Goal: Obtain resource: Download file/media

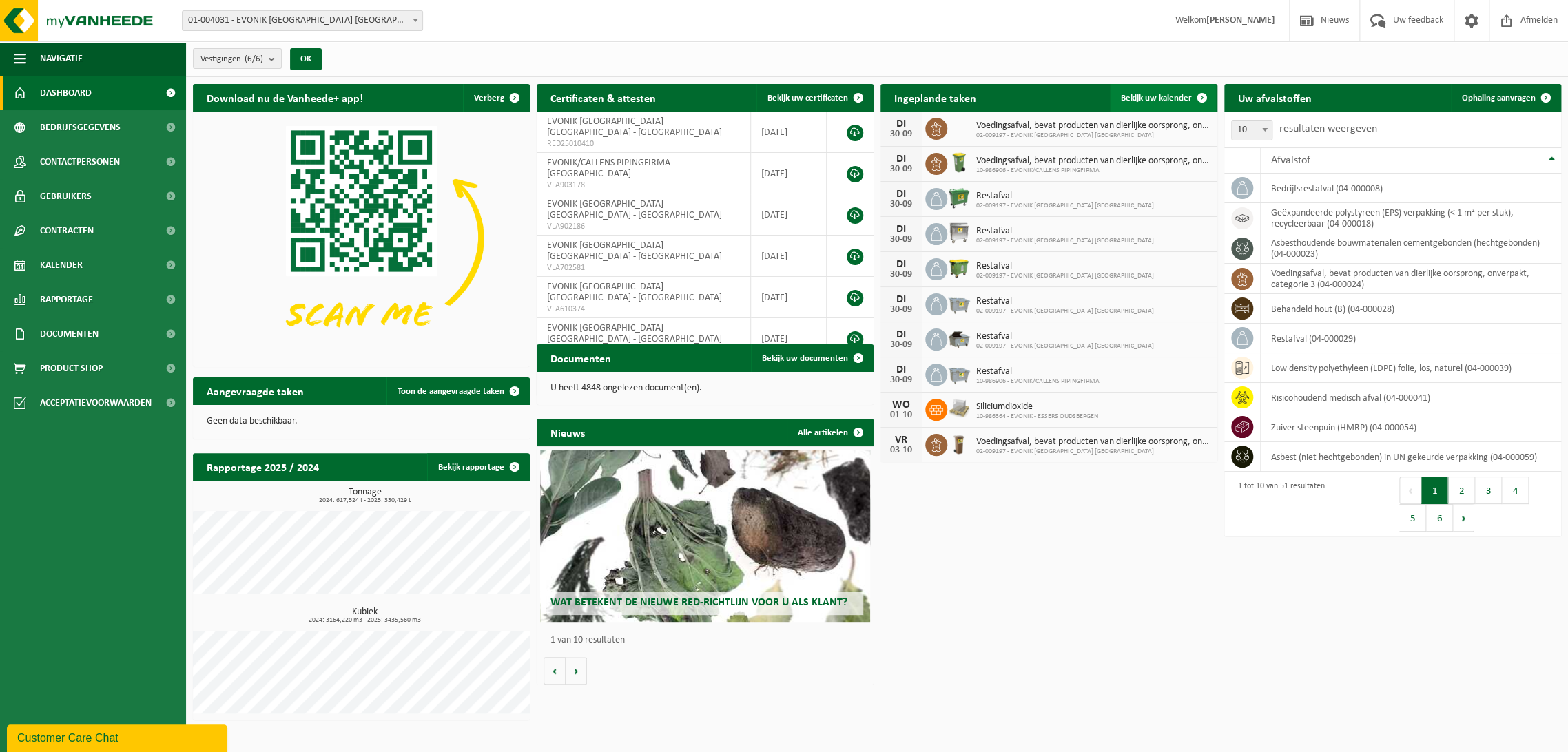
click at [1138, 94] on span "Bekijk uw kalender" at bounding box center [1156, 98] width 71 height 9
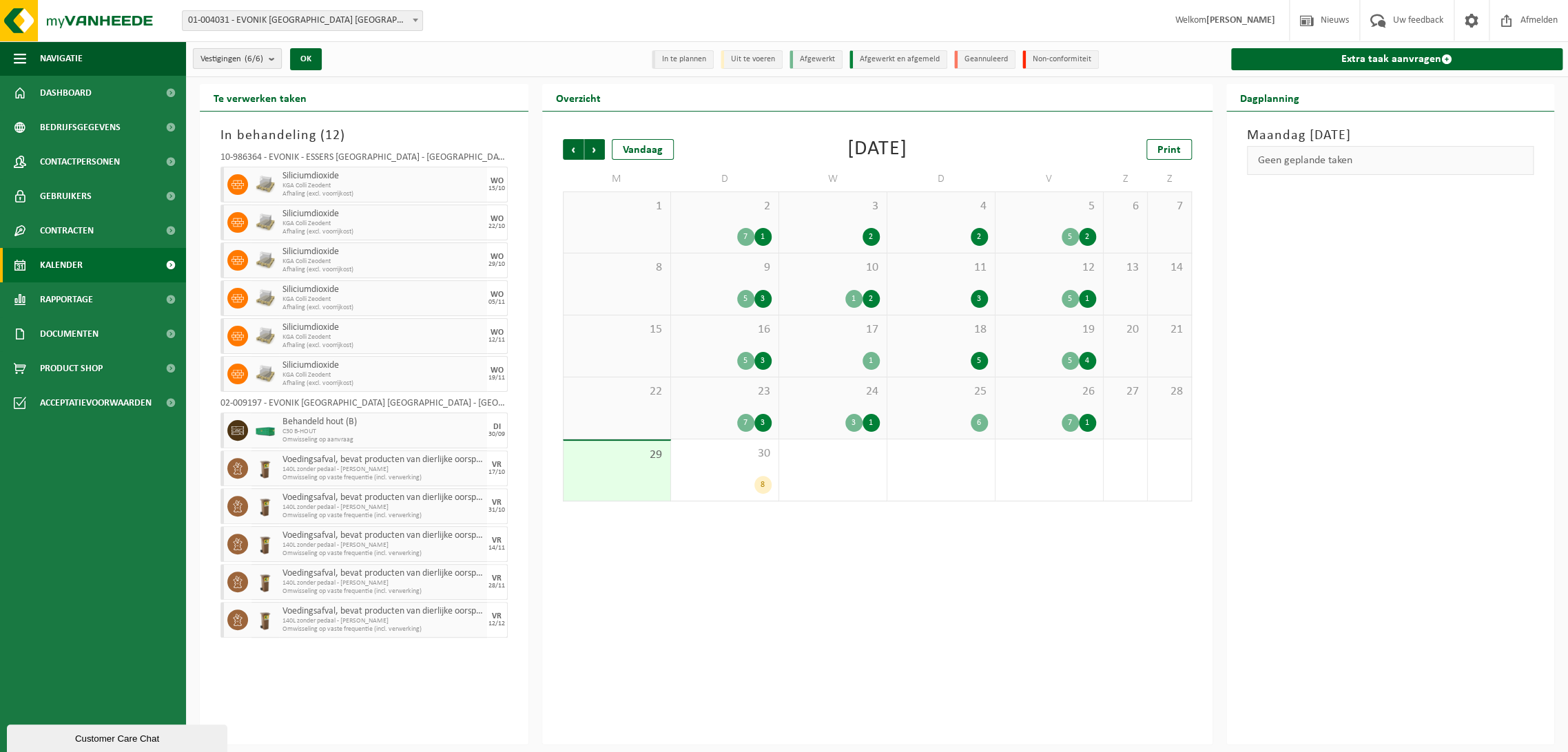
click at [277, 57] on b "submit" at bounding box center [274, 58] width 13 height 20
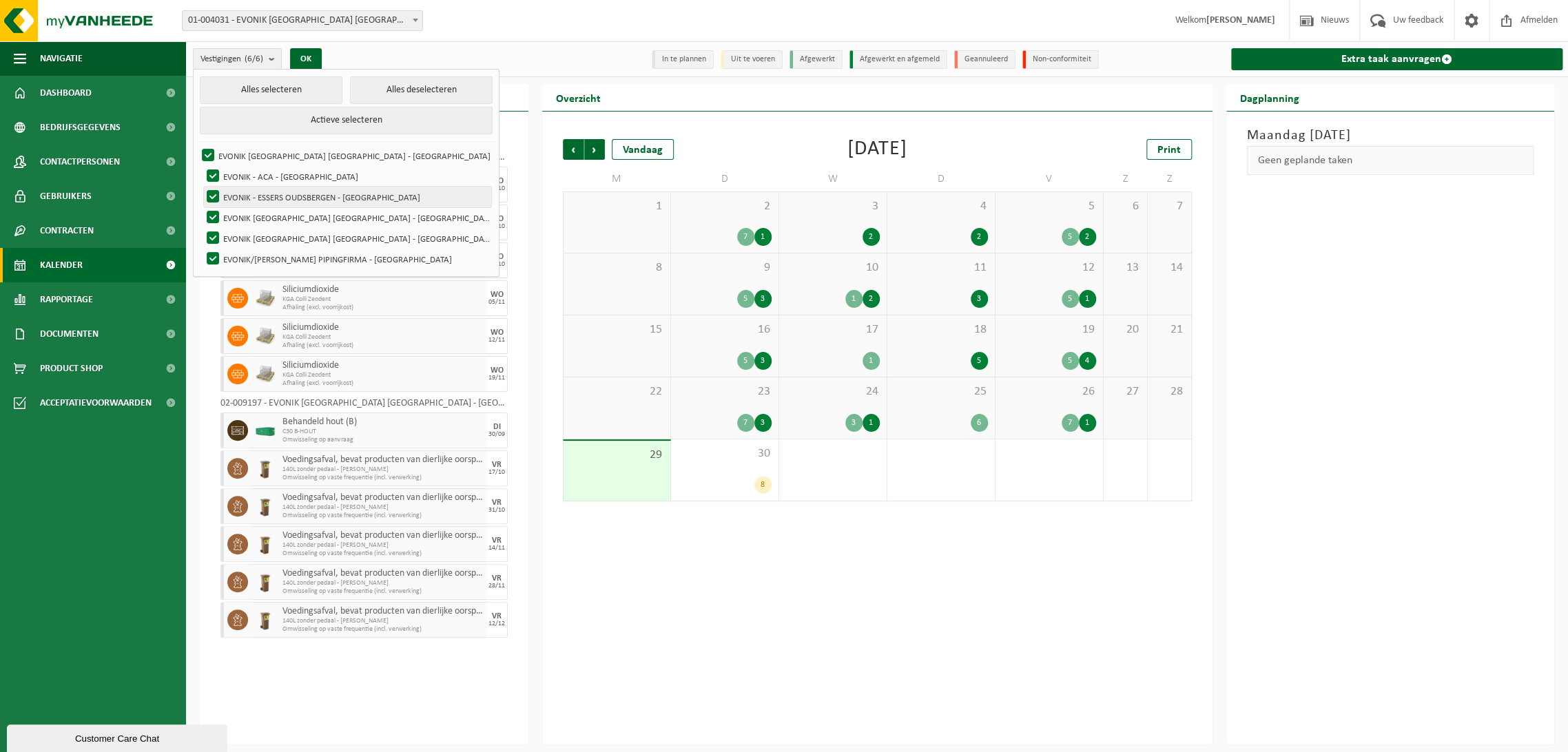
click at [215, 192] on label "EVONIK - ESSERS OUDSBERGEN - OUDSBERGEN" at bounding box center [347, 197] width 287 height 20
click at [202, 187] on input "EVONIK - ESSERS OUDSBERGEN - OUDSBERGEN" at bounding box center [201, 186] width 1 height 1
checkbox input "false"
click at [215, 215] on label "EVONIK ANTWERPEN NV - ANTWERPEN" at bounding box center [347, 217] width 287 height 20
click at [202, 207] on input "EVONIK ANTWERPEN NV - ANTWERPEN" at bounding box center [201, 207] width 1 height 1
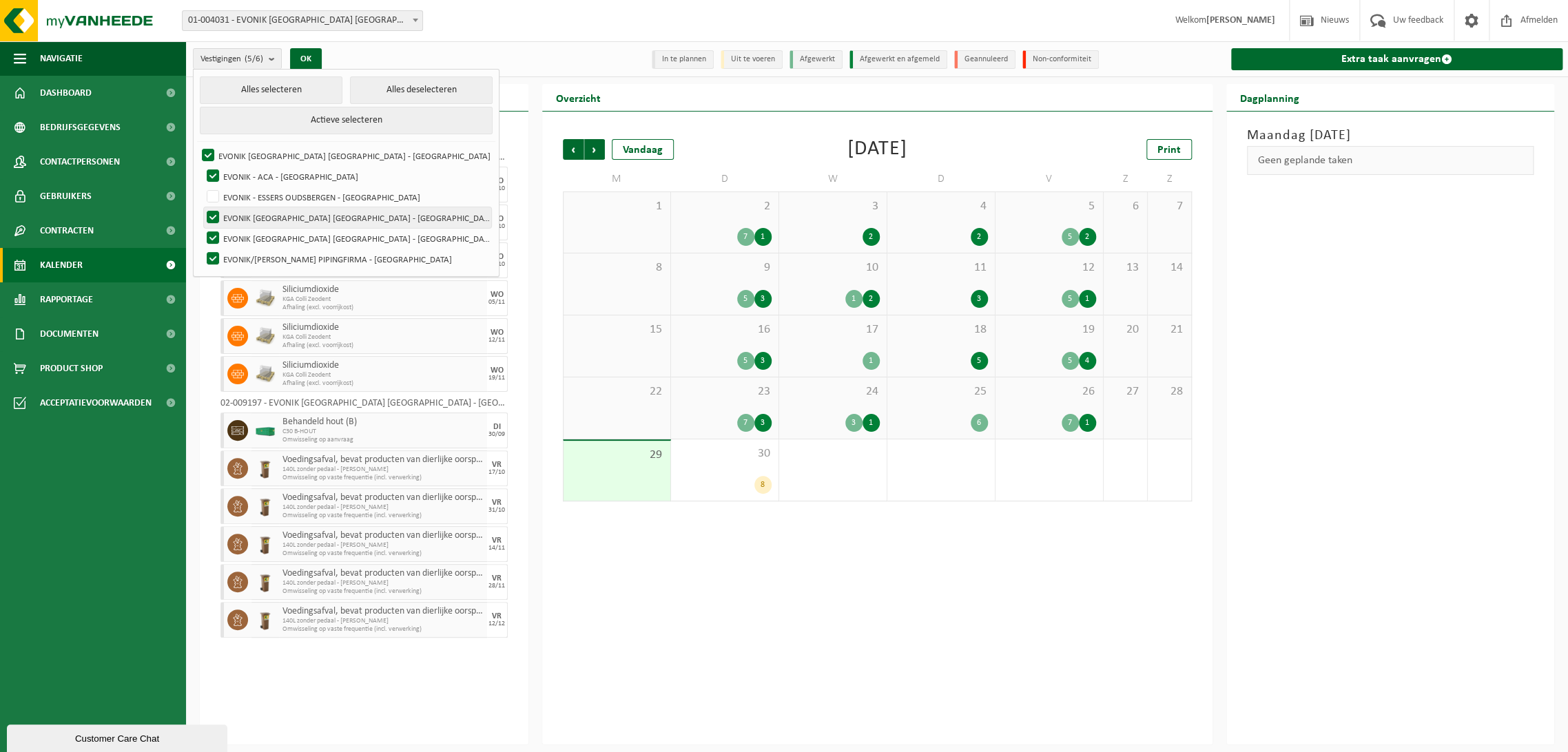
checkbox input "false"
click at [217, 235] on label "EVONIK ANTWERPEN NV - ANTWERPEN" at bounding box center [347, 238] width 287 height 20
click at [202, 228] on input "EVONIK ANTWERPEN NV - ANTWERPEN" at bounding box center [201, 227] width 1 height 1
checkbox input "false"
click at [211, 255] on label "EVONIK/CALLENS PIPINGFIRMA - ANTWERPEN" at bounding box center [347, 259] width 287 height 20
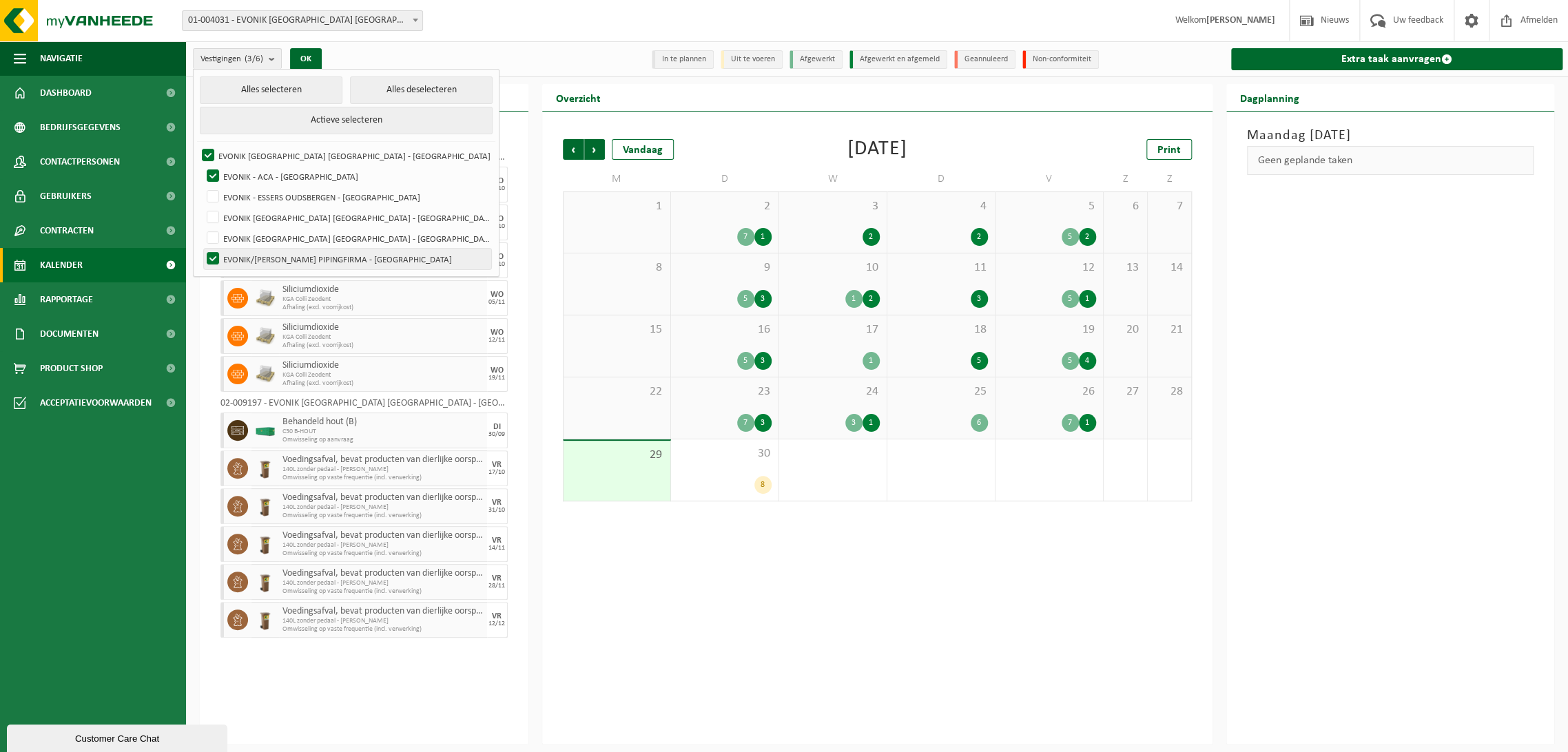
click at [202, 249] on input "EVONIK/CALLENS PIPINGFIRMA - ANTWERPEN" at bounding box center [201, 248] width 1 height 1
checkbox input "false"
click at [210, 157] on label "EVONIK [GEOGRAPHIC_DATA] [GEOGRAPHIC_DATA] - [GEOGRAPHIC_DATA]" at bounding box center [345, 156] width 292 height 20
click at [197, 146] on input "EVONIK [GEOGRAPHIC_DATA] [GEOGRAPHIC_DATA] - [GEOGRAPHIC_DATA]" at bounding box center [197, 145] width 1 height 1
click at [302, 56] on button "OK" at bounding box center [305, 60] width 32 height 22
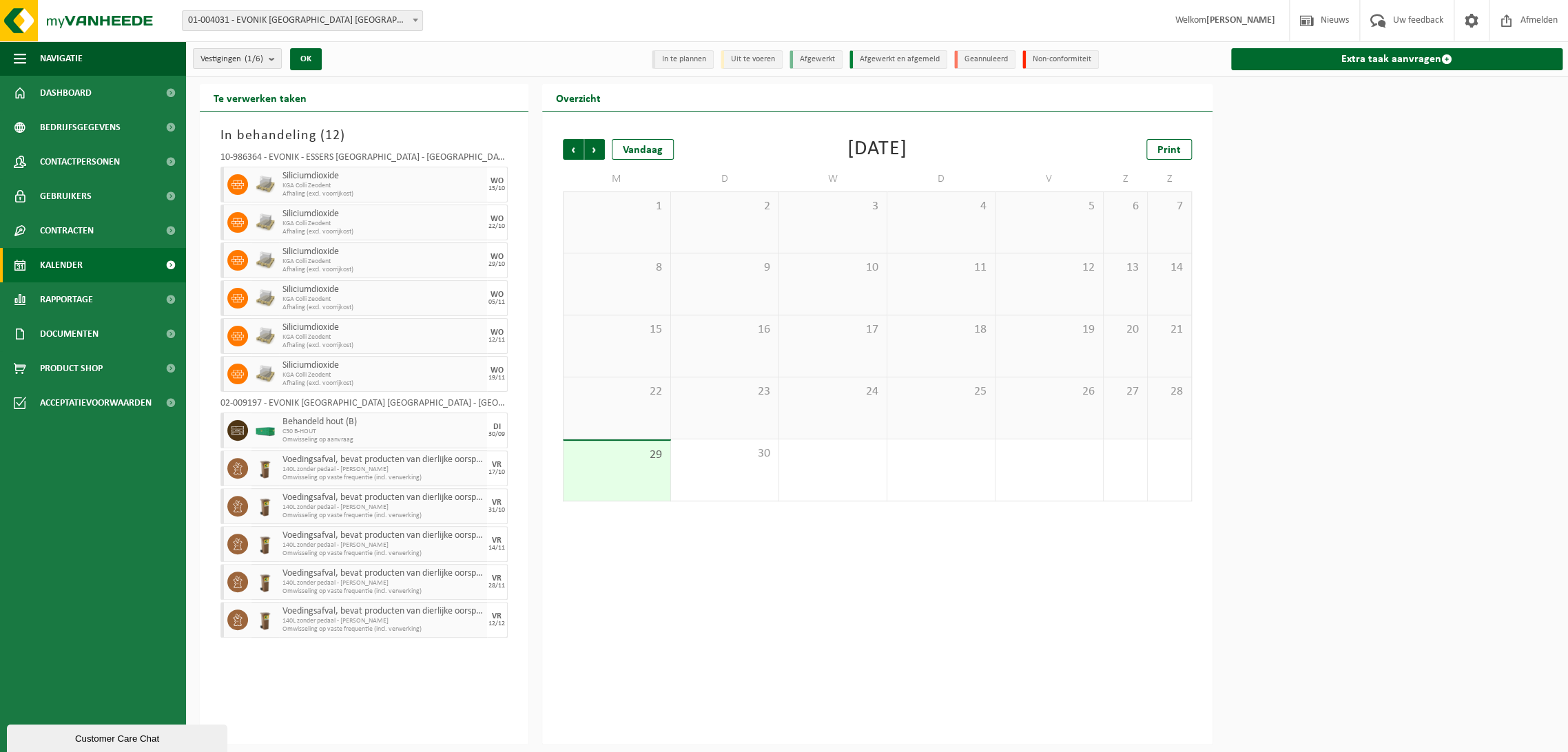
click at [604, 146] on div "Vorige Volgende Vandaag" at bounding box center [632, 149] width 138 height 20
click at [600, 147] on span "Volgende" at bounding box center [594, 149] width 20 height 20
click at [575, 150] on span "Vorige" at bounding box center [573, 149] width 20 height 20
click at [227, 64] on span "Vestigingen (1/6)" at bounding box center [232, 59] width 63 height 20
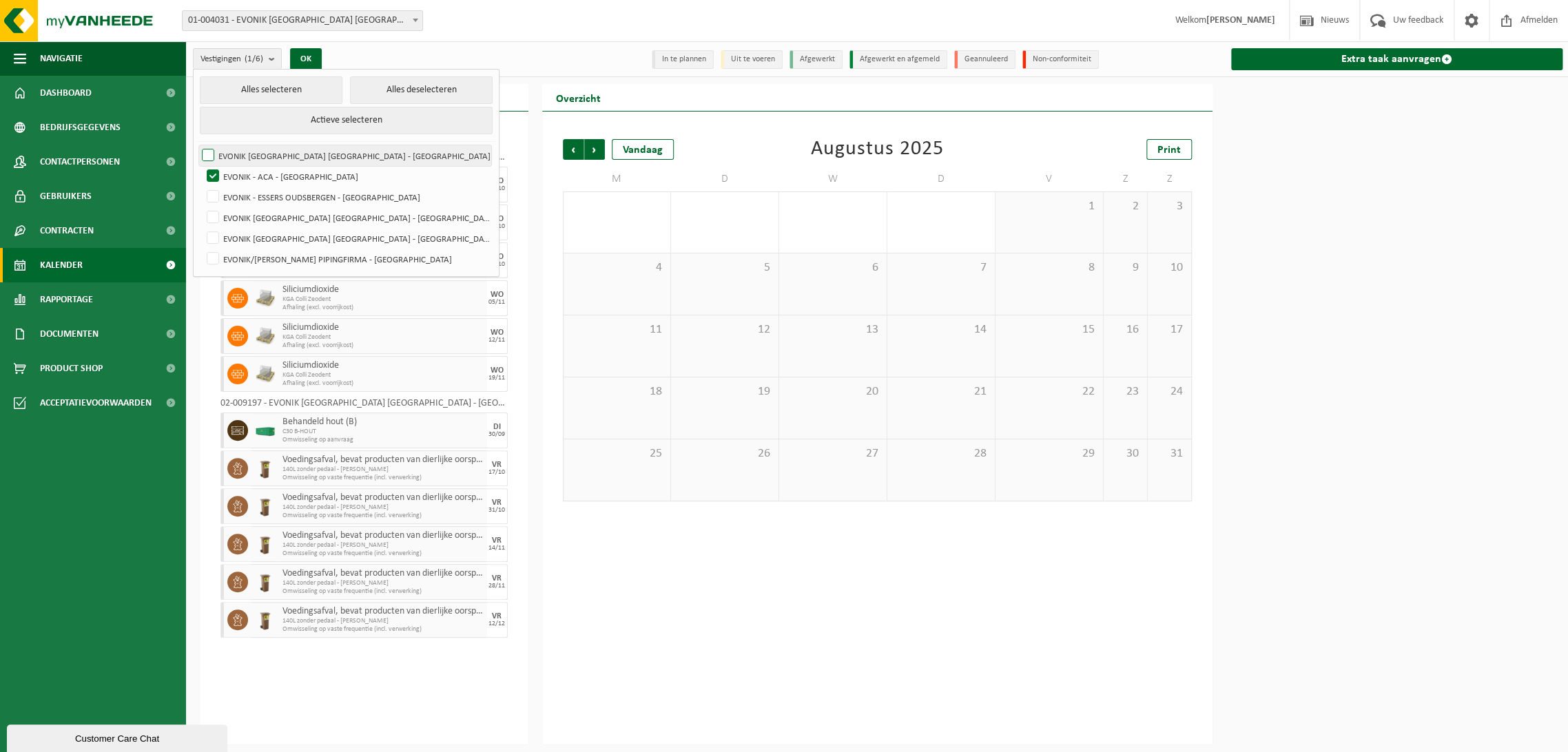
click at [210, 152] on label "EVONIK [GEOGRAPHIC_DATA] [GEOGRAPHIC_DATA] - [GEOGRAPHIC_DATA]" at bounding box center [345, 156] width 292 height 20
click at [197, 146] on input "EVONIK [GEOGRAPHIC_DATA] [GEOGRAPHIC_DATA] - [GEOGRAPHIC_DATA]" at bounding box center [197, 145] width 1 height 1
checkbox input "true"
click at [215, 189] on label "EVONIK - ESSERS OUDSBERGEN - [GEOGRAPHIC_DATA]" at bounding box center [347, 197] width 287 height 20
click at [202, 187] on input "EVONIK - ESSERS OUDSBERGEN - [GEOGRAPHIC_DATA]" at bounding box center [201, 186] width 1 height 1
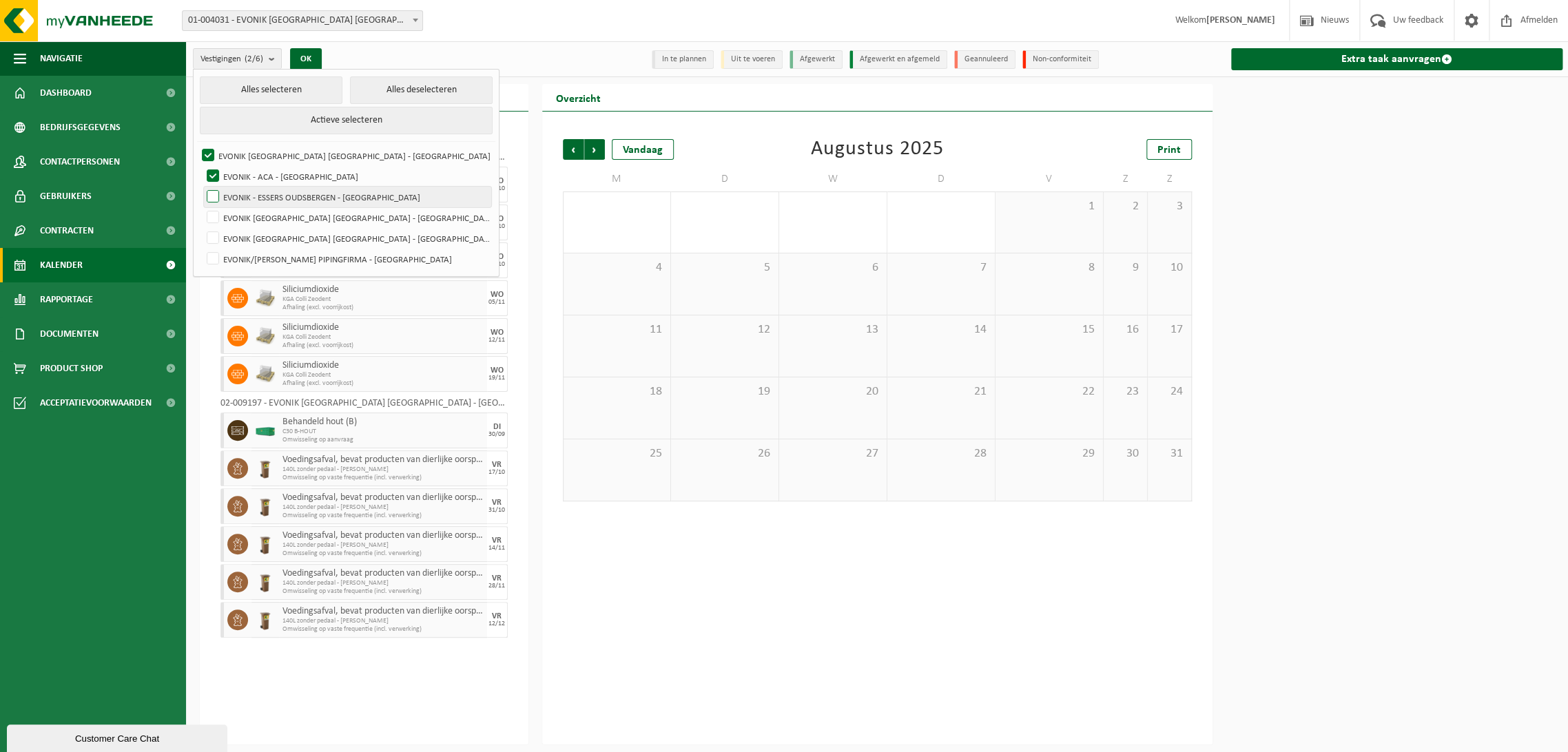
checkbox input "true"
click at [214, 221] on label "EVONIK [GEOGRAPHIC_DATA] [GEOGRAPHIC_DATA] - [GEOGRAPHIC_DATA]" at bounding box center [347, 217] width 287 height 20
click at [202, 207] on input "EVONIK [GEOGRAPHIC_DATA] [GEOGRAPHIC_DATA] - [GEOGRAPHIC_DATA]" at bounding box center [201, 207] width 1 height 1
checkbox input "true"
click at [215, 240] on label "EVONIK [GEOGRAPHIC_DATA] [GEOGRAPHIC_DATA] - [GEOGRAPHIC_DATA]" at bounding box center [347, 238] width 287 height 20
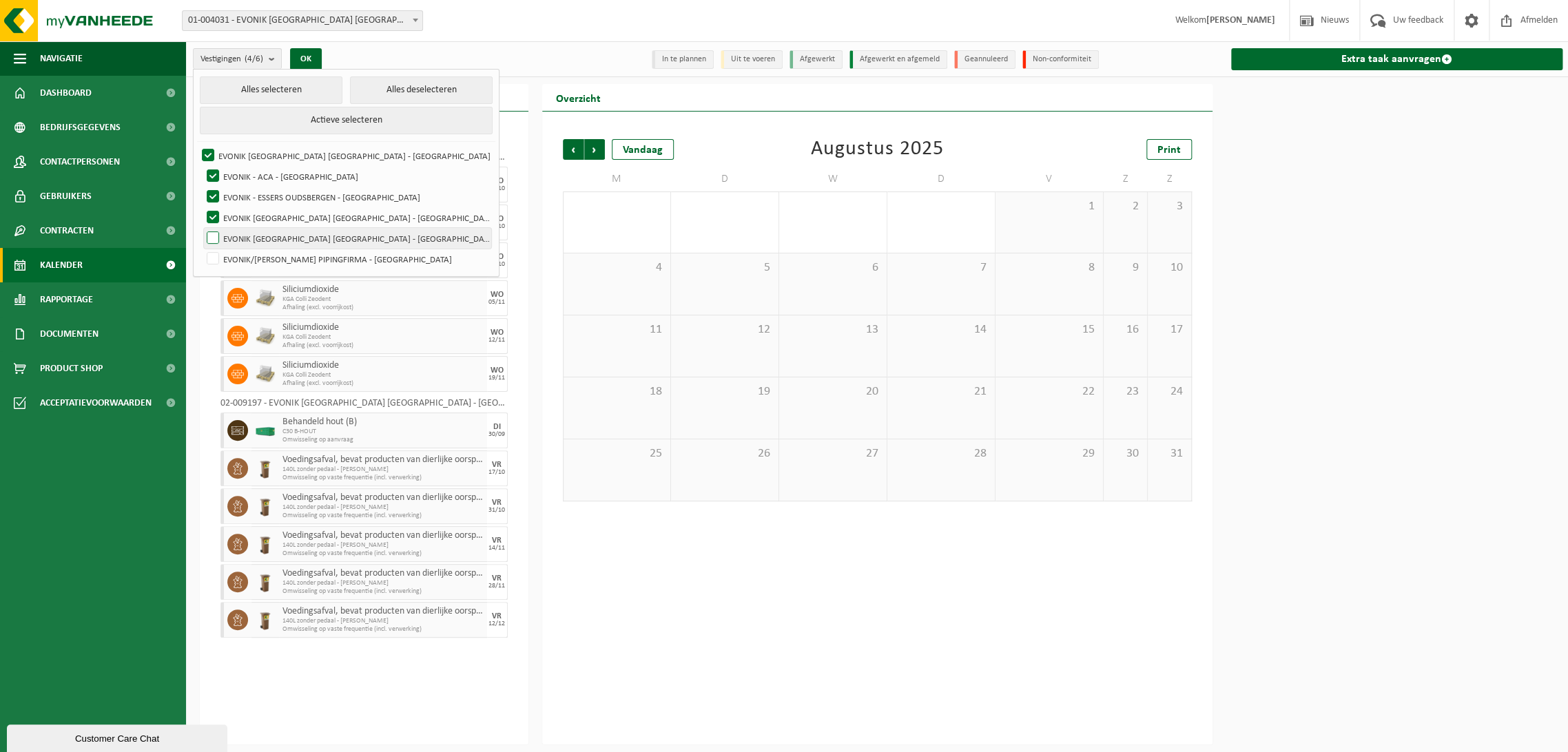
click at [202, 228] on input "EVONIK [GEOGRAPHIC_DATA] [GEOGRAPHIC_DATA] - [GEOGRAPHIC_DATA]" at bounding box center [201, 227] width 1 height 1
checkbox input "true"
click at [215, 263] on label "EVONIK/CALLENS PIPINGFIRMA - [GEOGRAPHIC_DATA]" at bounding box center [347, 259] width 287 height 20
click at [202, 249] on input "EVONIK/CALLENS PIPINGFIRMA - [GEOGRAPHIC_DATA]" at bounding box center [201, 248] width 1 height 1
checkbox input "true"
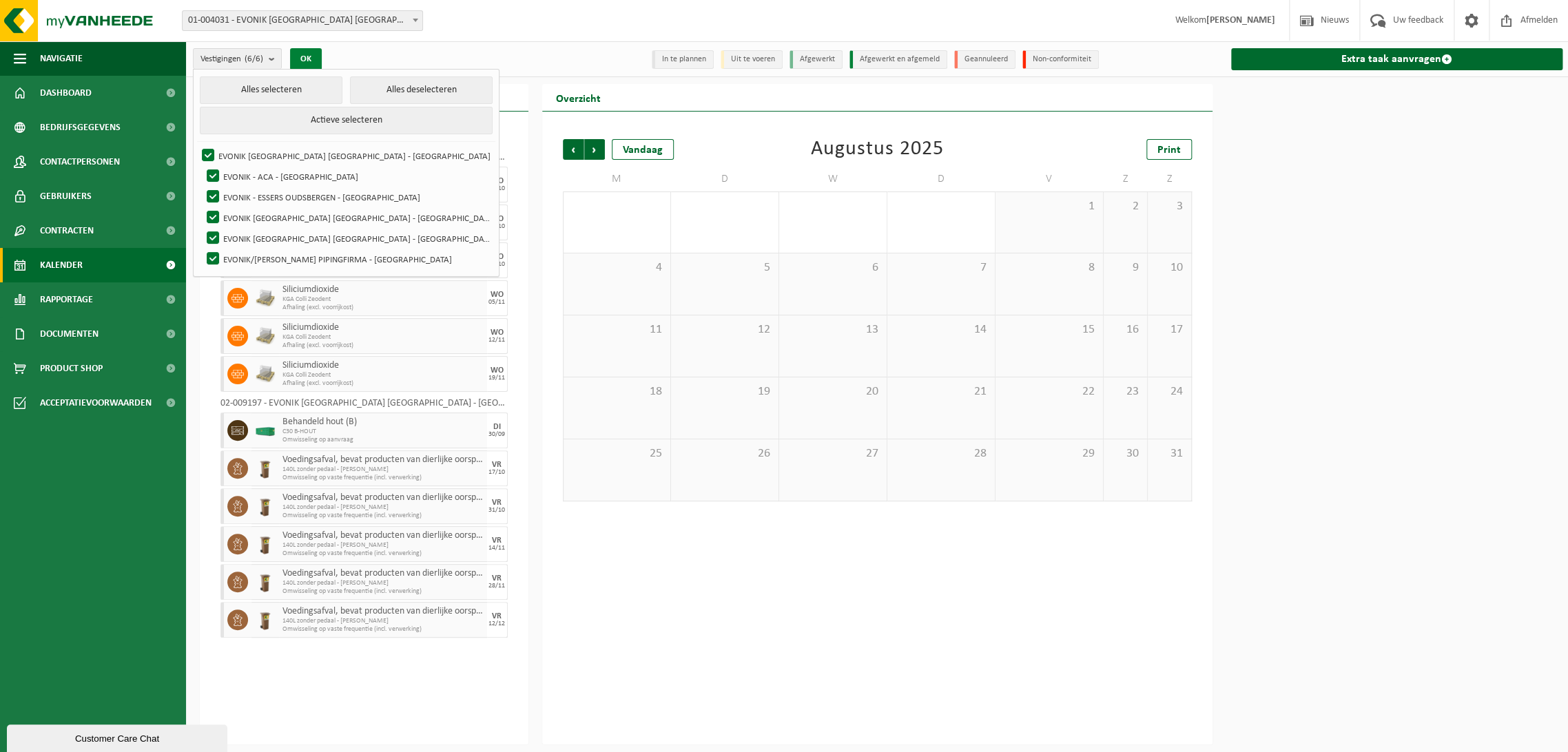
click at [304, 62] on button "OK" at bounding box center [305, 60] width 32 height 22
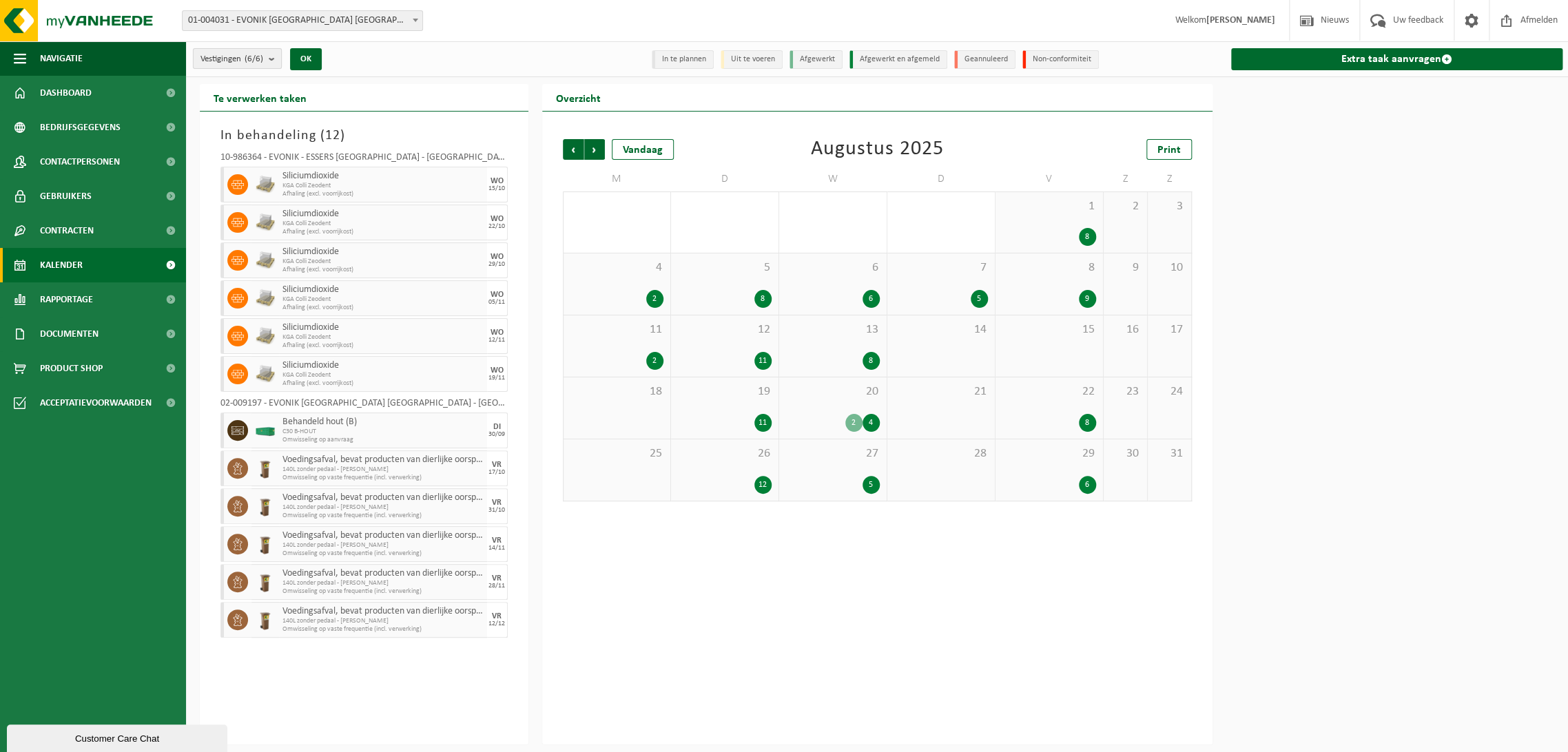
click at [275, 58] on b "submit" at bounding box center [274, 58] width 13 height 20
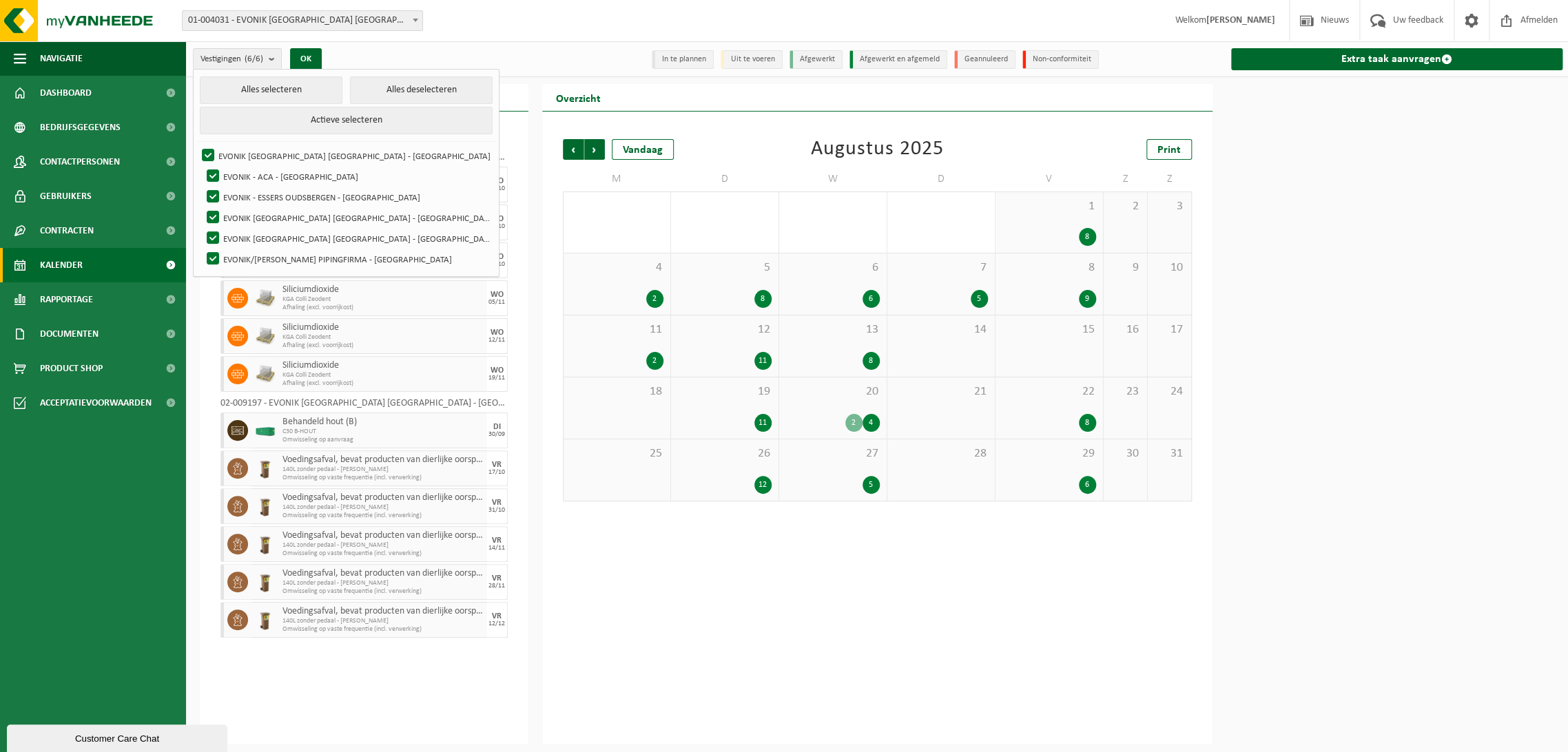
drag, startPoint x: 1198, startPoint y: 686, endPoint x: 1187, endPoint y: 682, distance: 11.7
click at [1193, 682] on div "Vorige Volgende Vandaag Augustus 2025 Print M D W D V Z Z 28 29 11 30 31 1 8 2 …" at bounding box center [877, 428] width 670 height 633
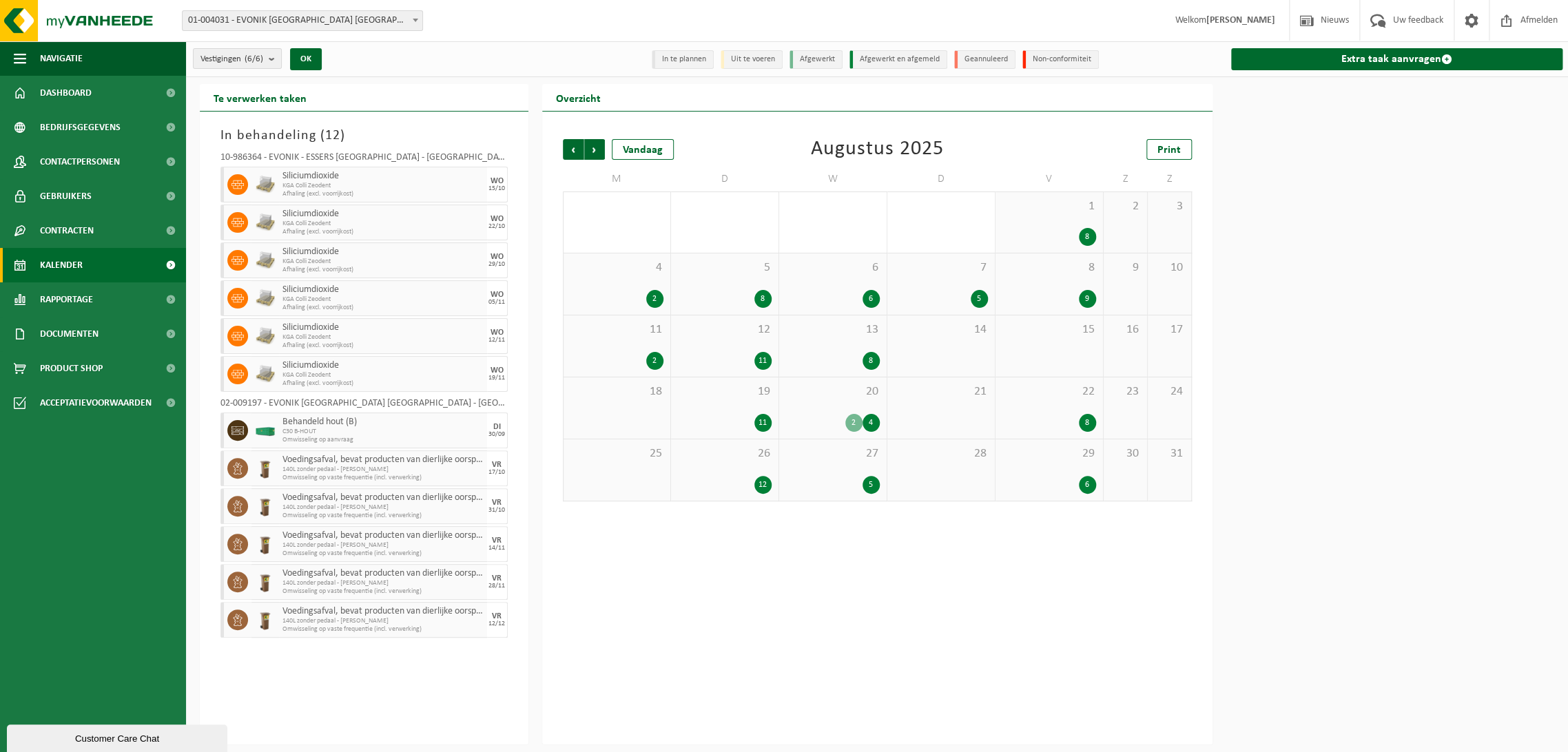
click at [859, 406] on div "20 2 4" at bounding box center [833, 408] width 107 height 61
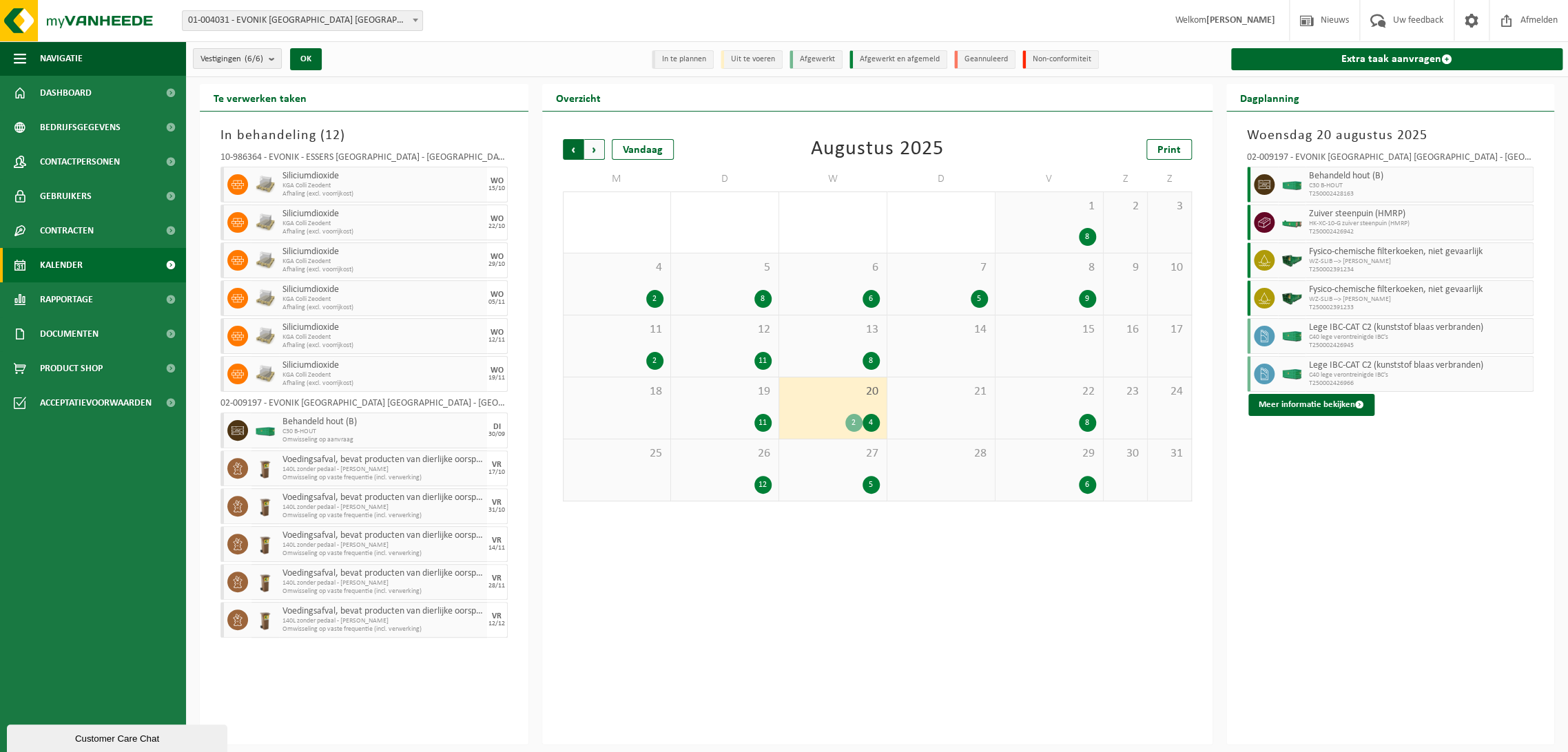
click at [593, 147] on span "Volgende" at bounding box center [594, 149] width 20 height 20
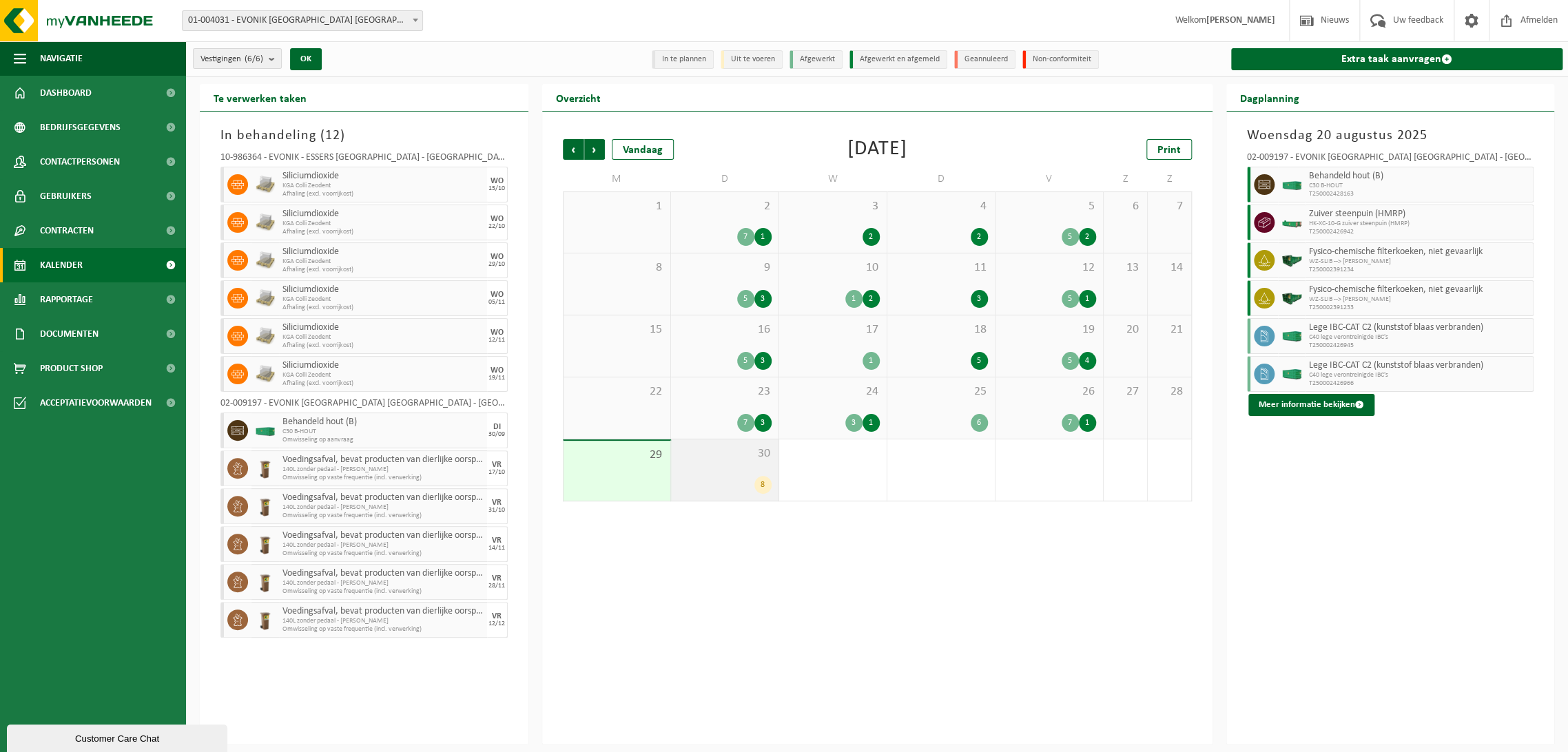
click at [762, 477] on div "8" at bounding box center [763, 485] width 17 height 18
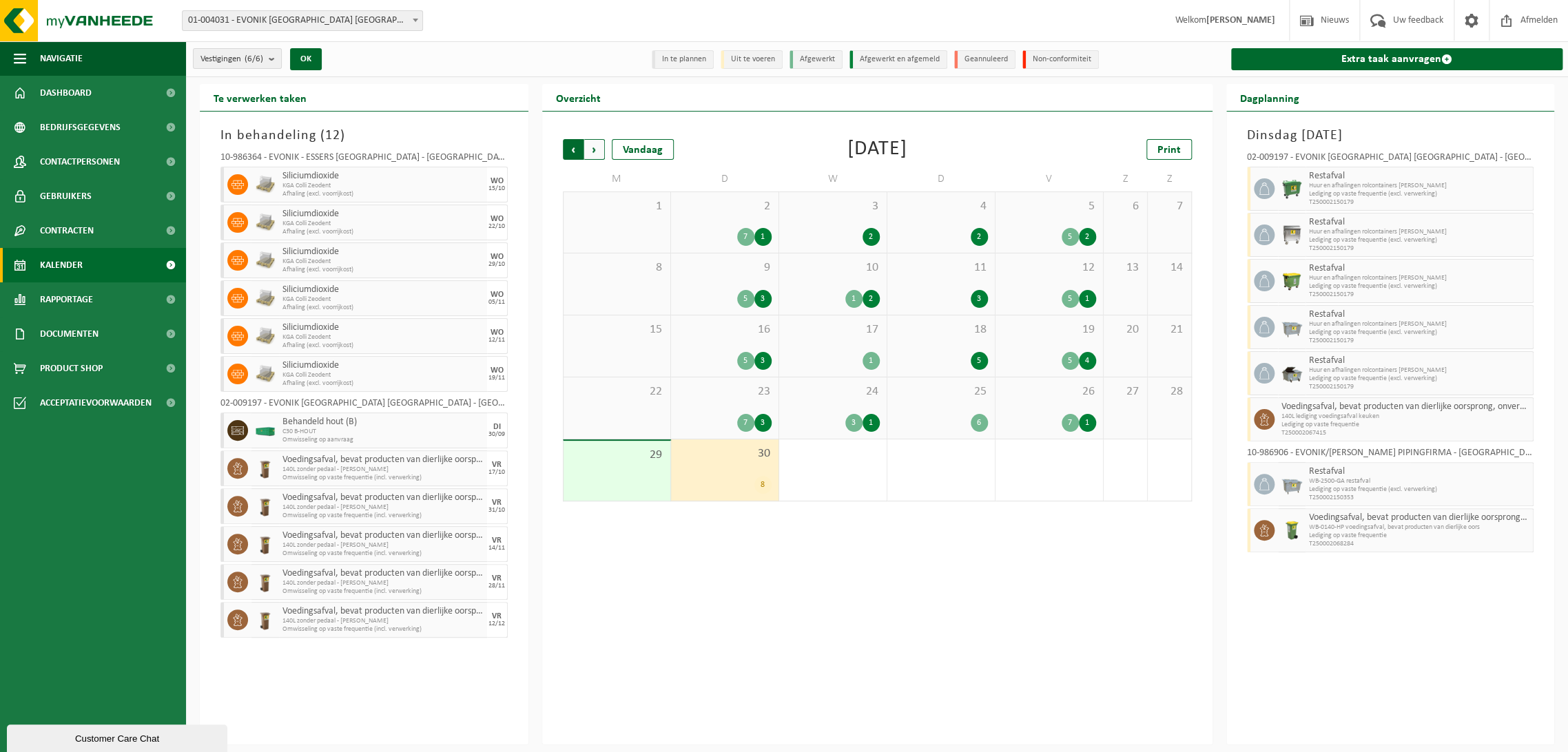
click at [589, 155] on span "Volgende" at bounding box center [594, 149] width 20 height 20
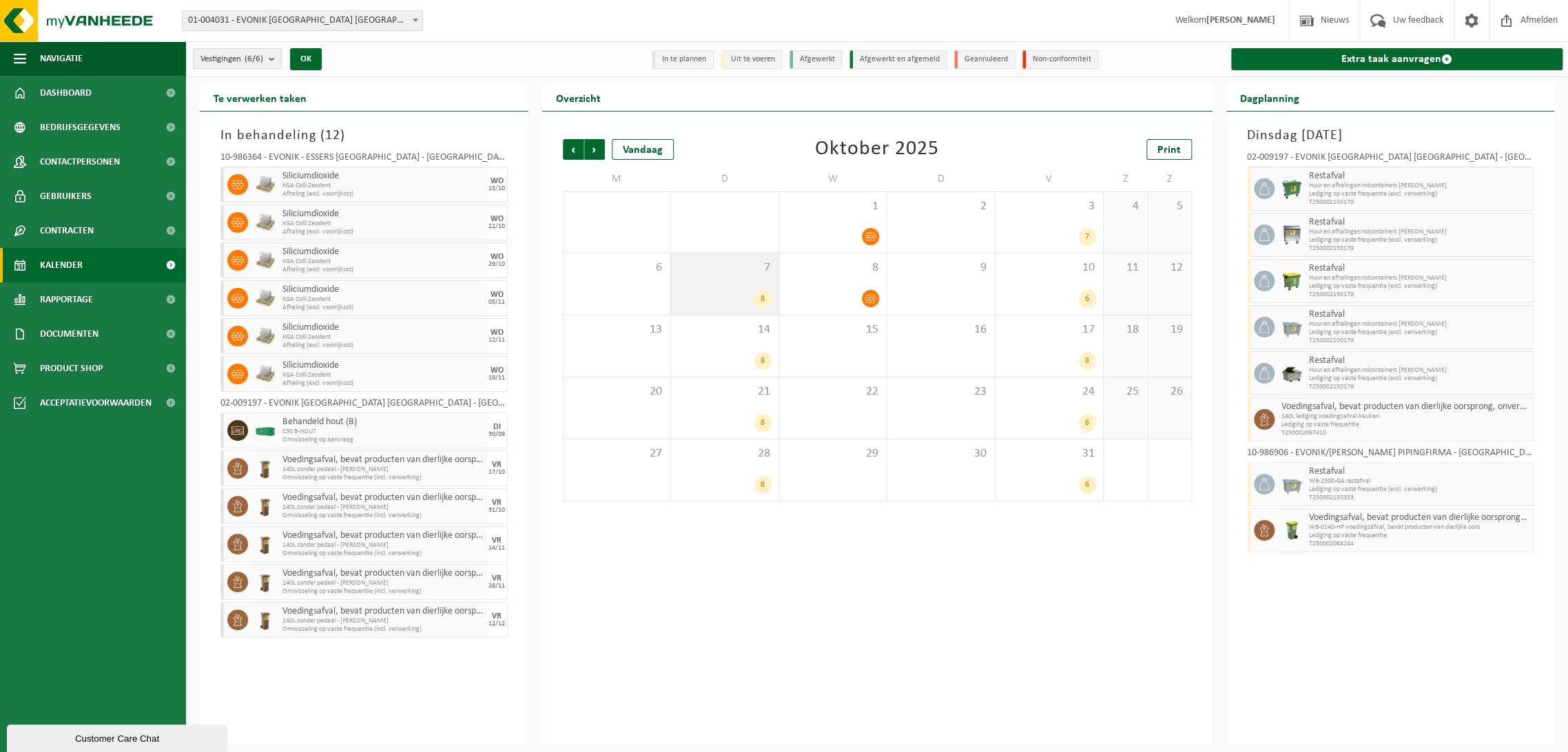
click at [716, 272] on span "7" at bounding box center [725, 268] width 94 height 15
click at [750, 347] on div "14 8" at bounding box center [725, 346] width 107 height 61
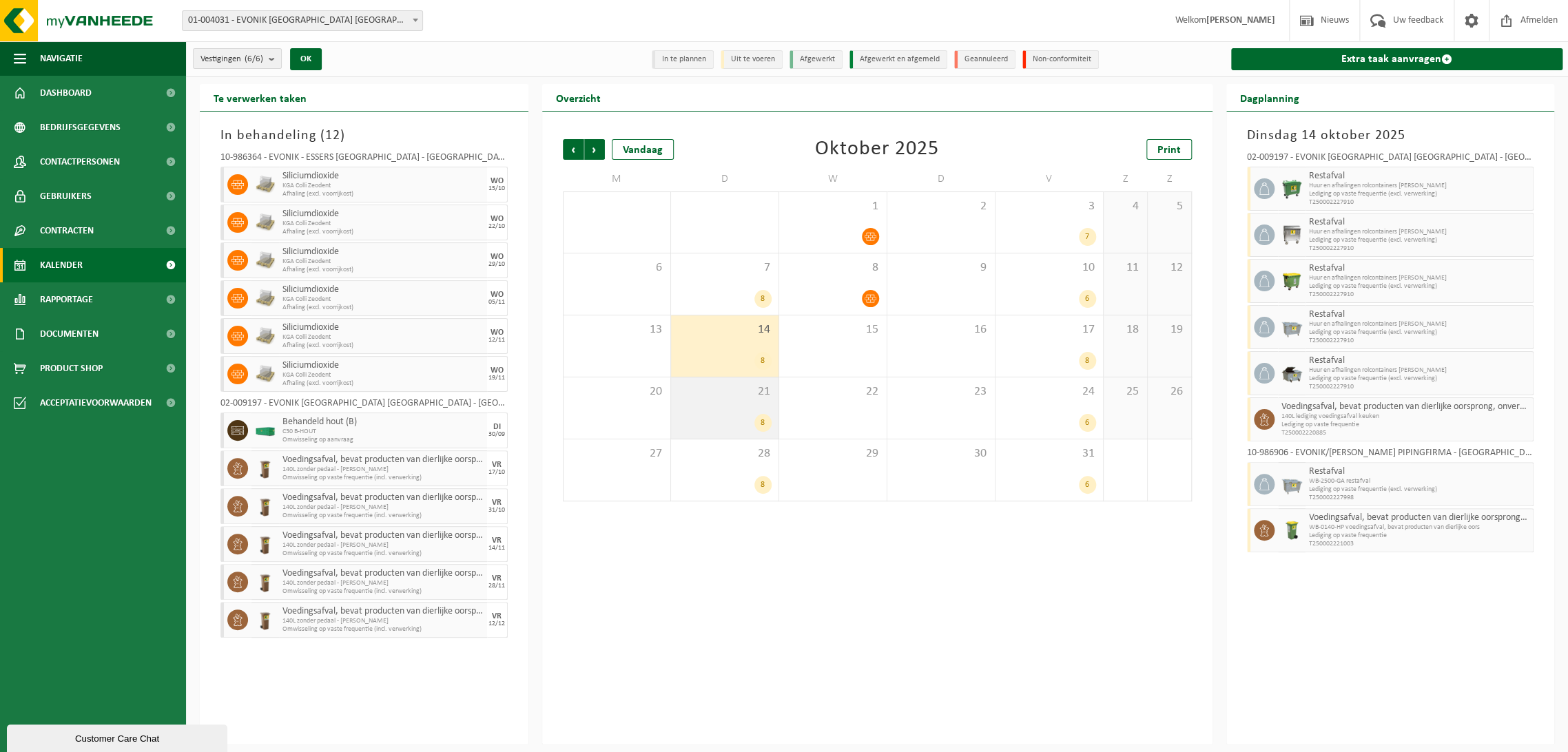
click at [711, 395] on span "21" at bounding box center [725, 392] width 94 height 15
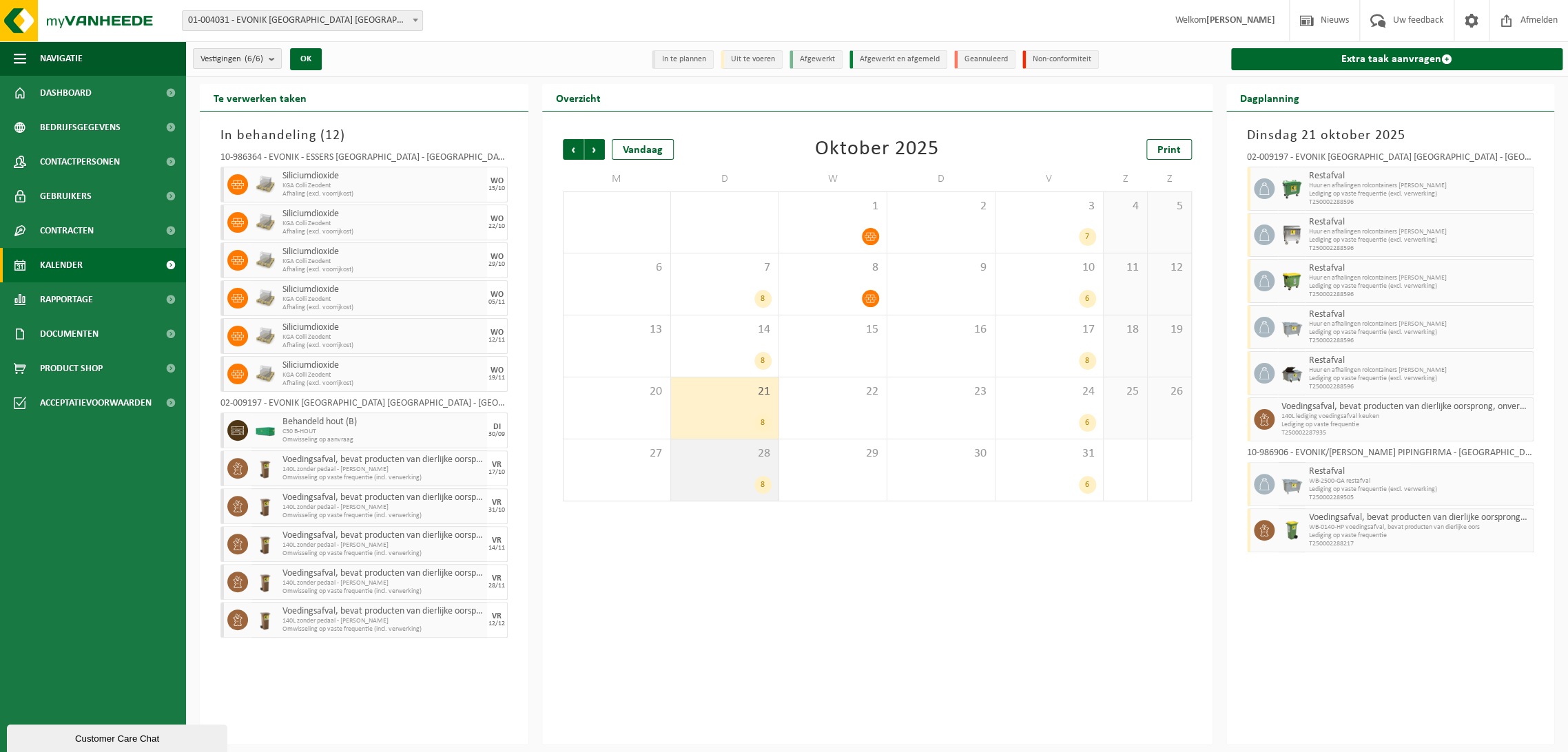
click at [719, 484] on div "8" at bounding box center [725, 485] width 94 height 18
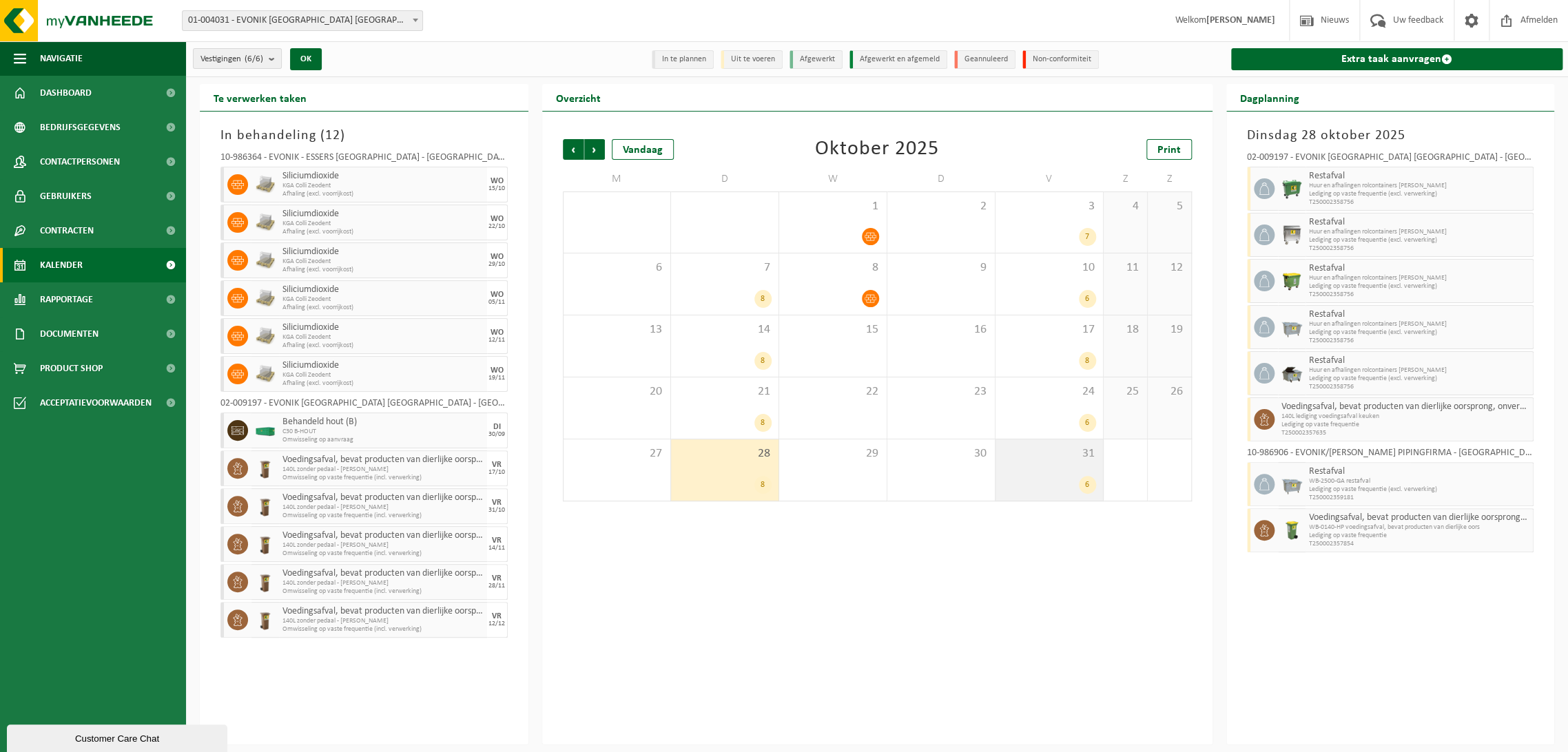
click at [1070, 482] on div "6" at bounding box center [1049, 485] width 94 height 18
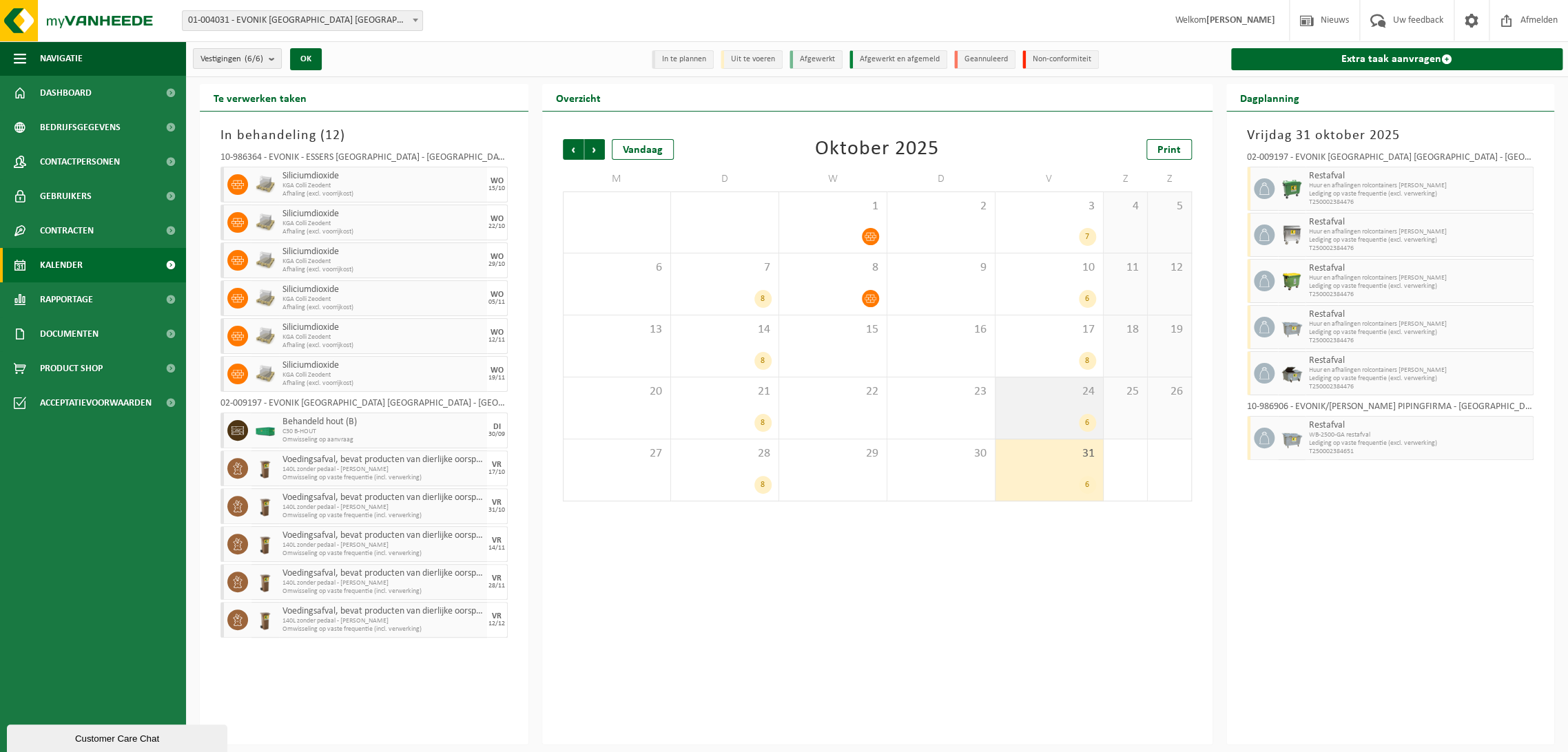
click at [1058, 415] on div "6" at bounding box center [1049, 422] width 94 height 18
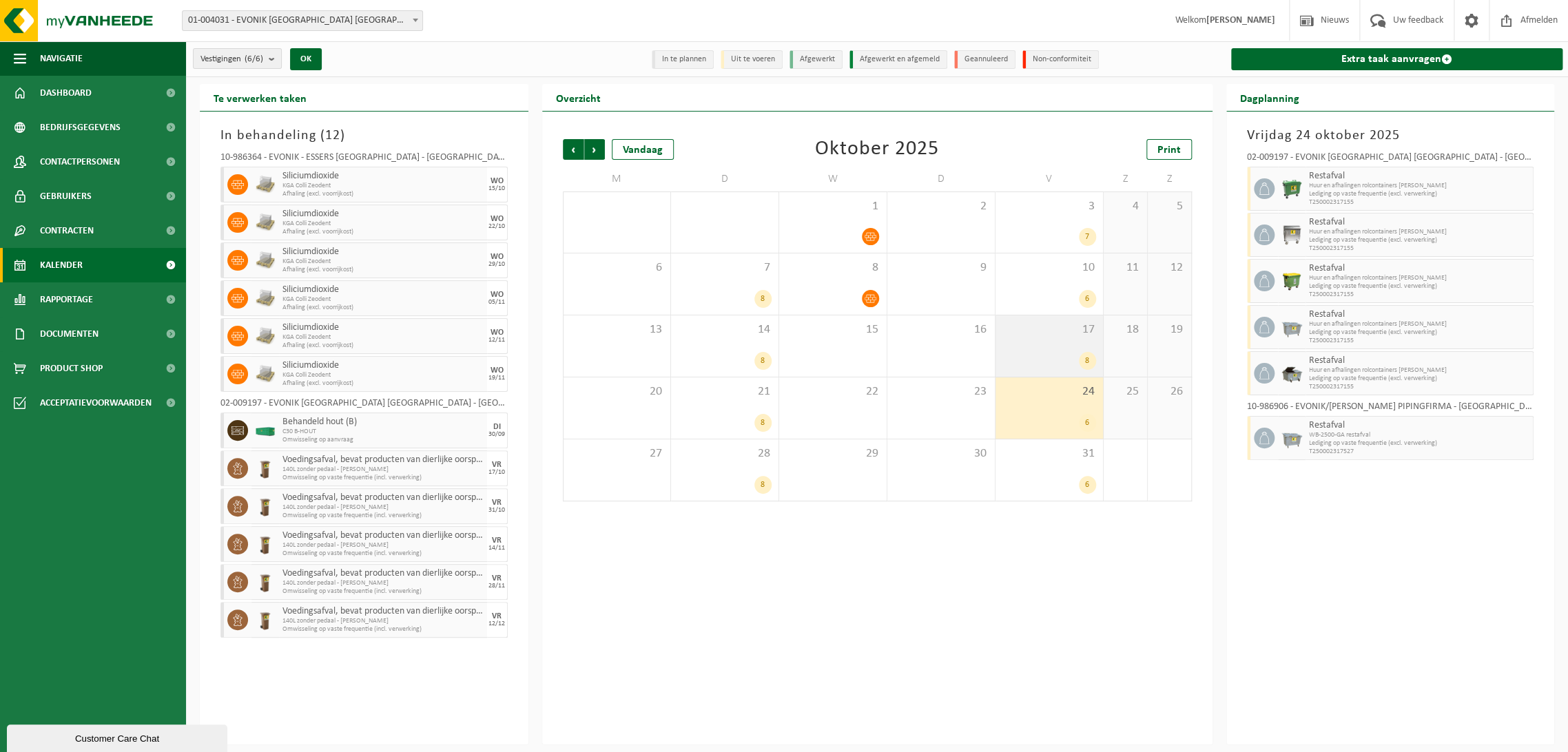
click at [1053, 357] on div "8" at bounding box center [1049, 360] width 94 height 18
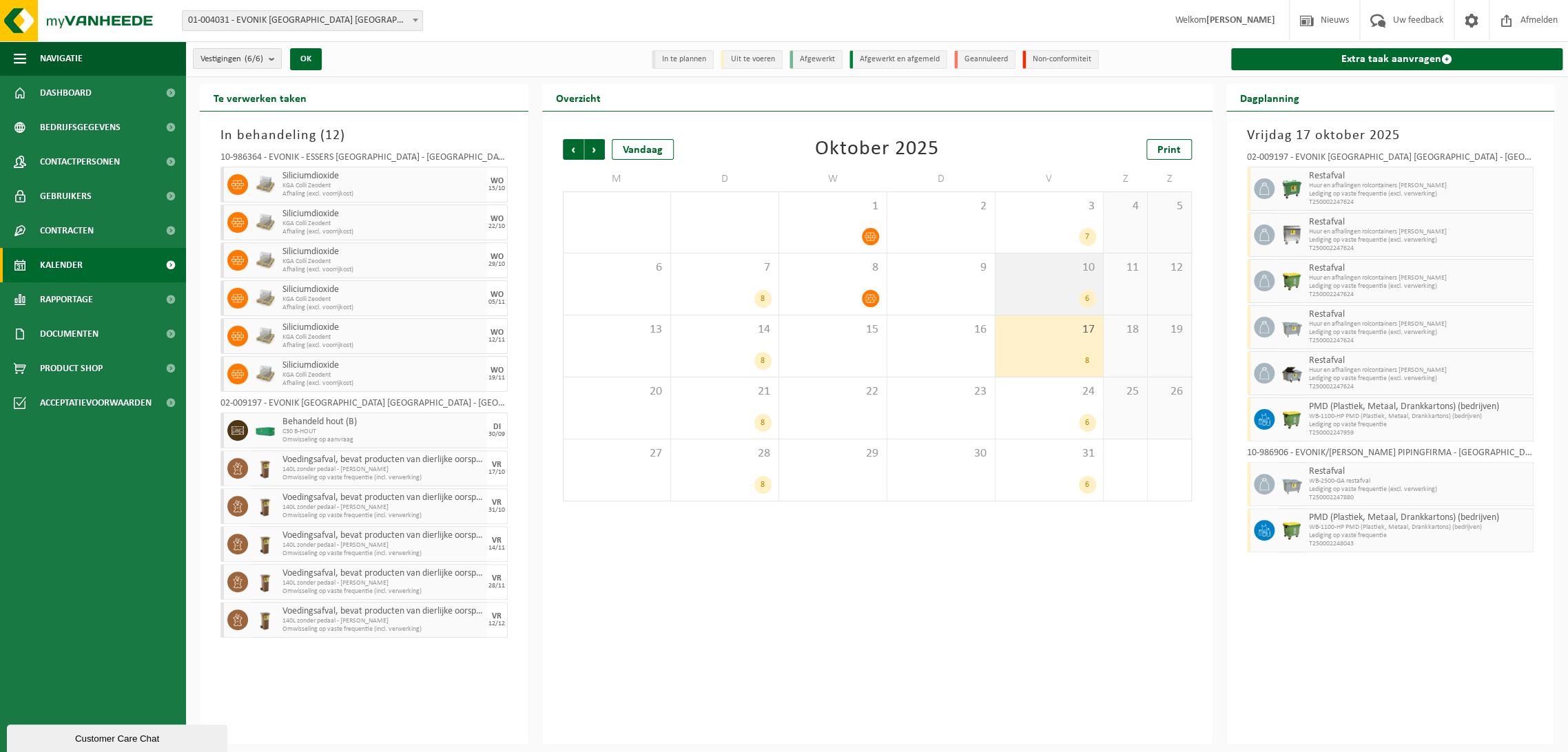
click at [1050, 282] on div "10 6" at bounding box center [1049, 284] width 107 height 61
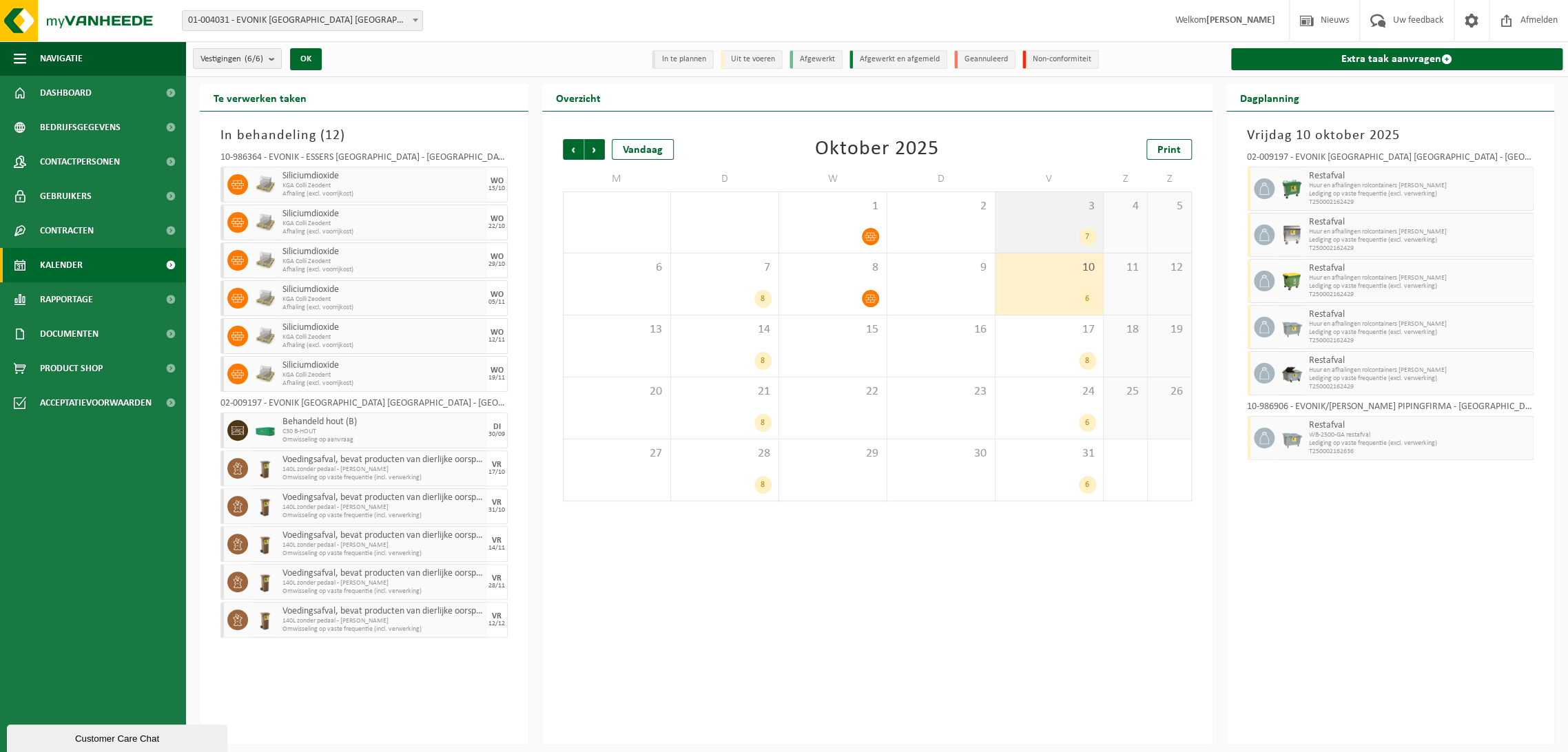
click at [1060, 219] on div "3 7" at bounding box center [1049, 222] width 107 height 60
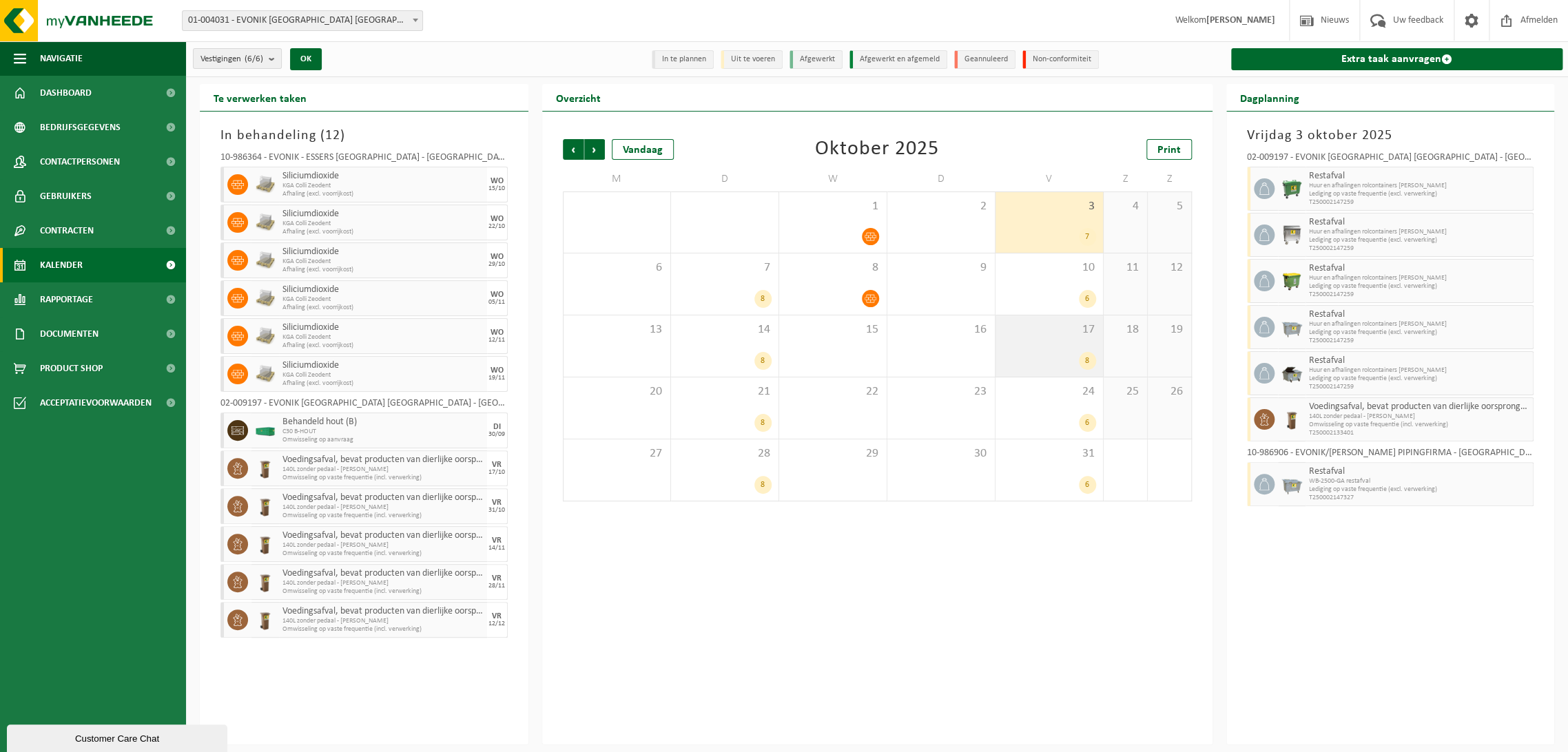
click at [1045, 342] on div "17 8" at bounding box center [1049, 346] width 107 height 61
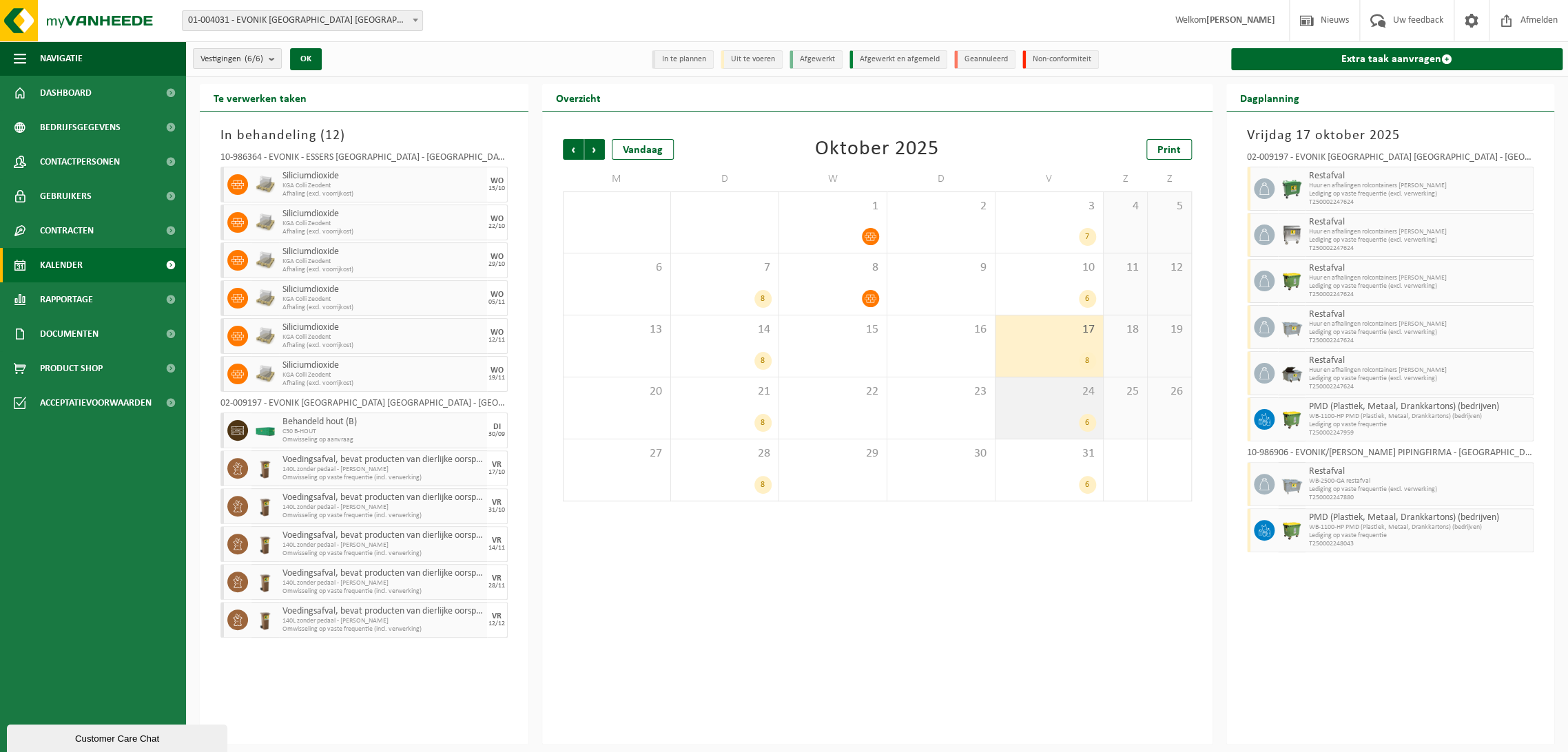
click at [1032, 410] on div "24 6" at bounding box center [1049, 408] width 107 height 61
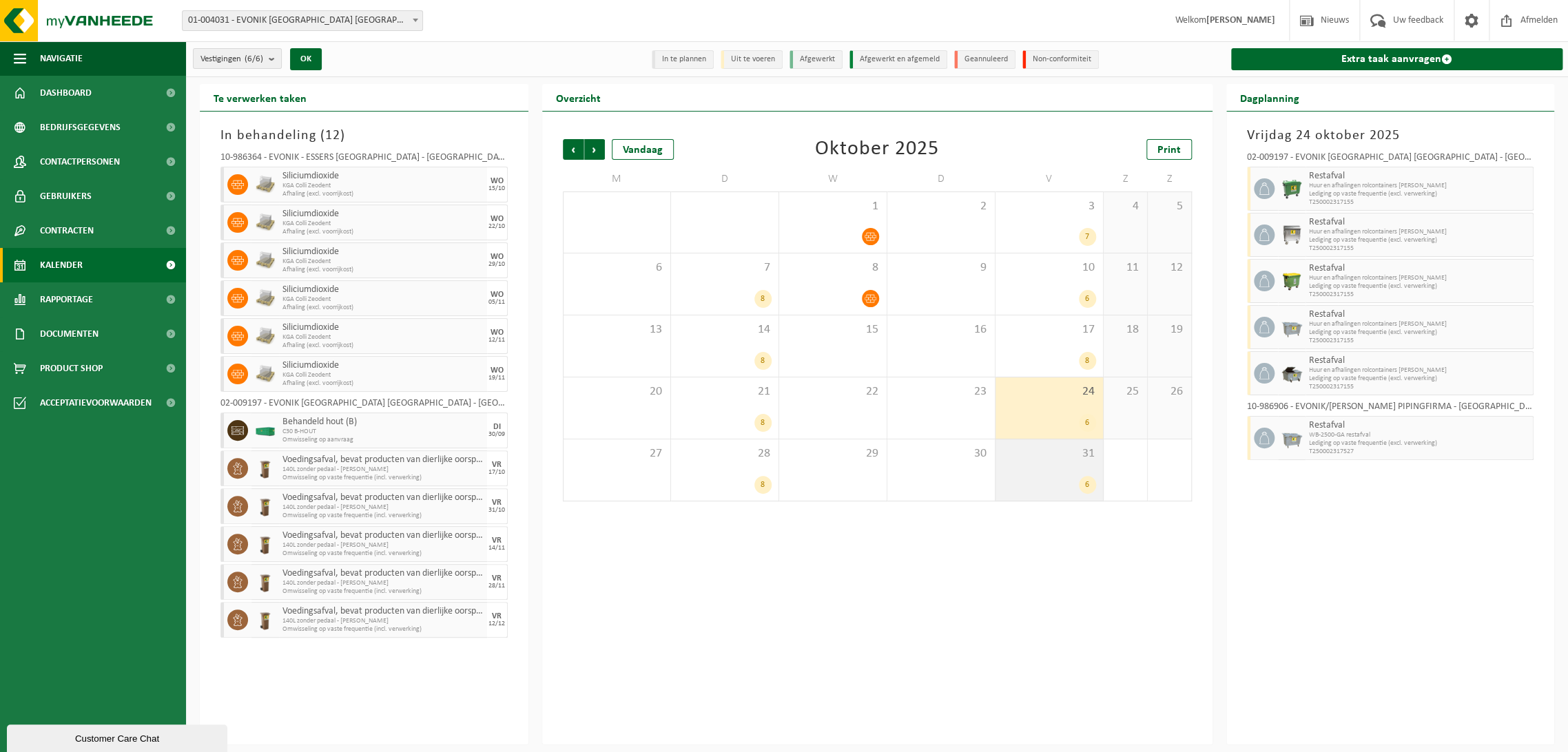
click at [1028, 467] on div "31 6" at bounding box center [1049, 470] width 107 height 61
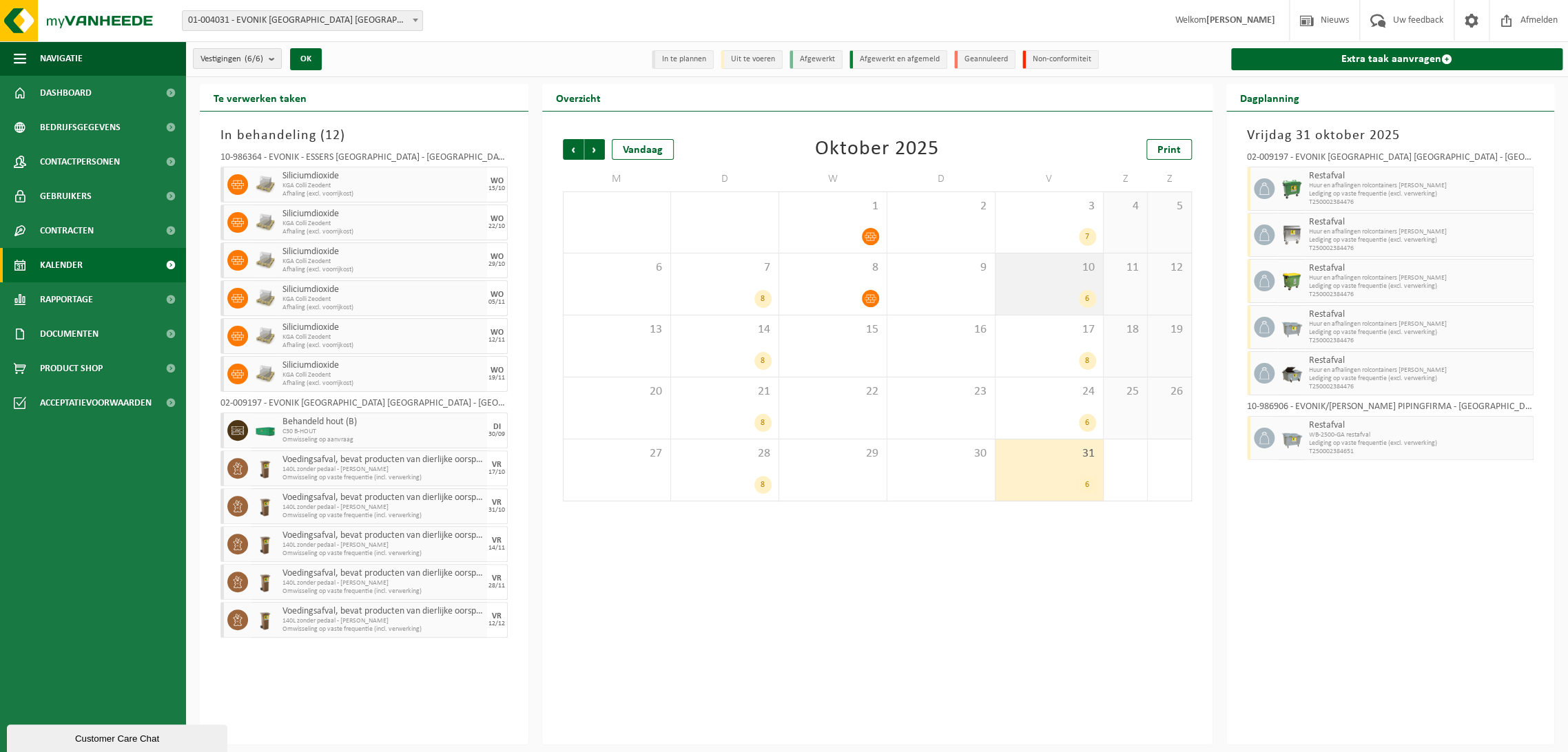
click at [1049, 295] on div "6" at bounding box center [1049, 298] width 94 height 18
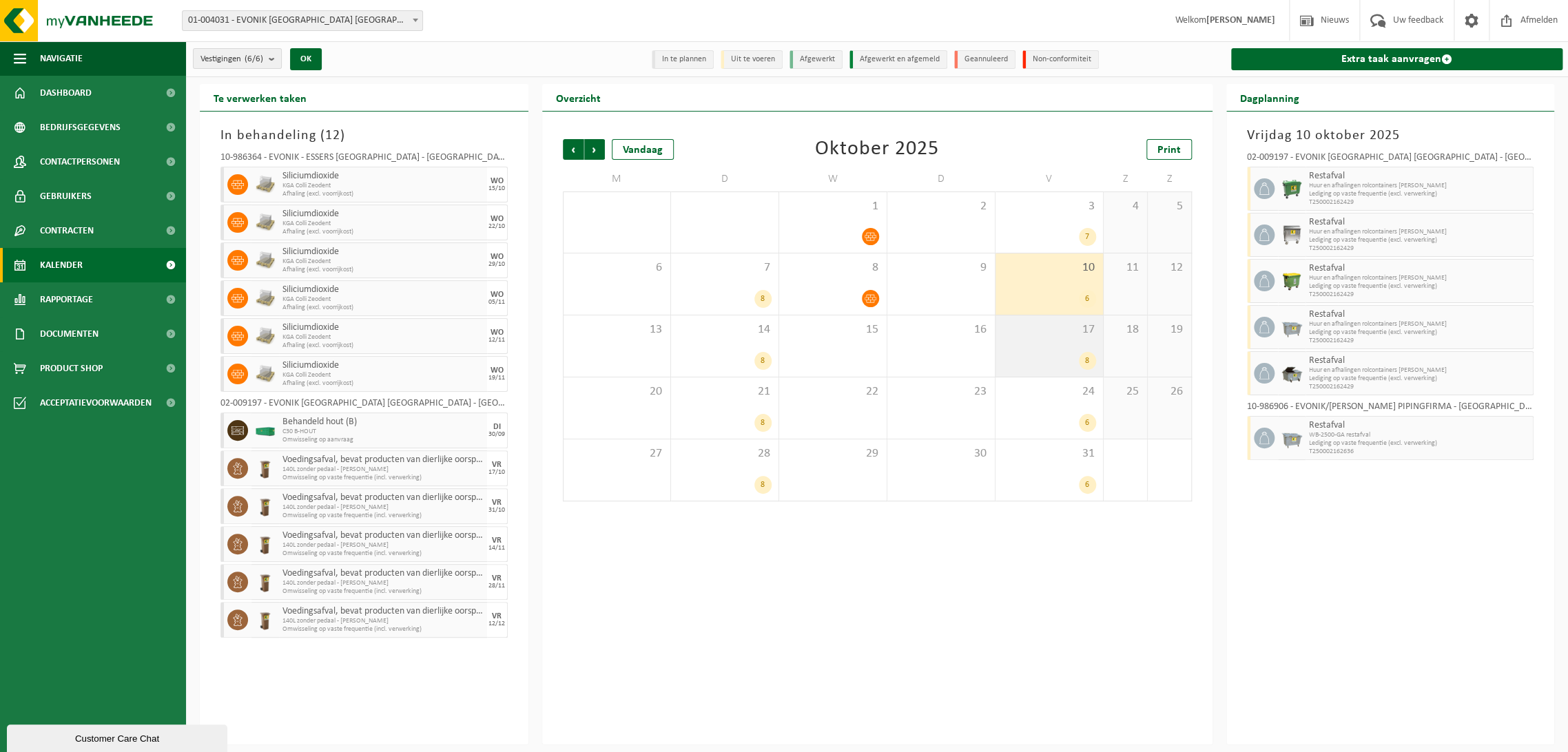
click at [1063, 351] on div "17 8" at bounding box center [1049, 346] width 107 height 61
click at [1042, 279] on div "10 6" at bounding box center [1049, 284] width 107 height 61
click at [1035, 202] on span "3" at bounding box center [1049, 207] width 94 height 15
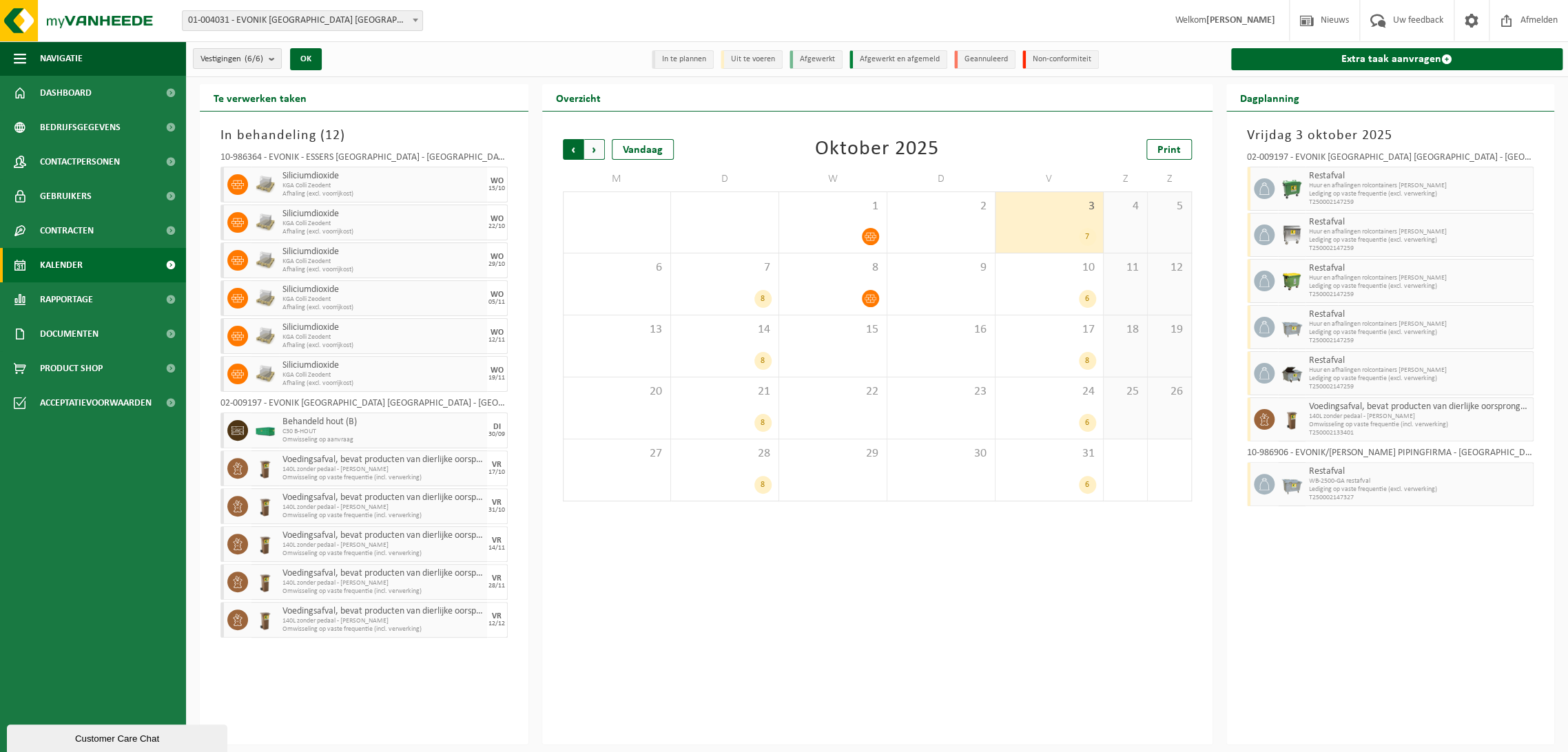
click at [596, 146] on span "Volgende" at bounding box center [594, 149] width 20 height 20
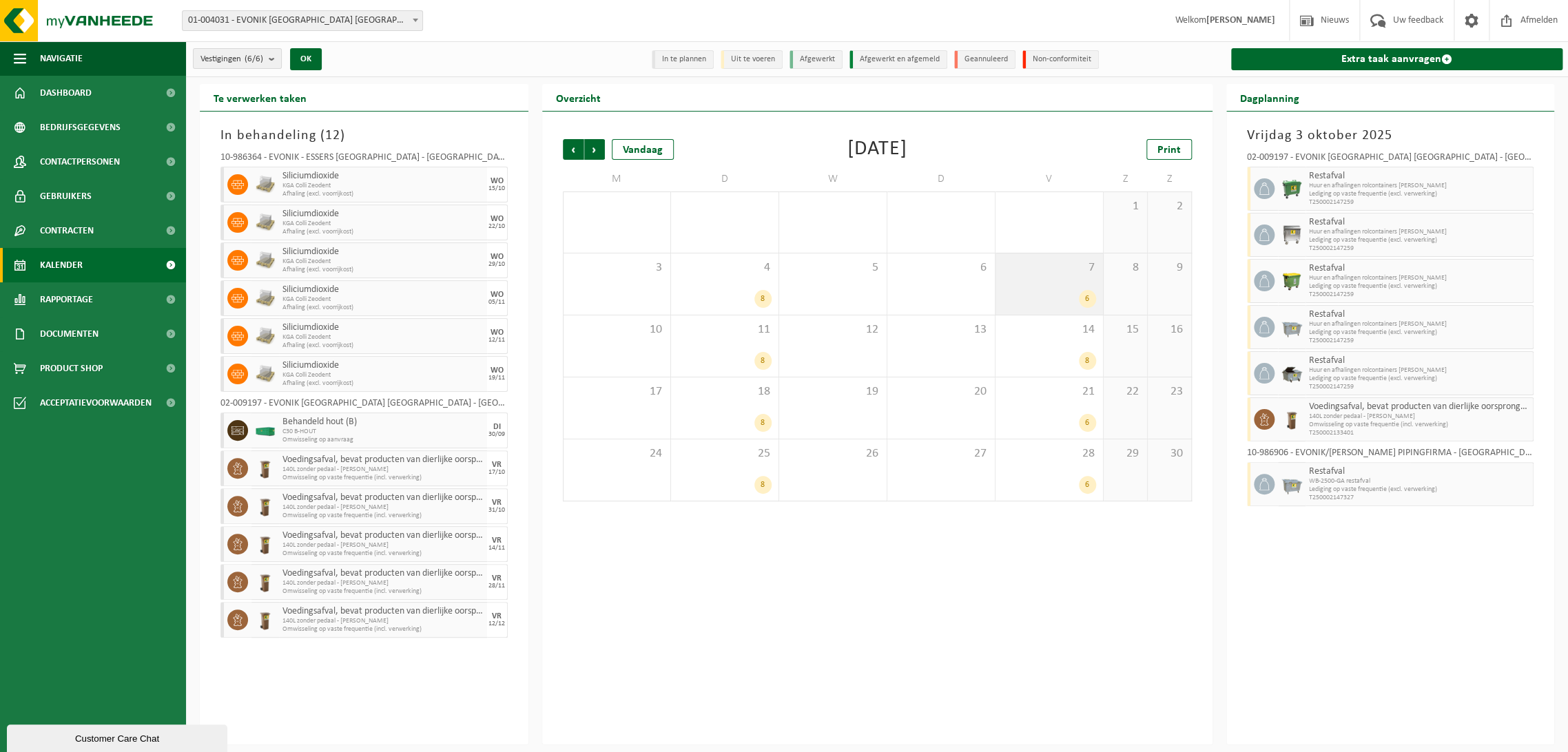
click at [1039, 289] on div "7 6" at bounding box center [1049, 284] width 107 height 61
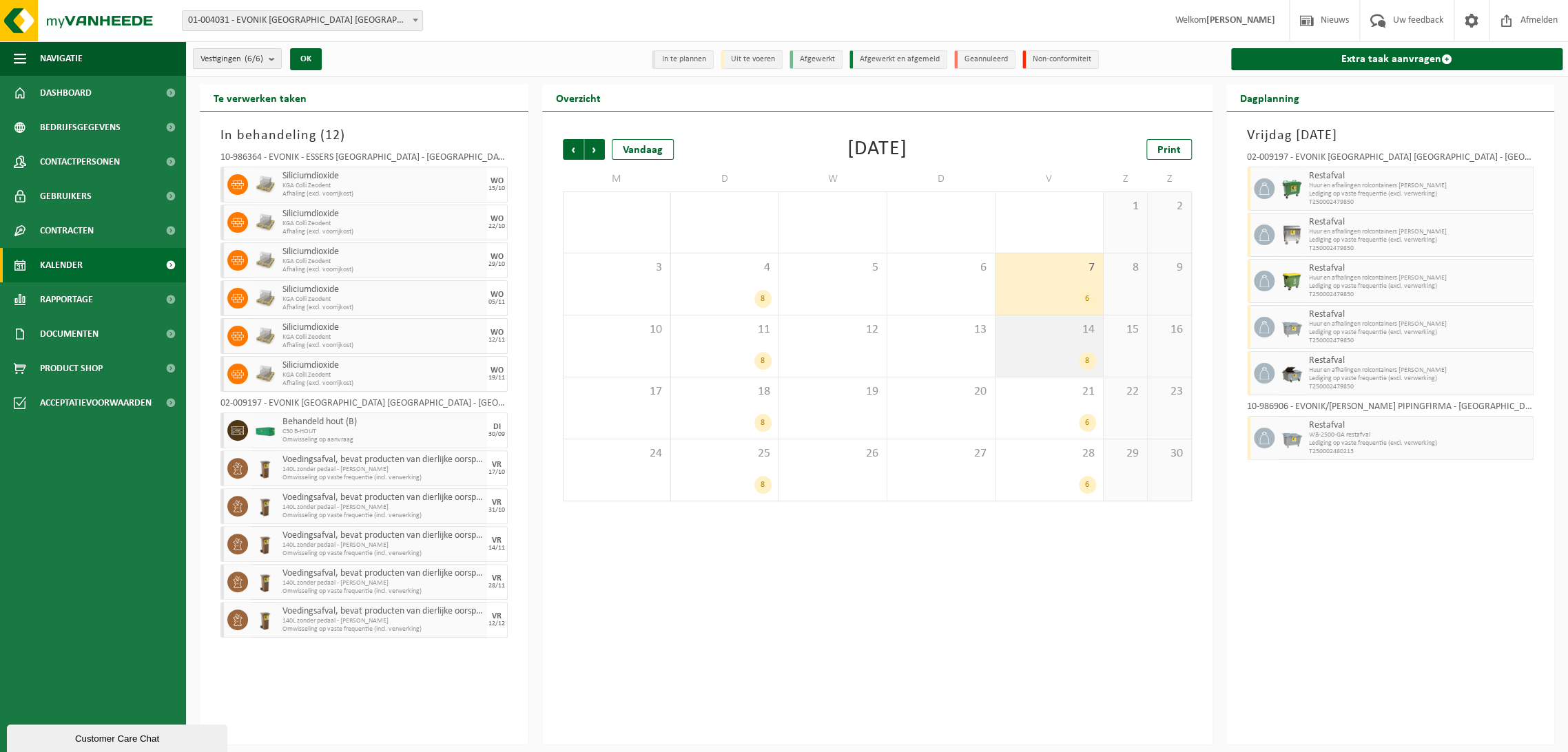
click at [1037, 332] on span "14" at bounding box center [1049, 330] width 94 height 15
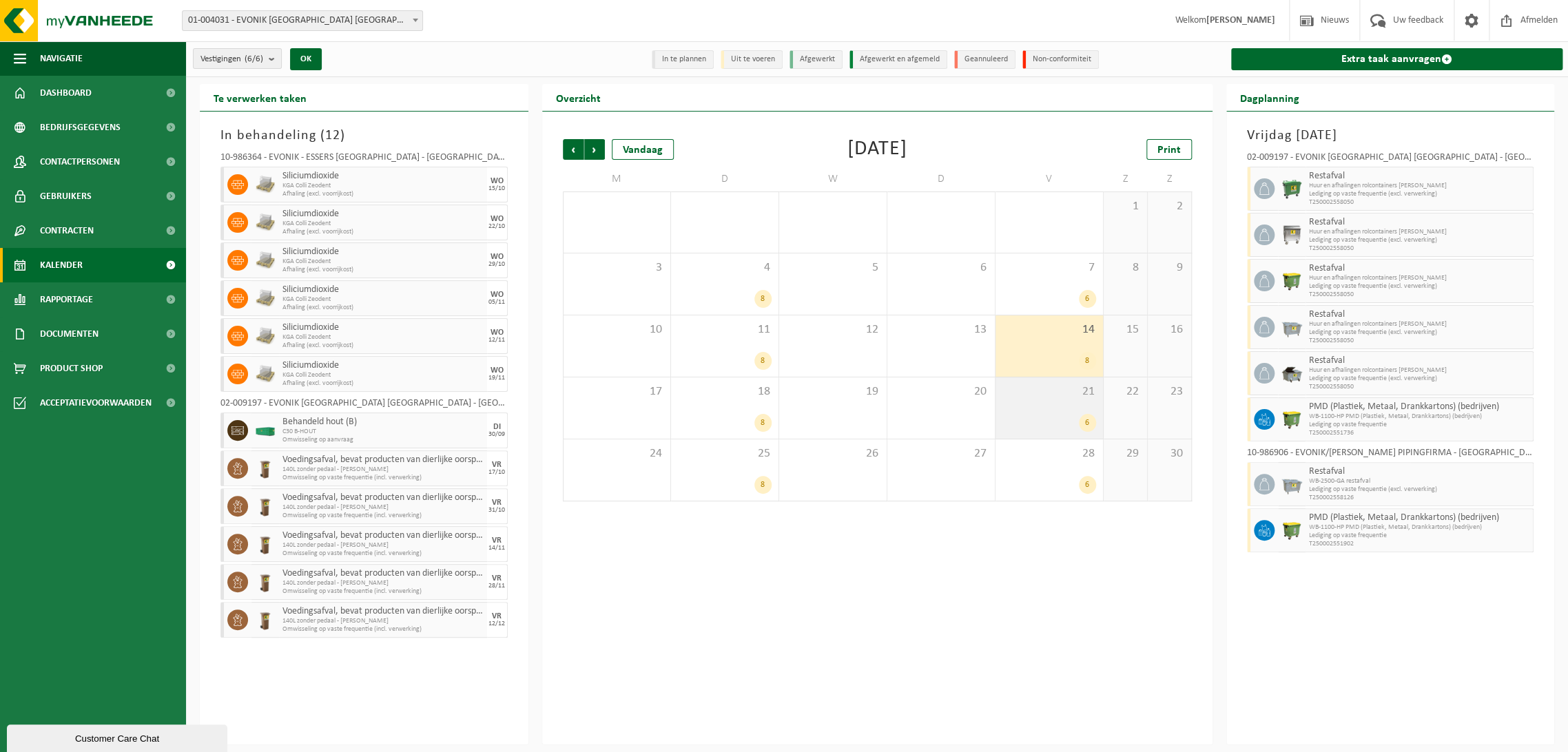
click at [1039, 420] on div "6" at bounding box center [1049, 422] width 94 height 18
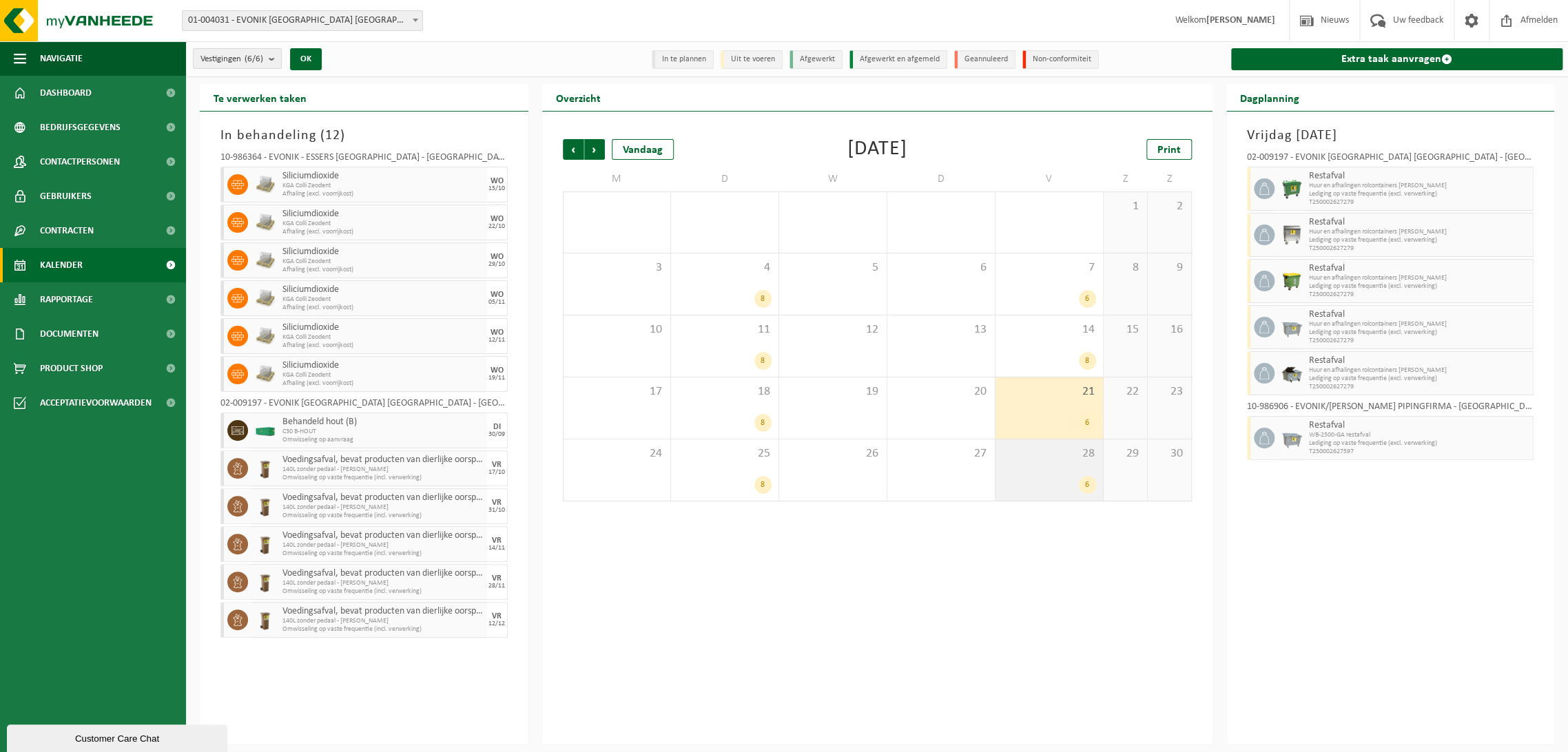
click at [1019, 484] on div "6" at bounding box center [1049, 485] width 94 height 18
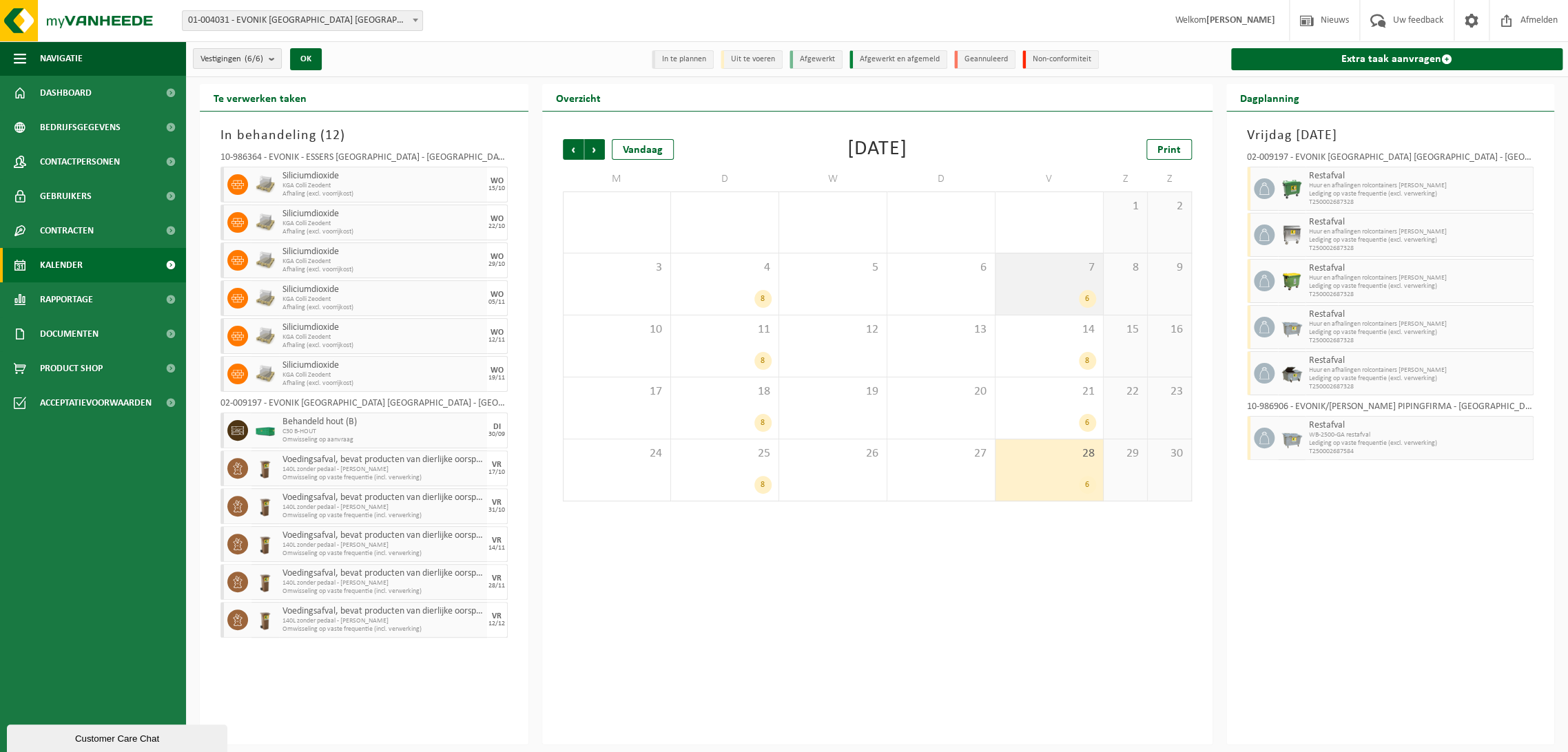
click at [1055, 268] on span "7" at bounding box center [1049, 268] width 94 height 15
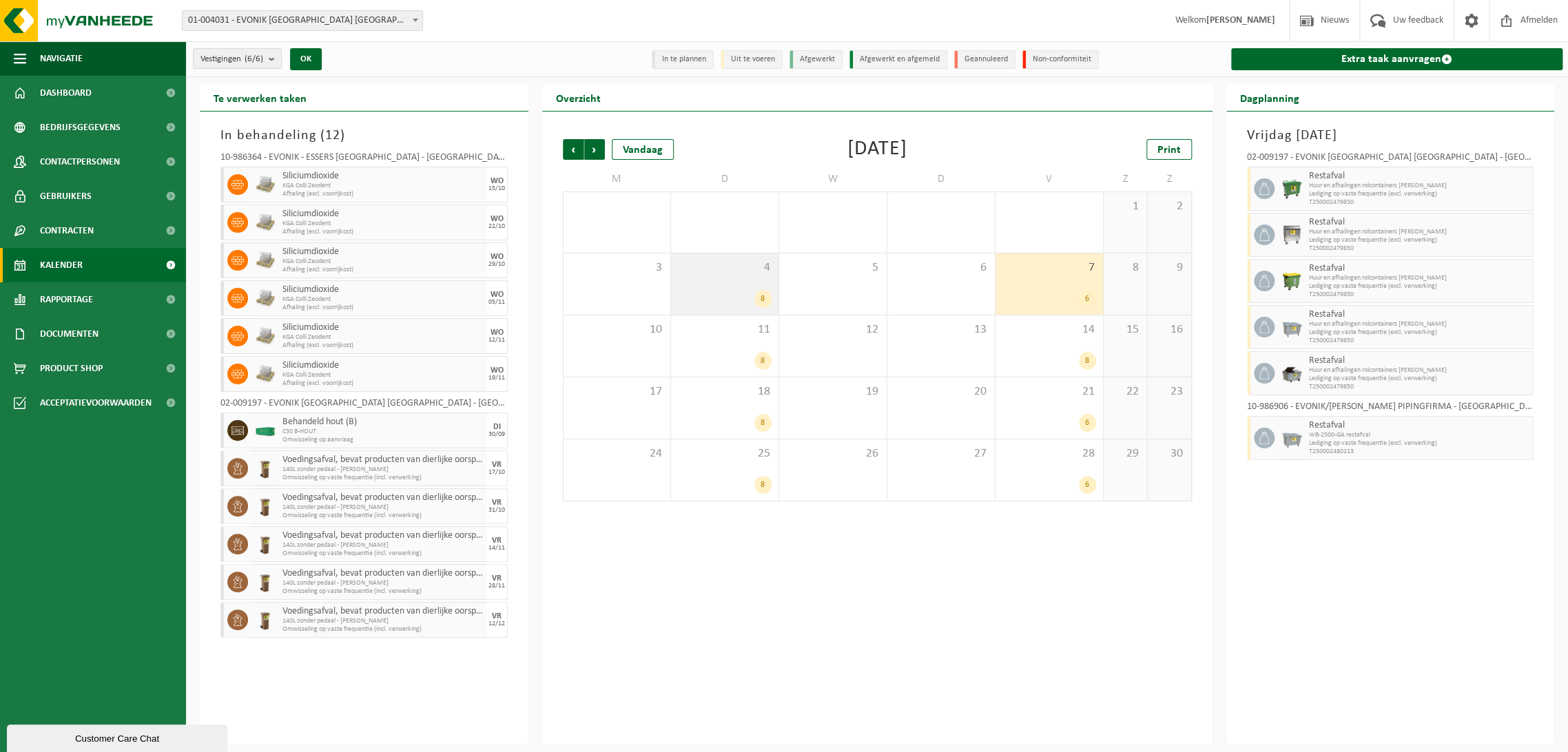
click at [746, 294] on div "8" at bounding box center [725, 298] width 94 height 18
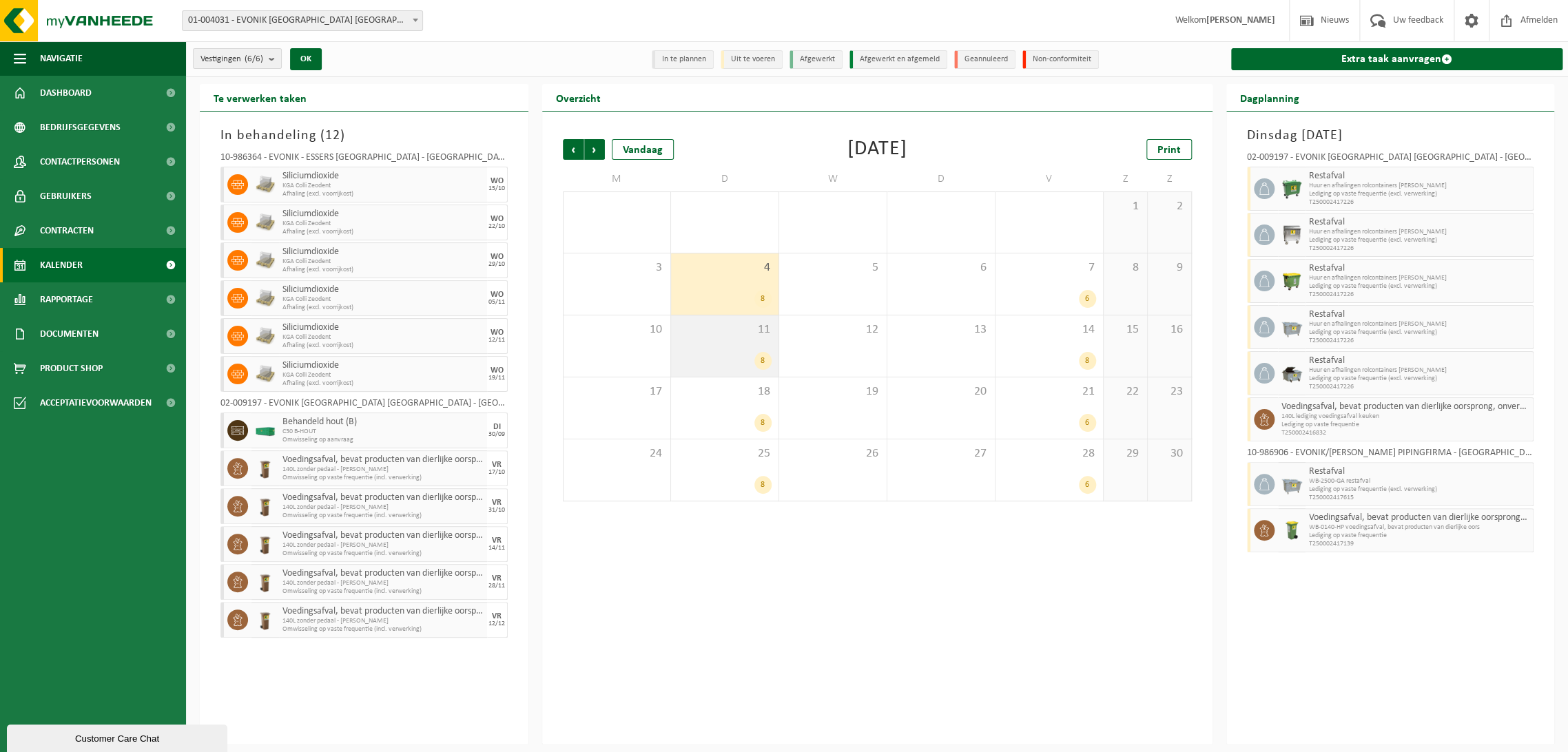
click at [717, 347] on div "11 8" at bounding box center [725, 346] width 107 height 61
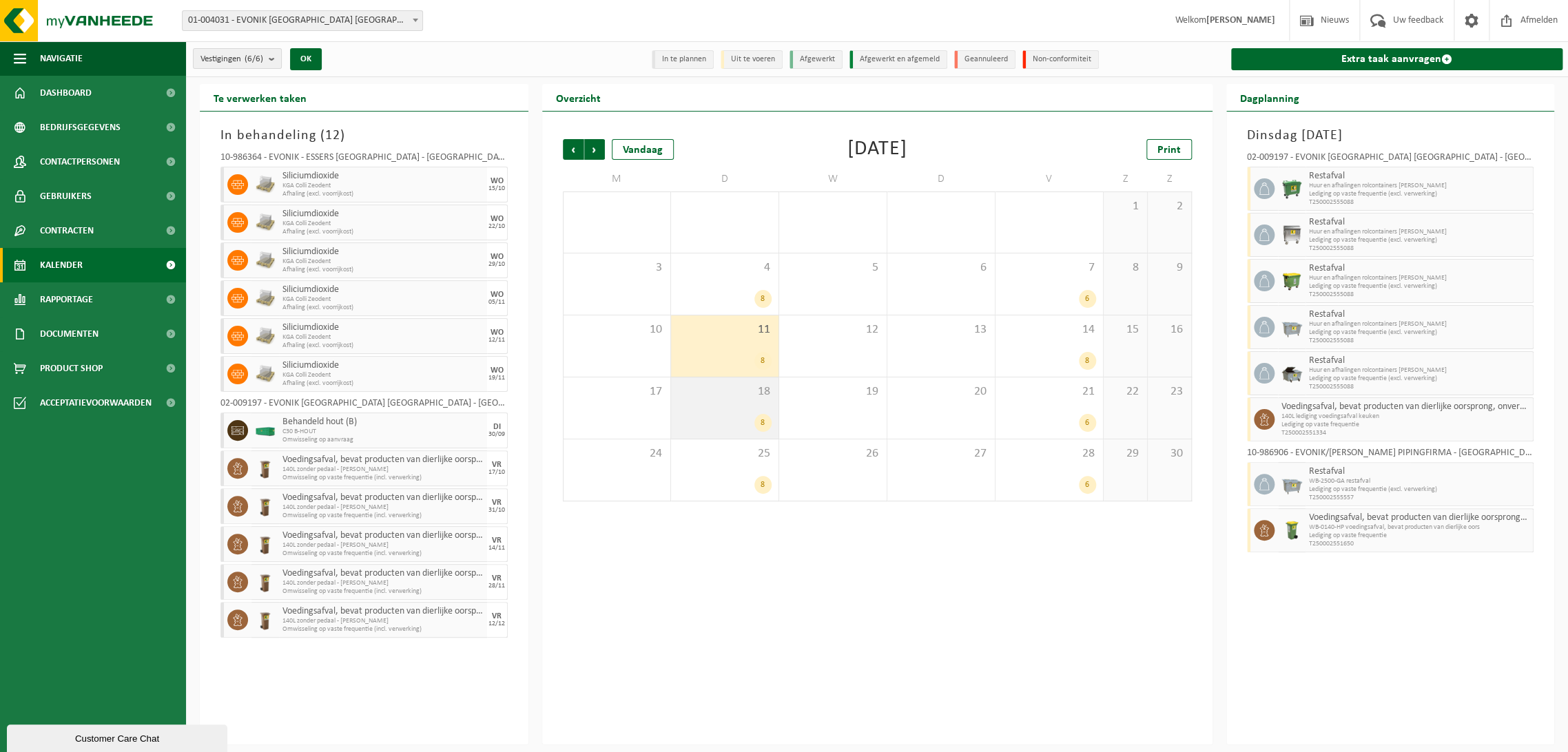
click at [716, 397] on span "18" at bounding box center [725, 392] width 94 height 15
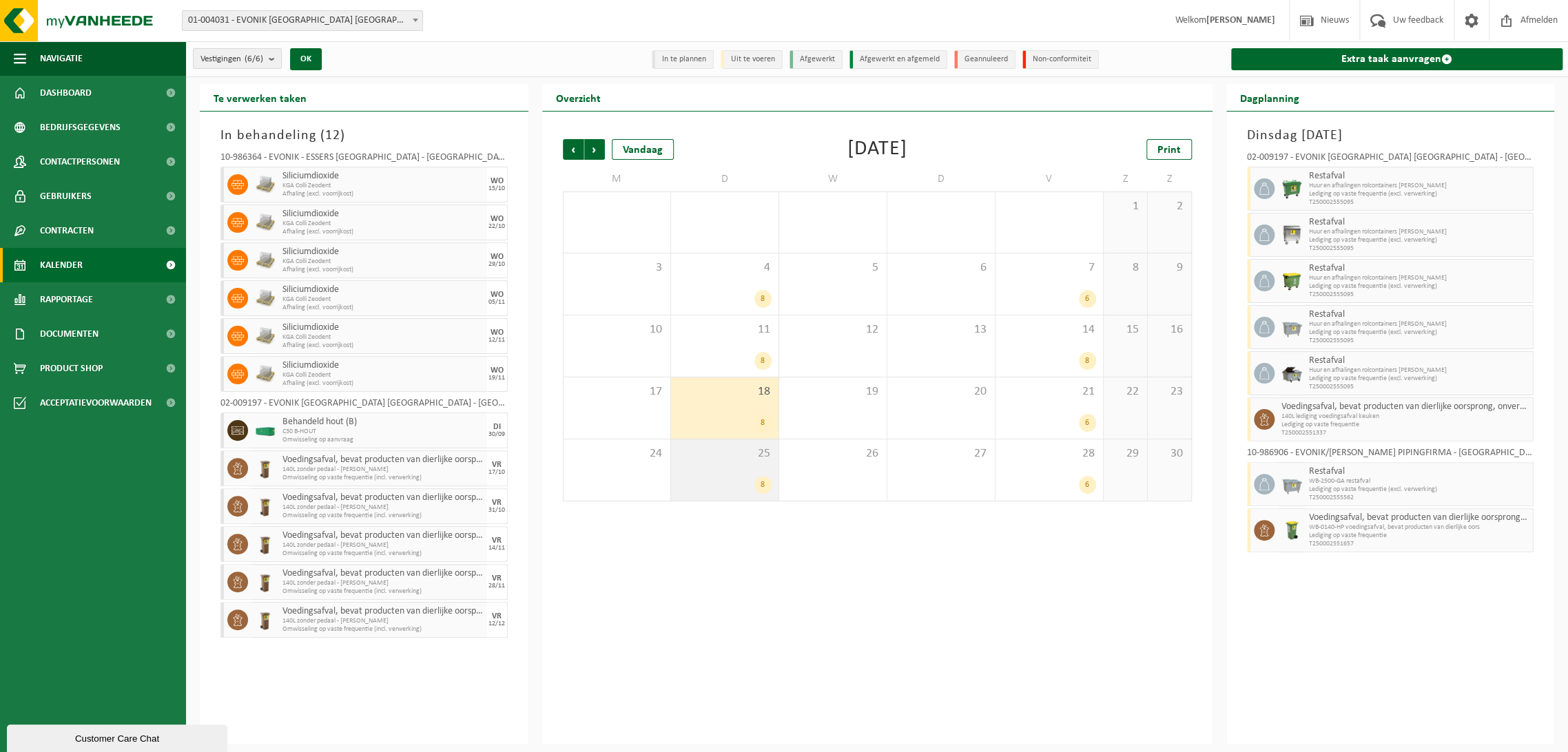
click at [709, 468] on div "25 8" at bounding box center [725, 470] width 107 height 61
click at [634, 141] on div "Vandaag" at bounding box center [642, 149] width 62 height 20
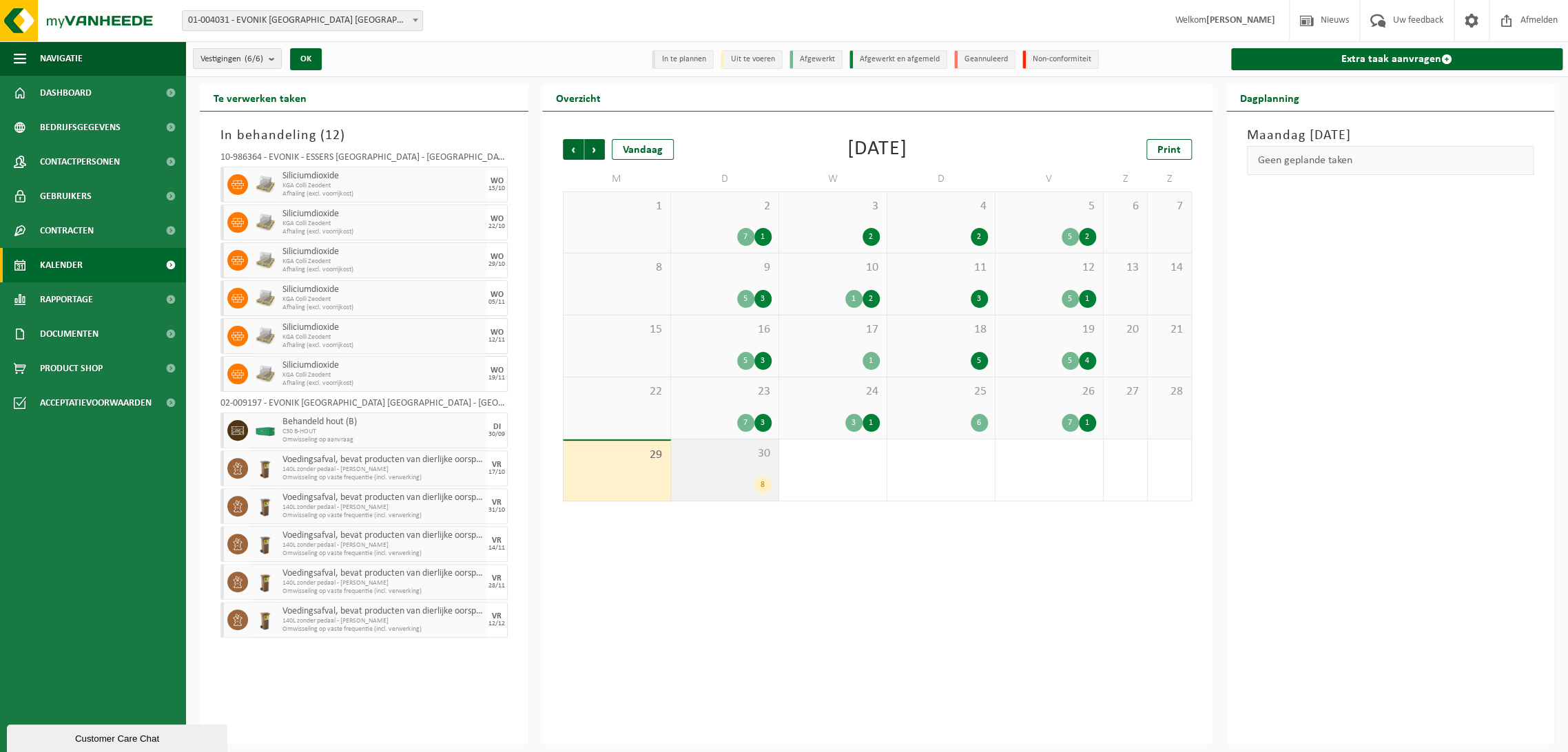
click at [738, 468] on div "30 8" at bounding box center [725, 470] width 107 height 61
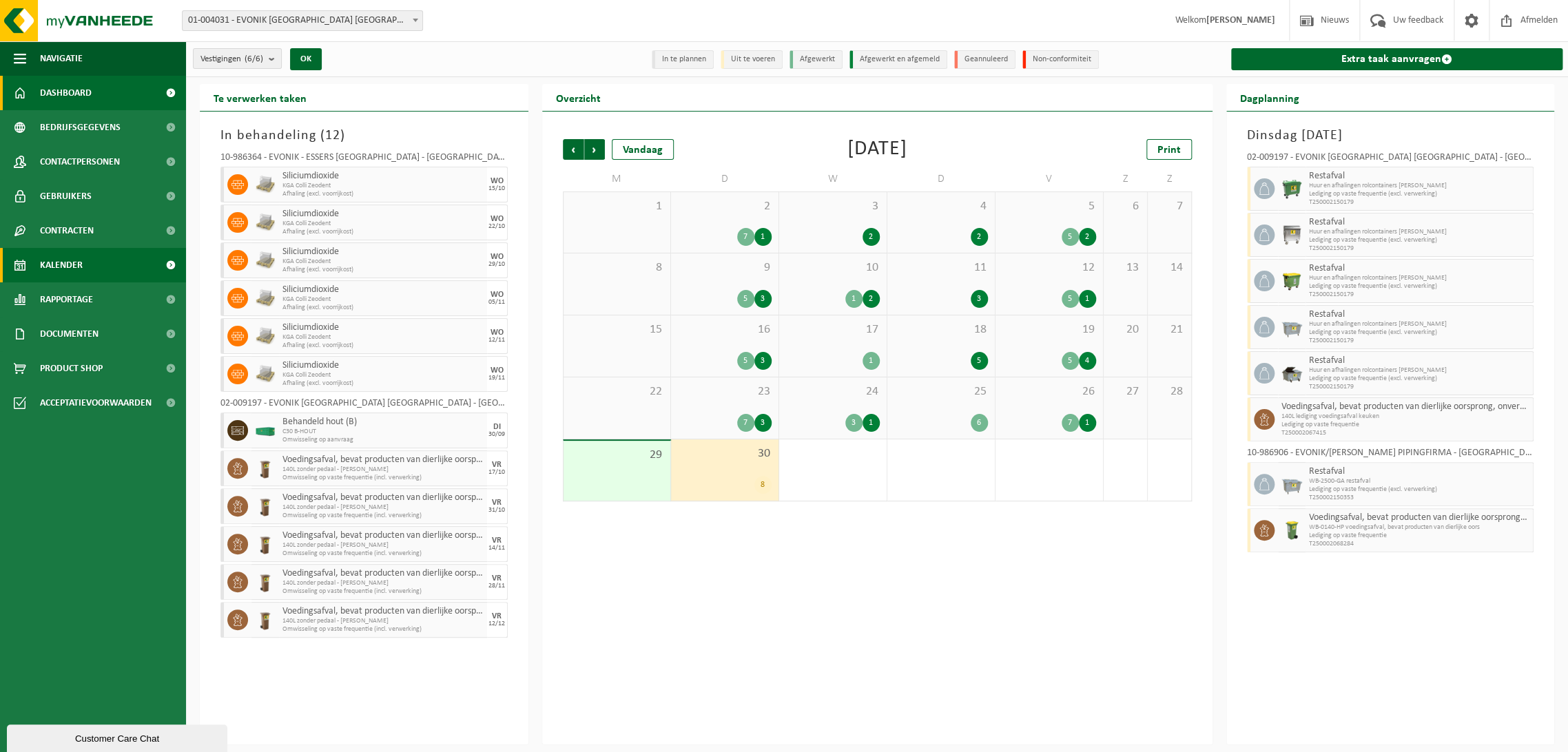
click at [60, 84] on span "Dashboard" at bounding box center [66, 93] width 52 height 34
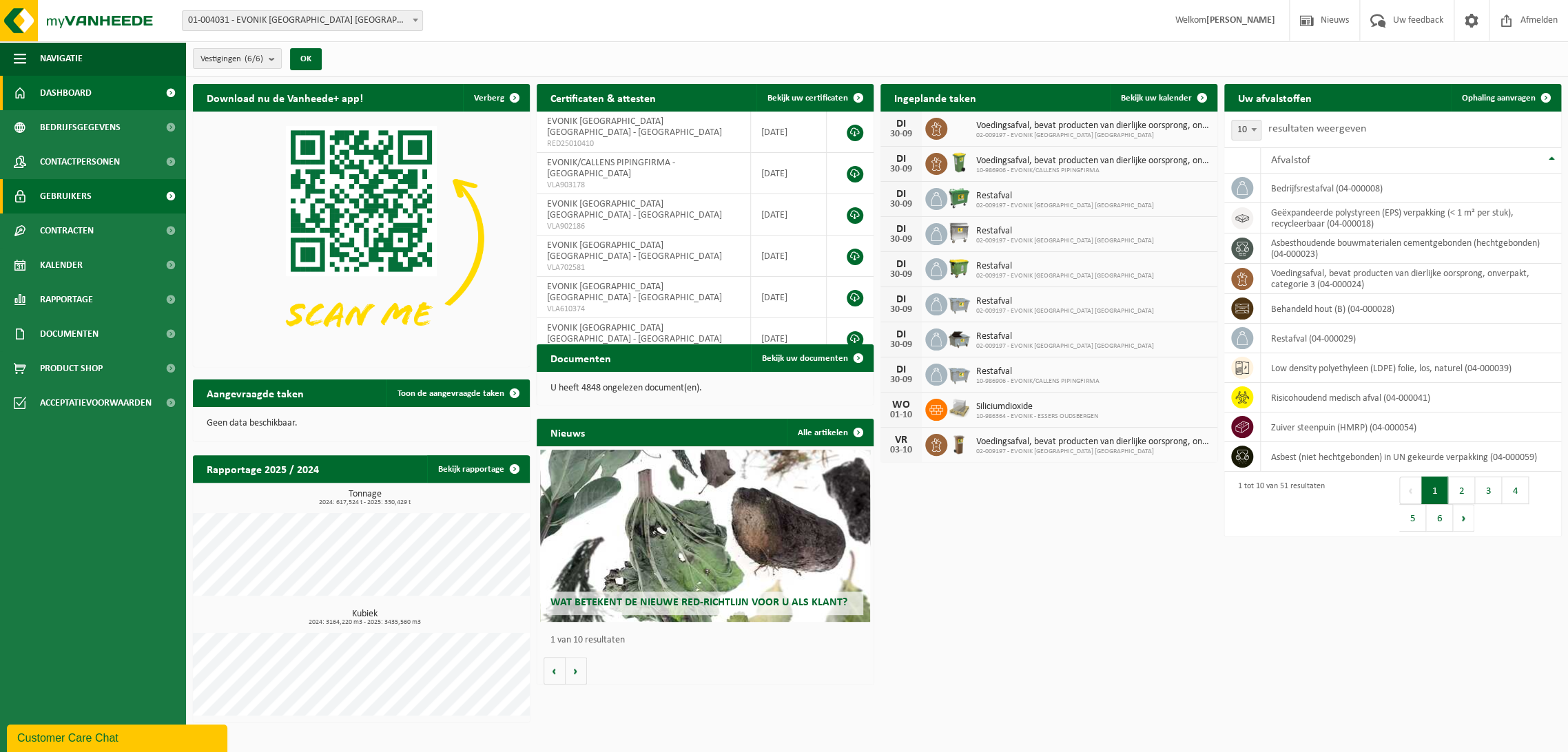
click at [59, 190] on span "Gebruikers" at bounding box center [66, 196] width 52 height 34
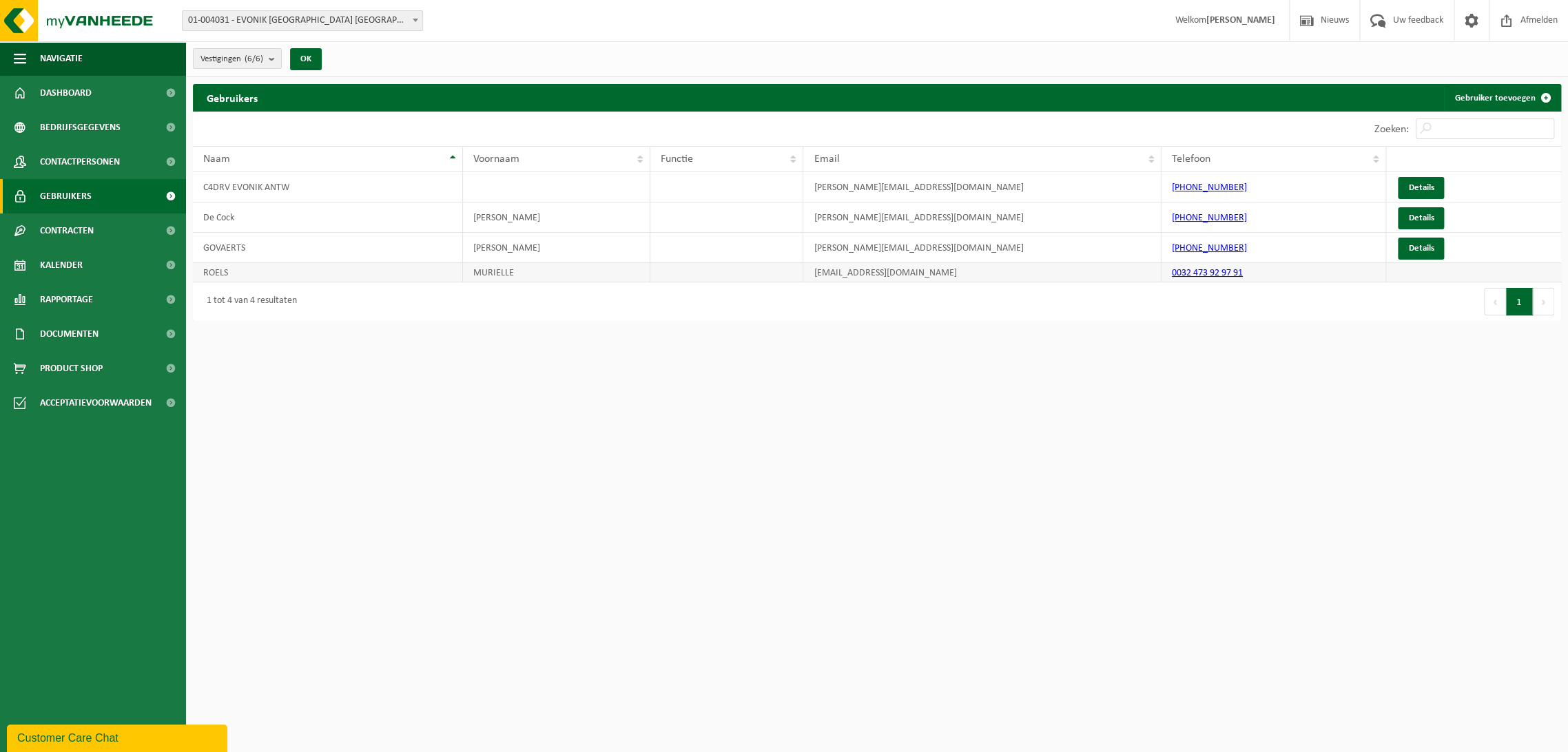
click at [224, 276] on td "ROELS" at bounding box center [327, 273] width 270 height 20
click at [1429, 248] on link "Details" at bounding box center [1421, 249] width 46 height 22
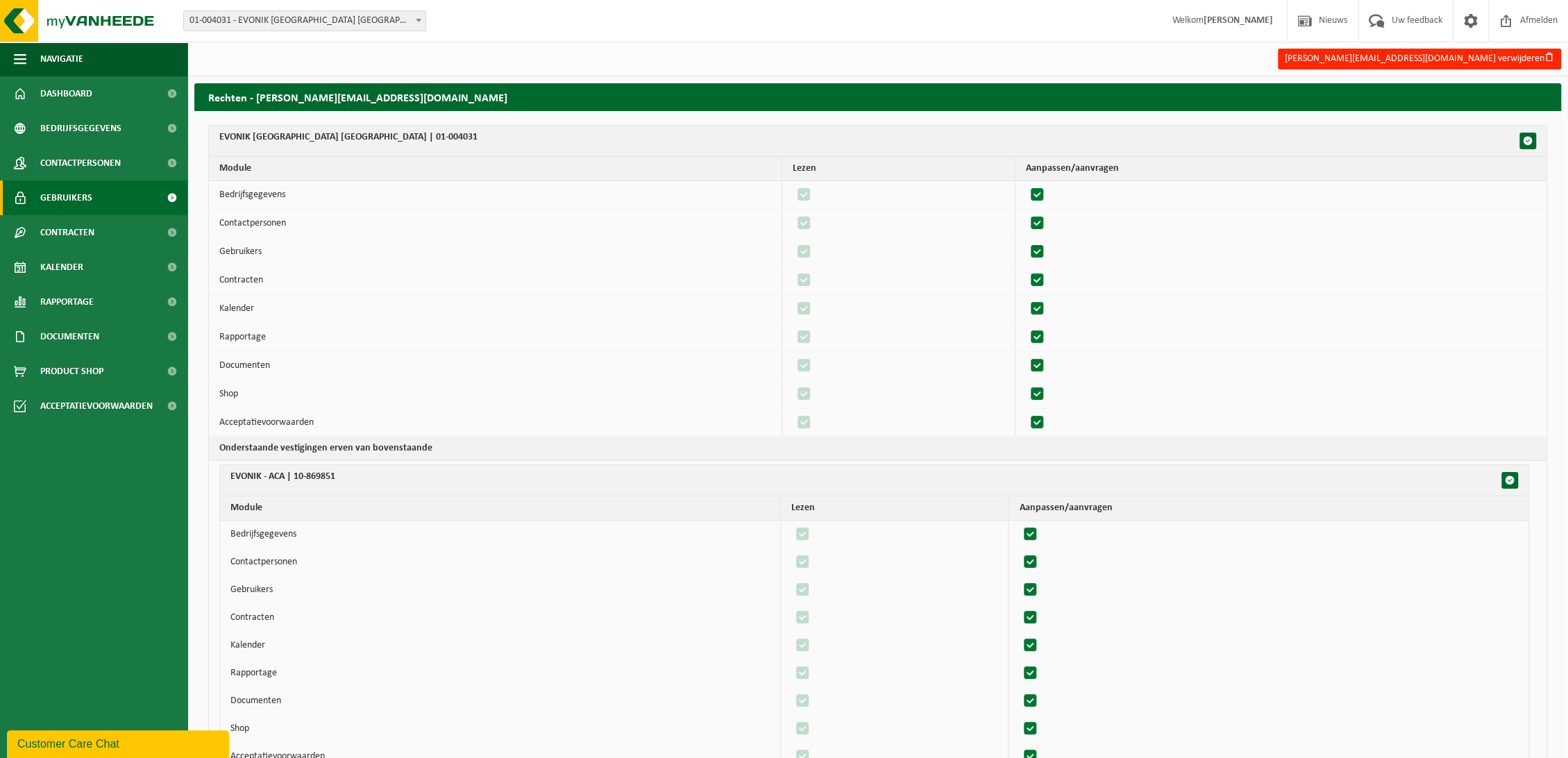
click at [72, 192] on span "Gebruikers" at bounding box center [66, 197] width 52 height 34
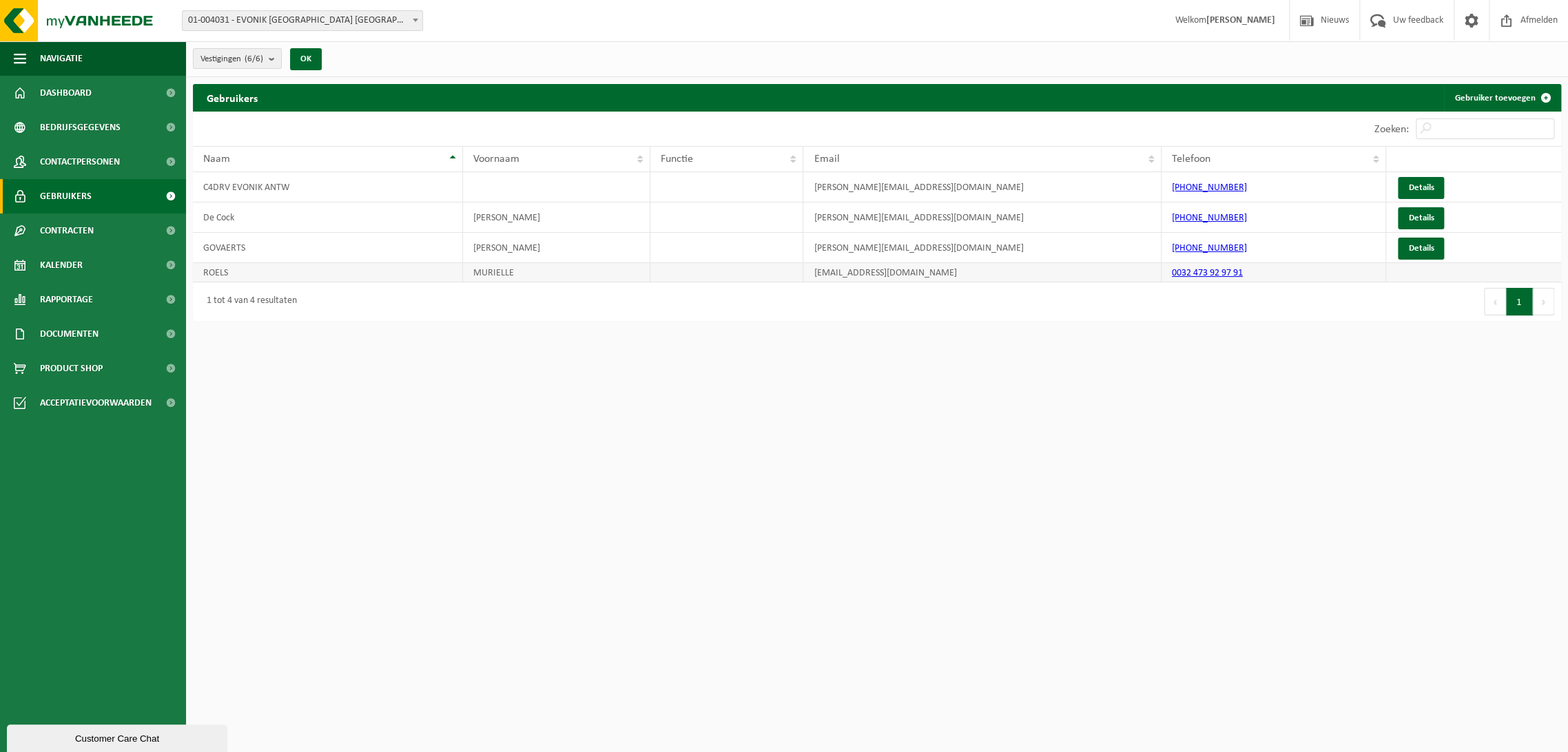
click at [223, 272] on td "ROELS" at bounding box center [327, 273] width 270 height 20
click at [1393, 266] on td at bounding box center [1473, 273] width 175 height 20
click at [1200, 273] on link "0032 473 92 97 91" at bounding box center [1207, 273] width 71 height 10
click at [216, 270] on td "ROELS" at bounding box center [327, 273] width 270 height 20
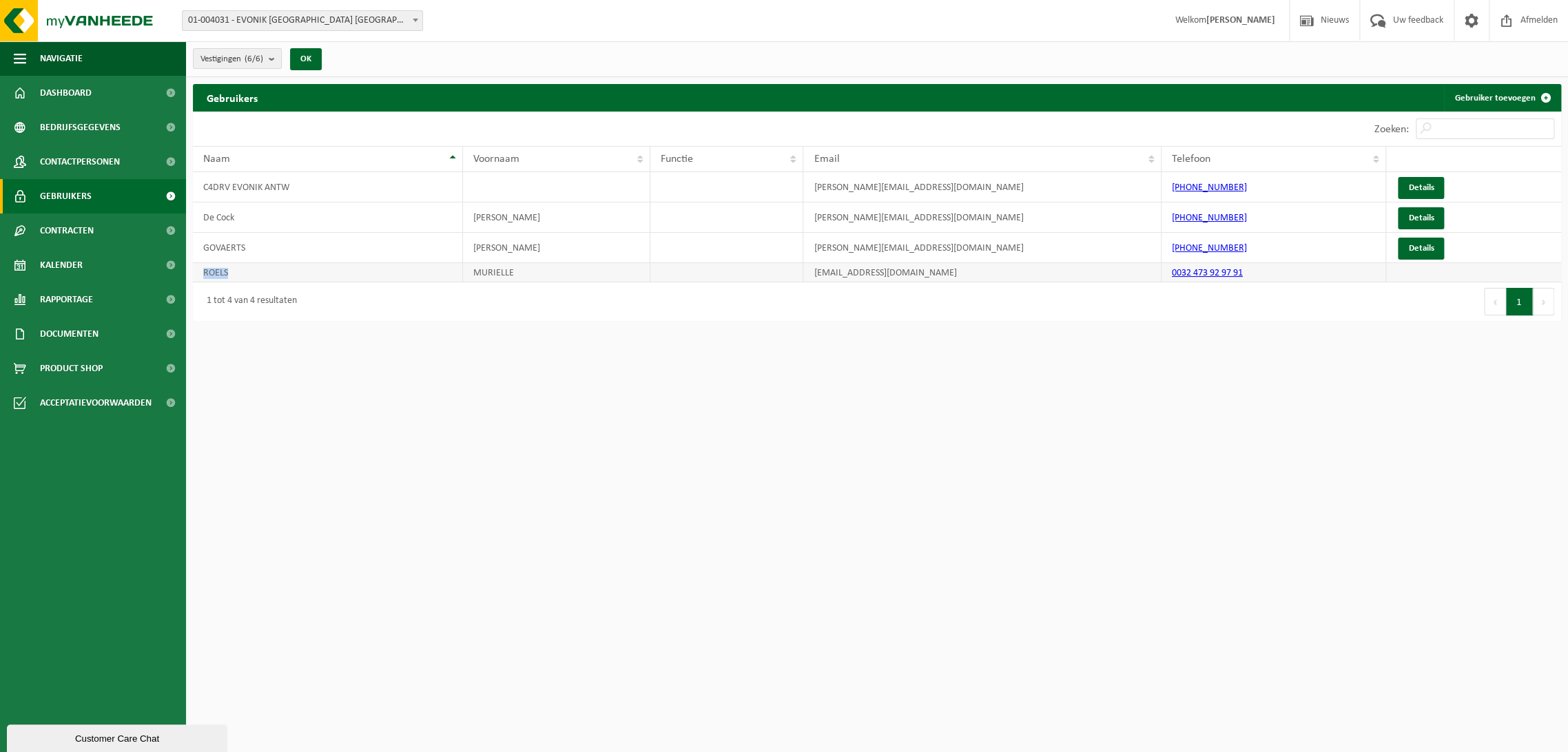
click at [216, 270] on td "ROELS" at bounding box center [327, 273] width 270 height 20
click at [231, 102] on h2 "Gebruikers" at bounding box center [232, 98] width 78 height 27
click at [66, 232] on span "Contracten" at bounding box center [66, 231] width 54 height 34
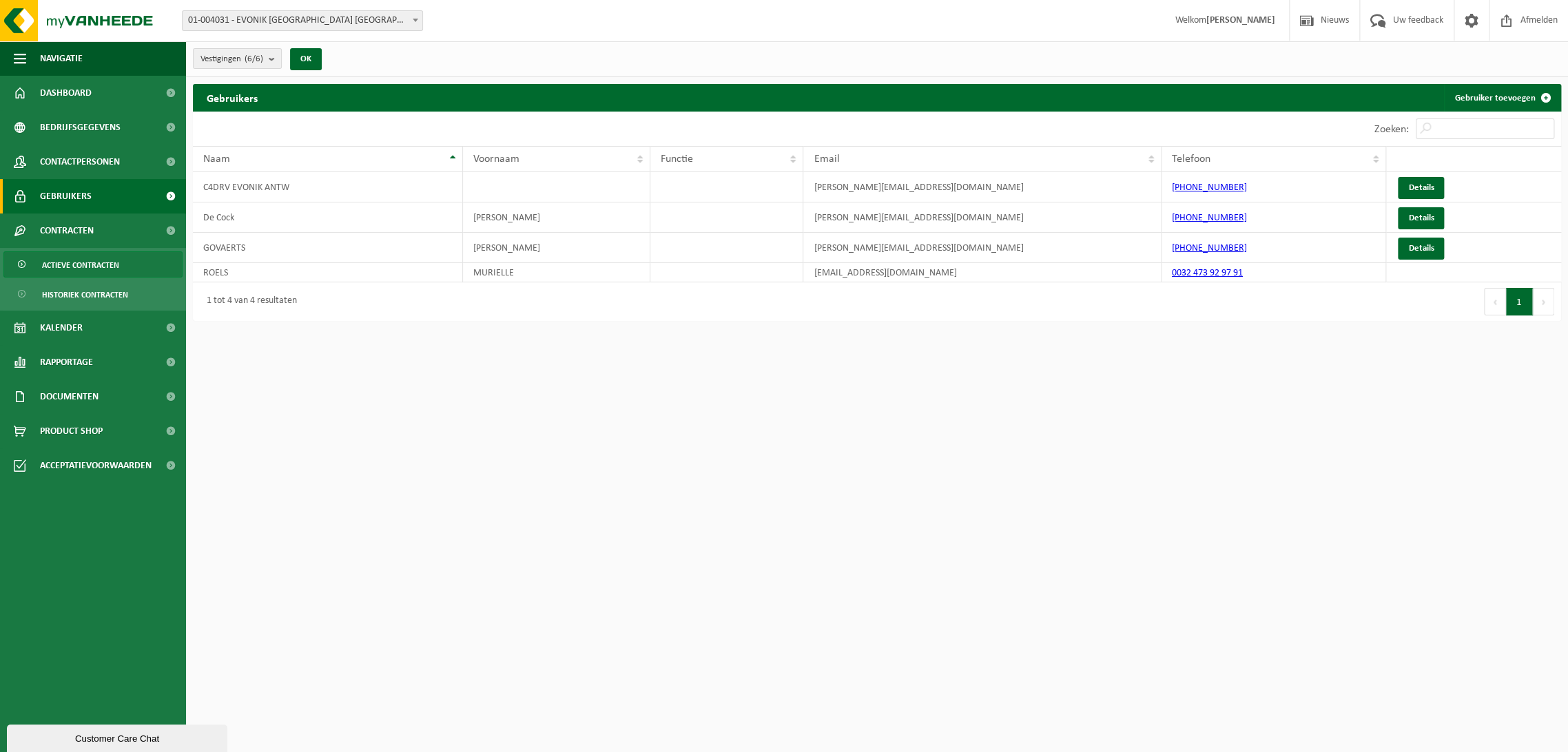
click at [72, 269] on span "Actieve contracten" at bounding box center [80, 265] width 78 height 26
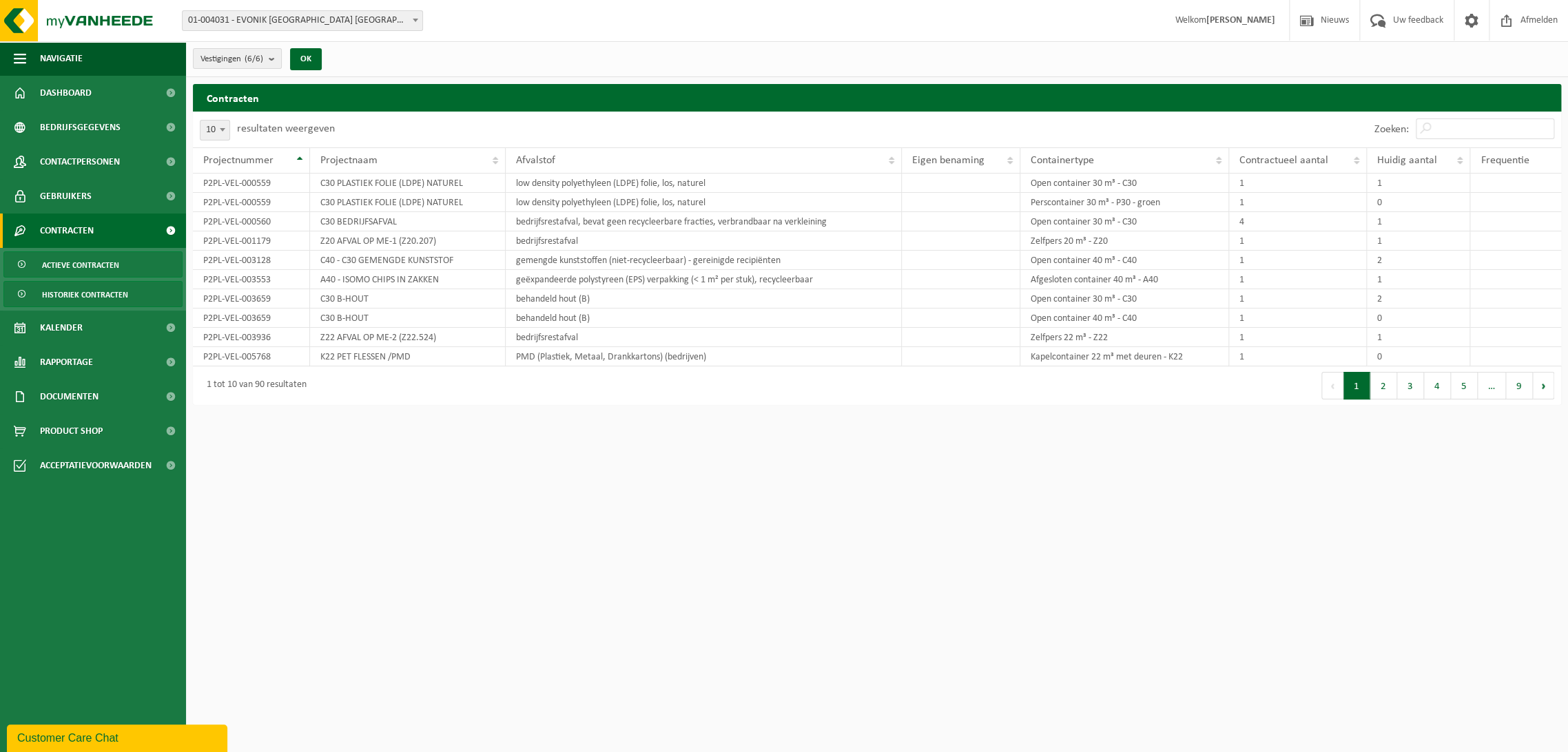
click at [70, 286] on span "Historiek contracten" at bounding box center [84, 295] width 86 height 26
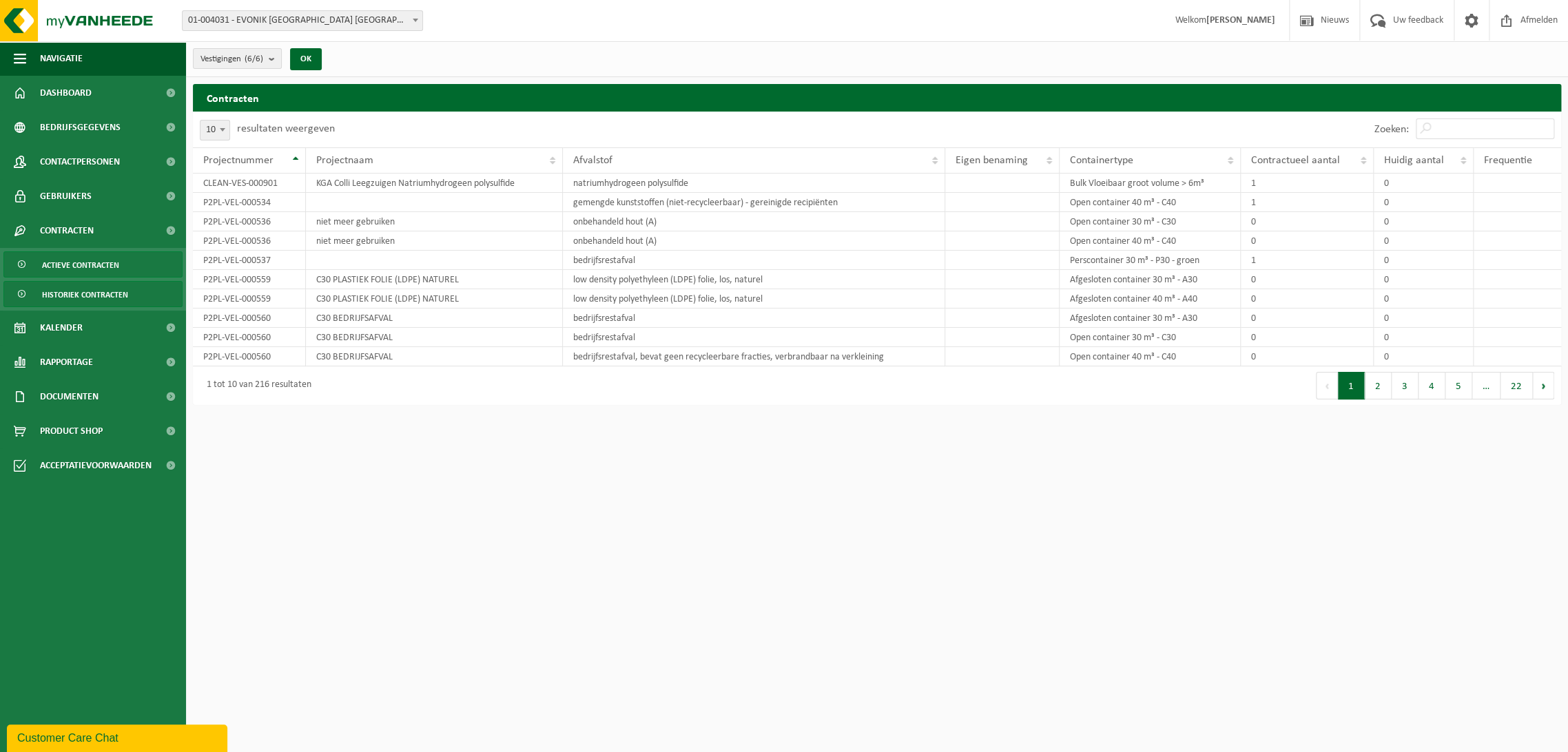
click at [73, 268] on span "Actieve contracten" at bounding box center [80, 265] width 78 height 26
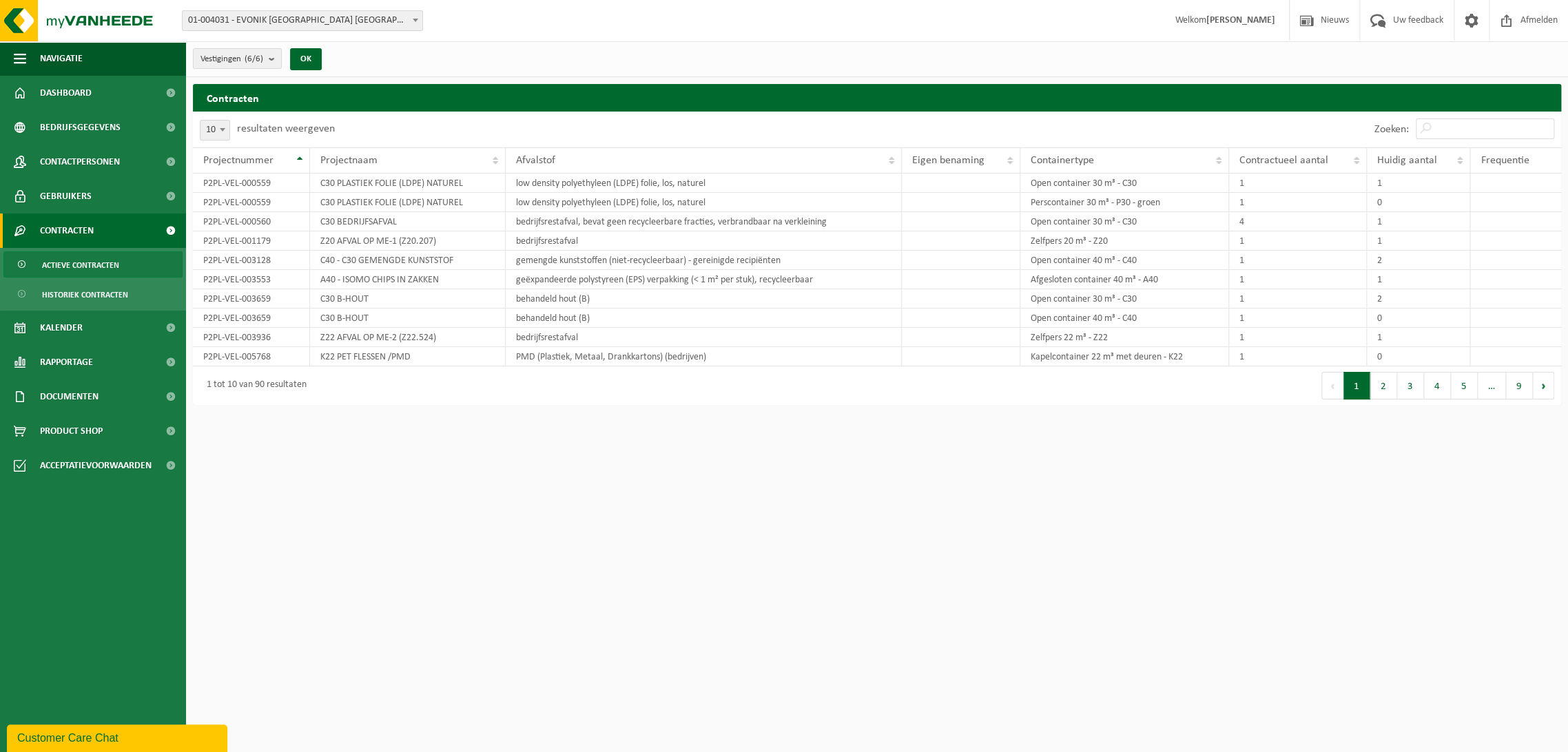
click at [77, 229] on span "Contracten" at bounding box center [66, 231] width 54 height 34
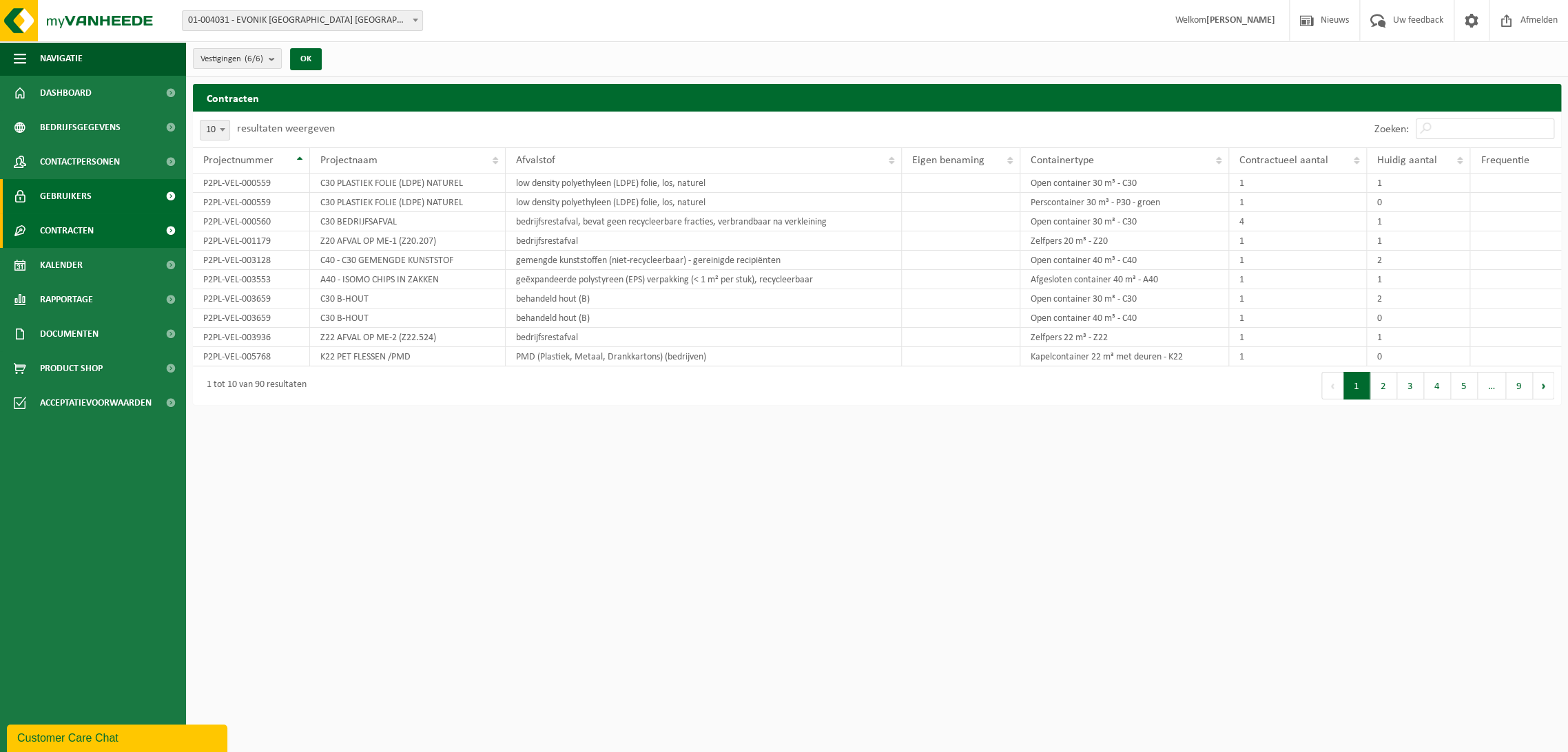
click at [88, 187] on span "Gebruikers" at bounding box center [66, 196] width 52 height 34
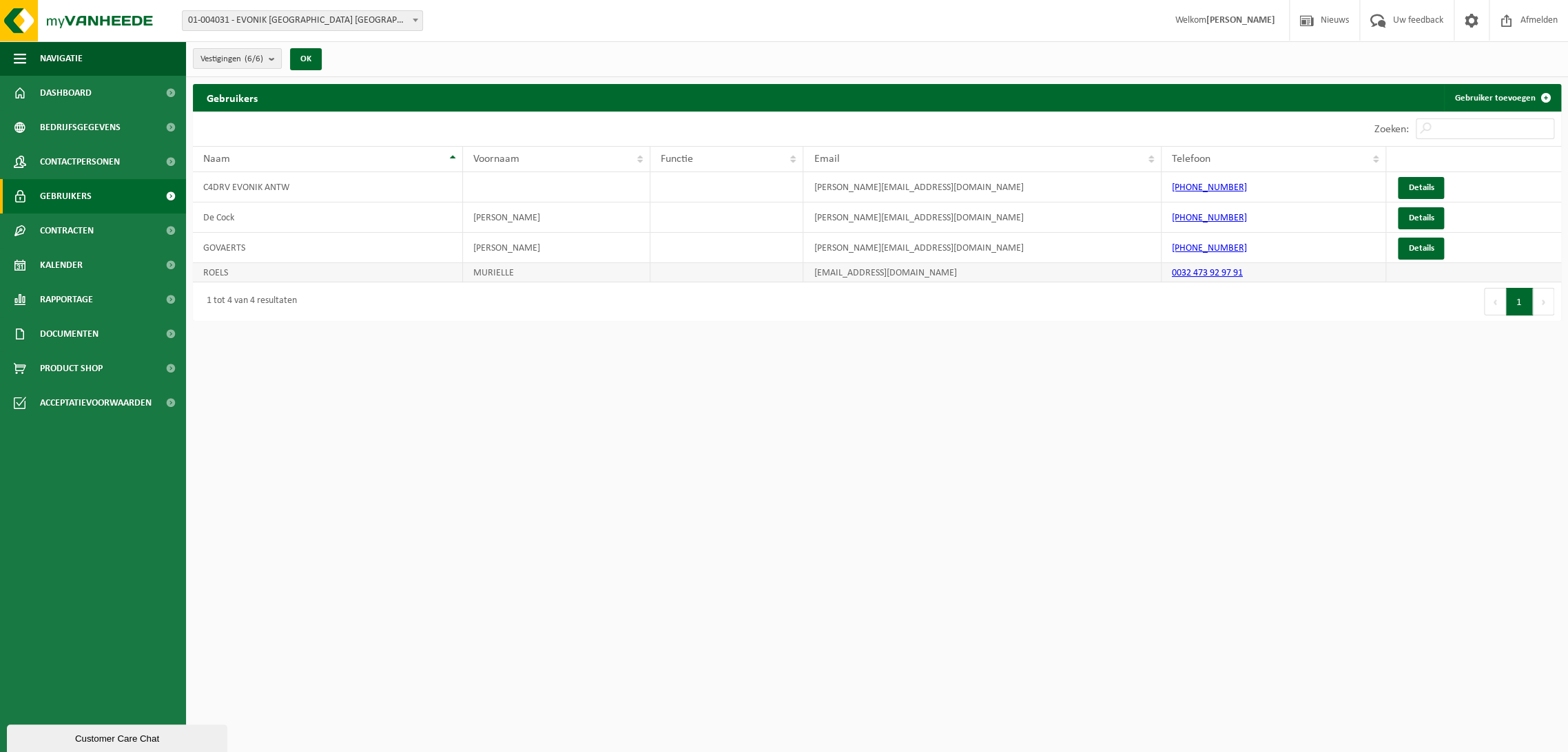
click at [208, 264] on td "ROELS" at bounding box center [327, 273] width 270 height 20
click at [1516, 293] on button "1" at bounding box center [1519, 301] width 27 height 27
click at [73, 88] on span "Dashboard" at bounding box center [66, 93] width 52 height 34
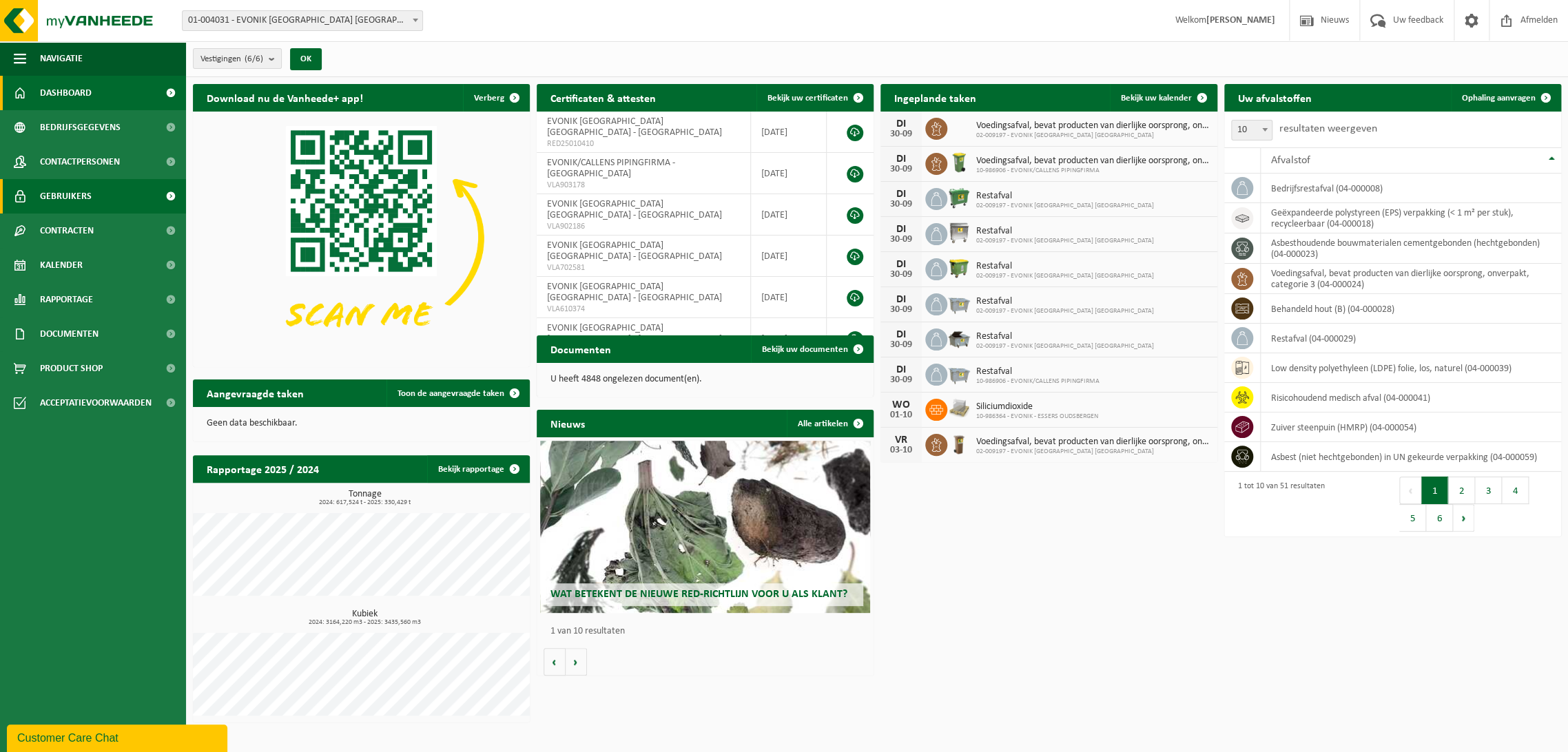
click at [173, 200] on span at bounding box center [170, 196] width 31 height 34
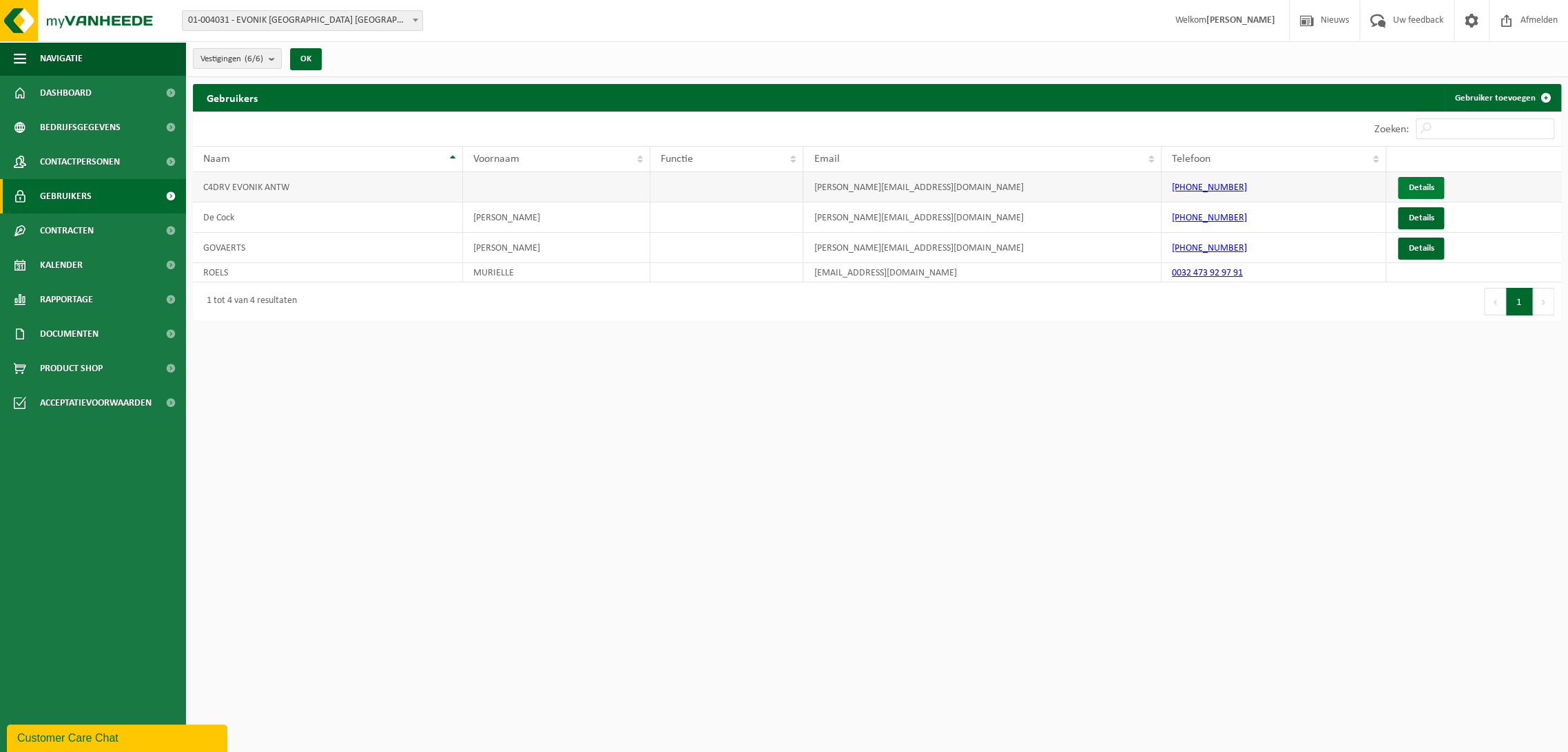
click at [1421, 186] on link "Details" at bounding box center [1421, 188] width 46 height 22
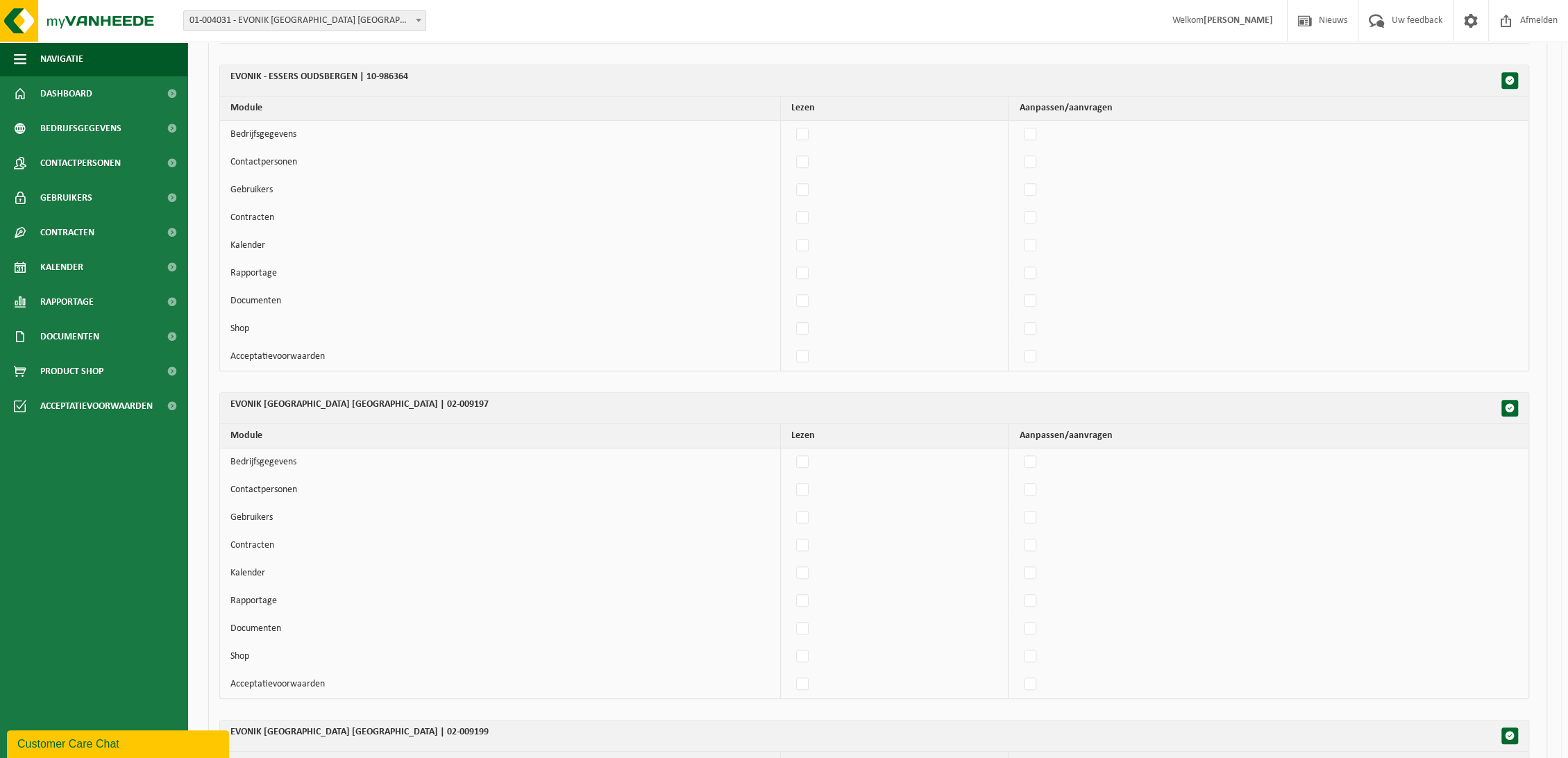
scroll to position [716, 0]
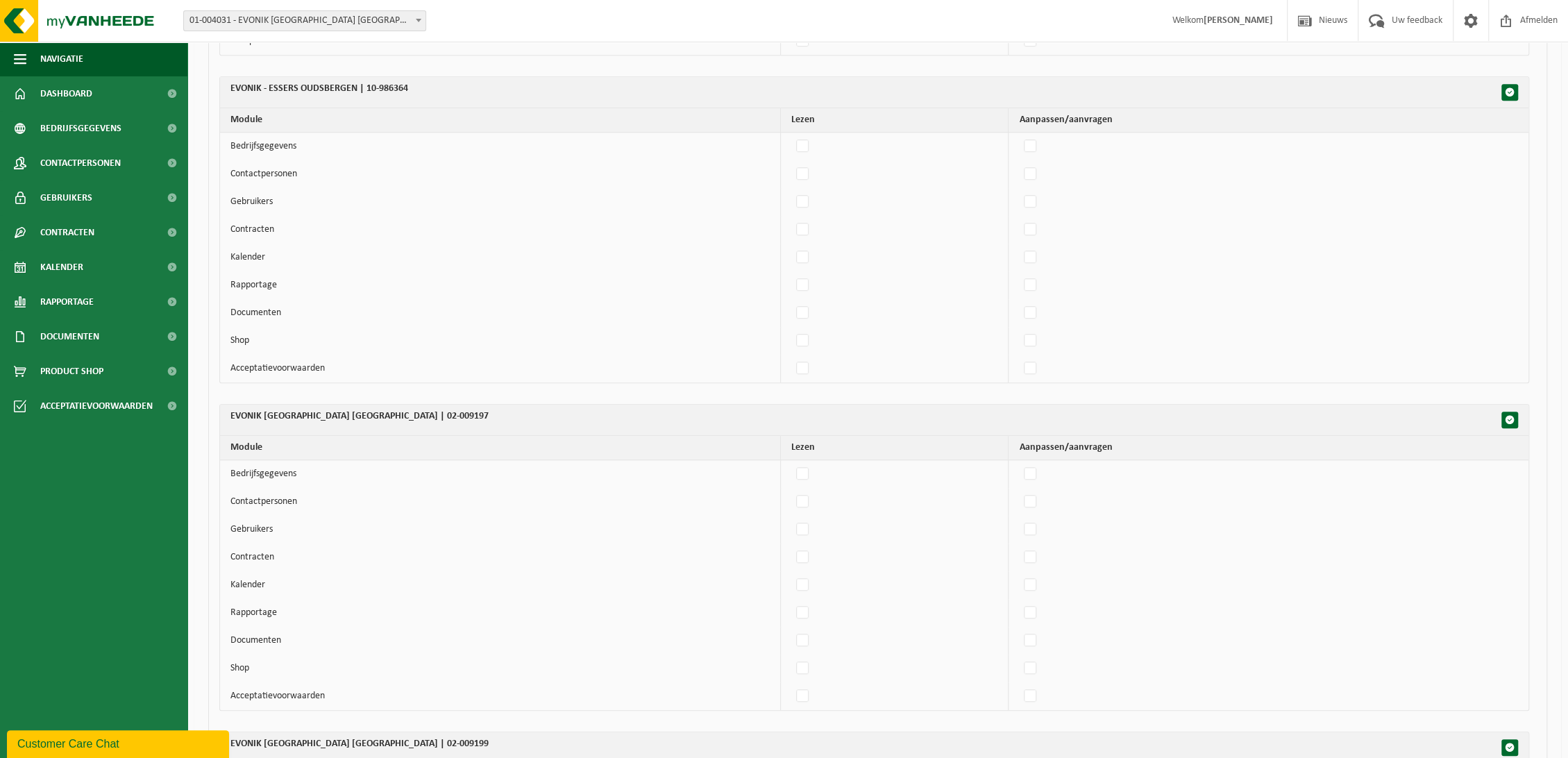
click at [334, 16] on span "01-004031 - EVONIK [GEOGRAPHIC_DATA] [GEOGRAPHIC_DATA] - [GEOGRAPHIC_DATA]" at bounding box center [304, 21] width 241 height 20
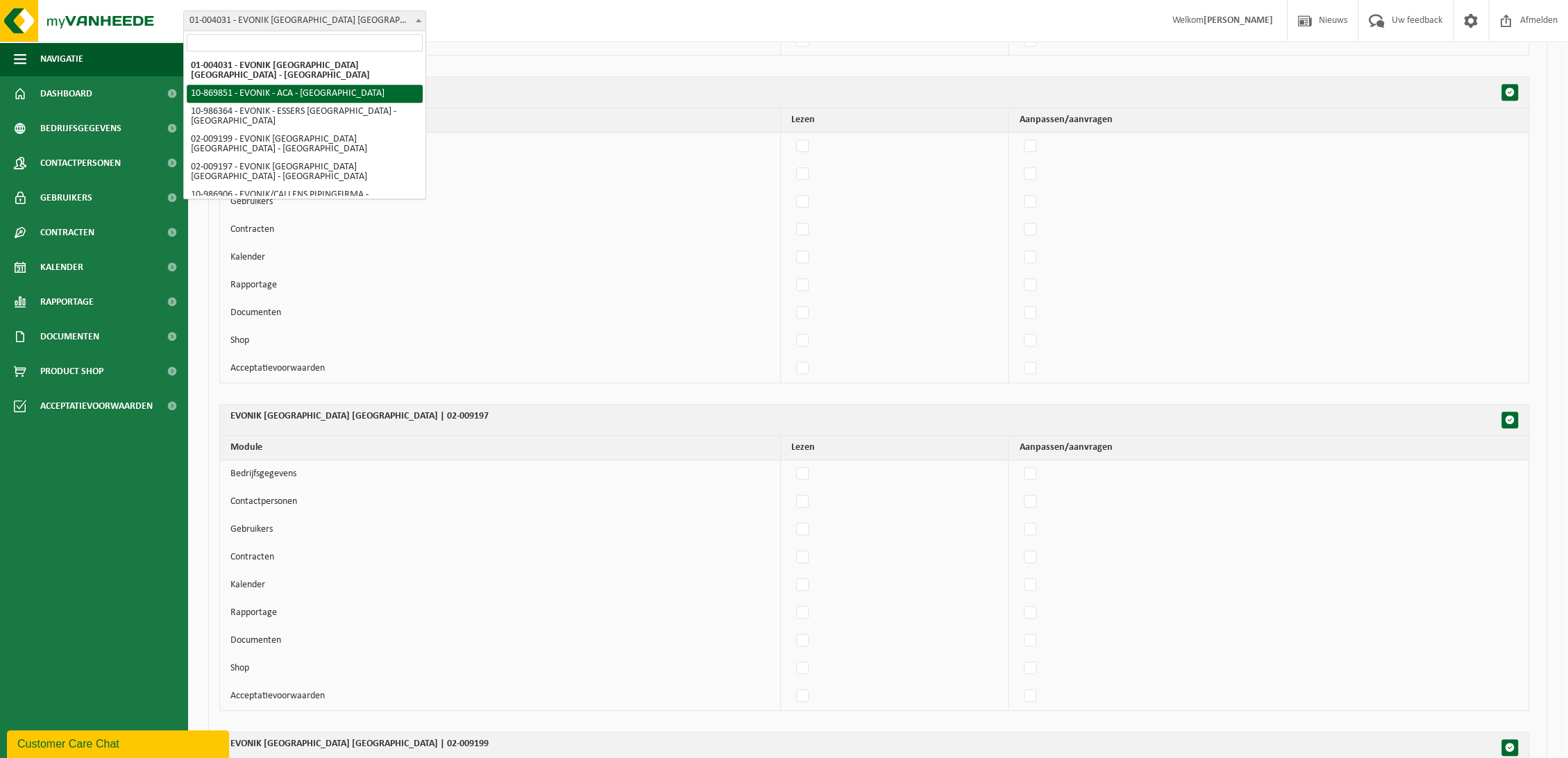
select select "104408"
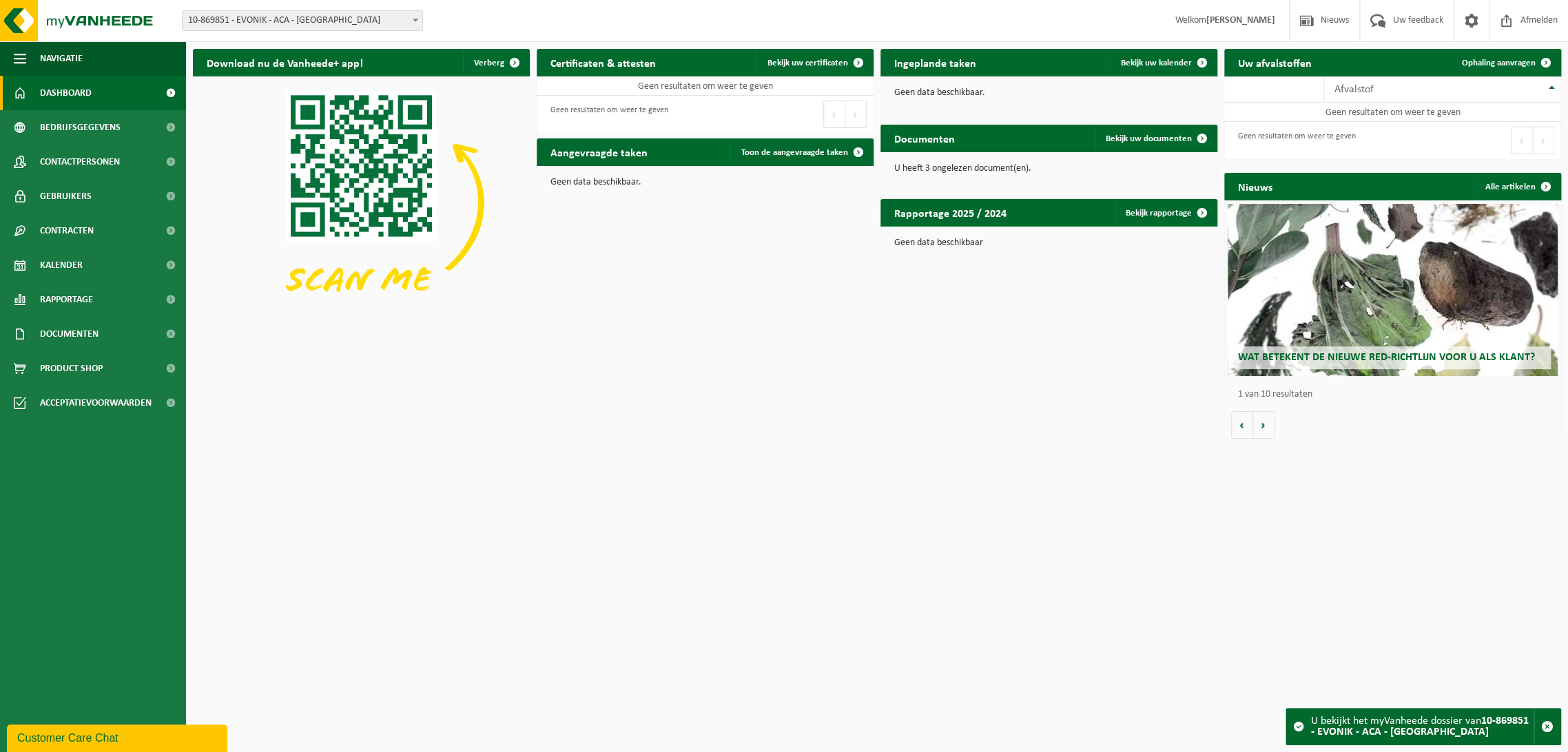
click at [313, 32] on div "Vestiging: 01-004031 - EVONIK ANTWERPEN NV - ANTWERPEN 10-869851 - EVONIK - ACA…" at bounding box center [784, 20] width 1568 height 42
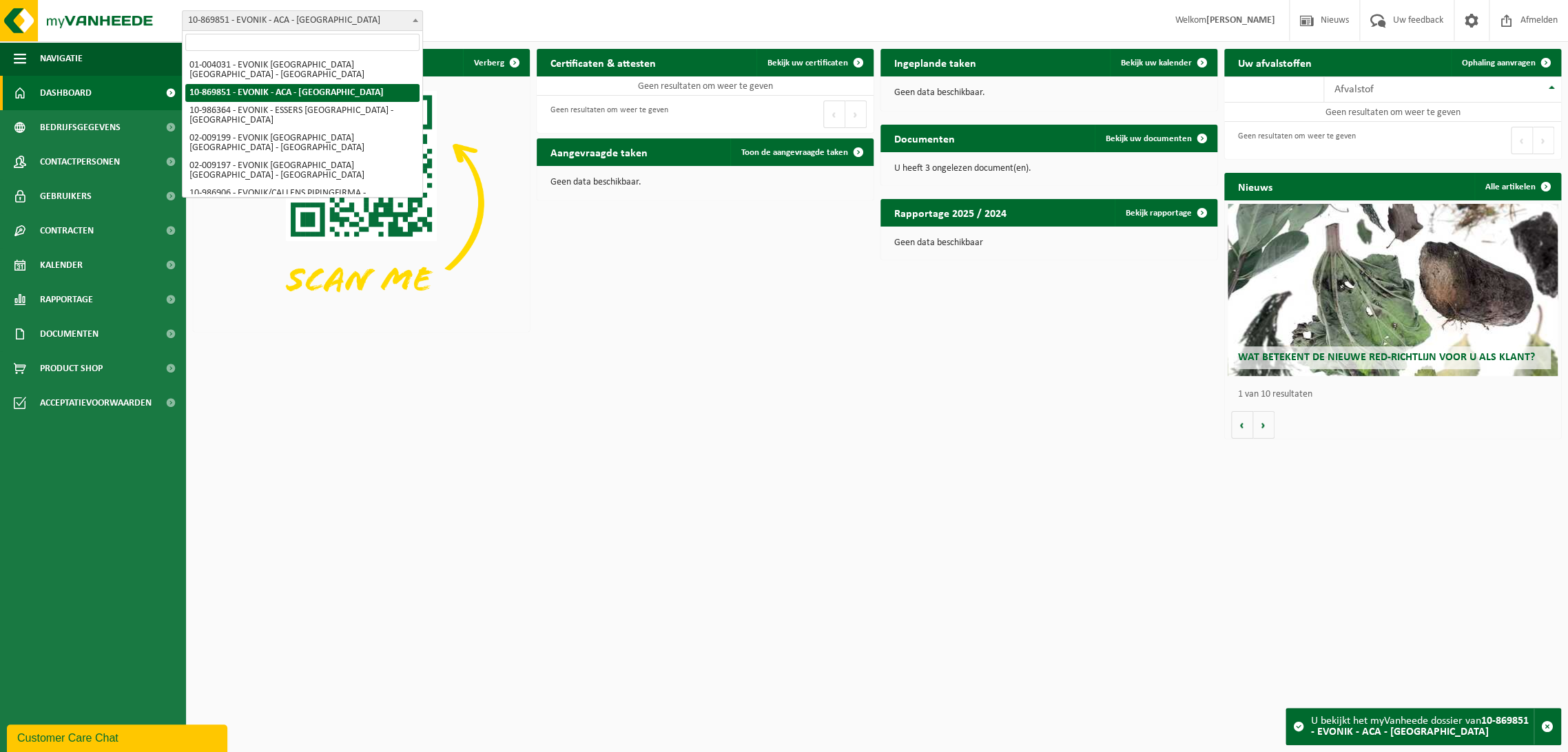
click at [315, 20] on span "10-869851 - EVONIK - ACA - [GEOGRAPHIC_DATA]" at bounding box center [302, 20] width 239 height 20
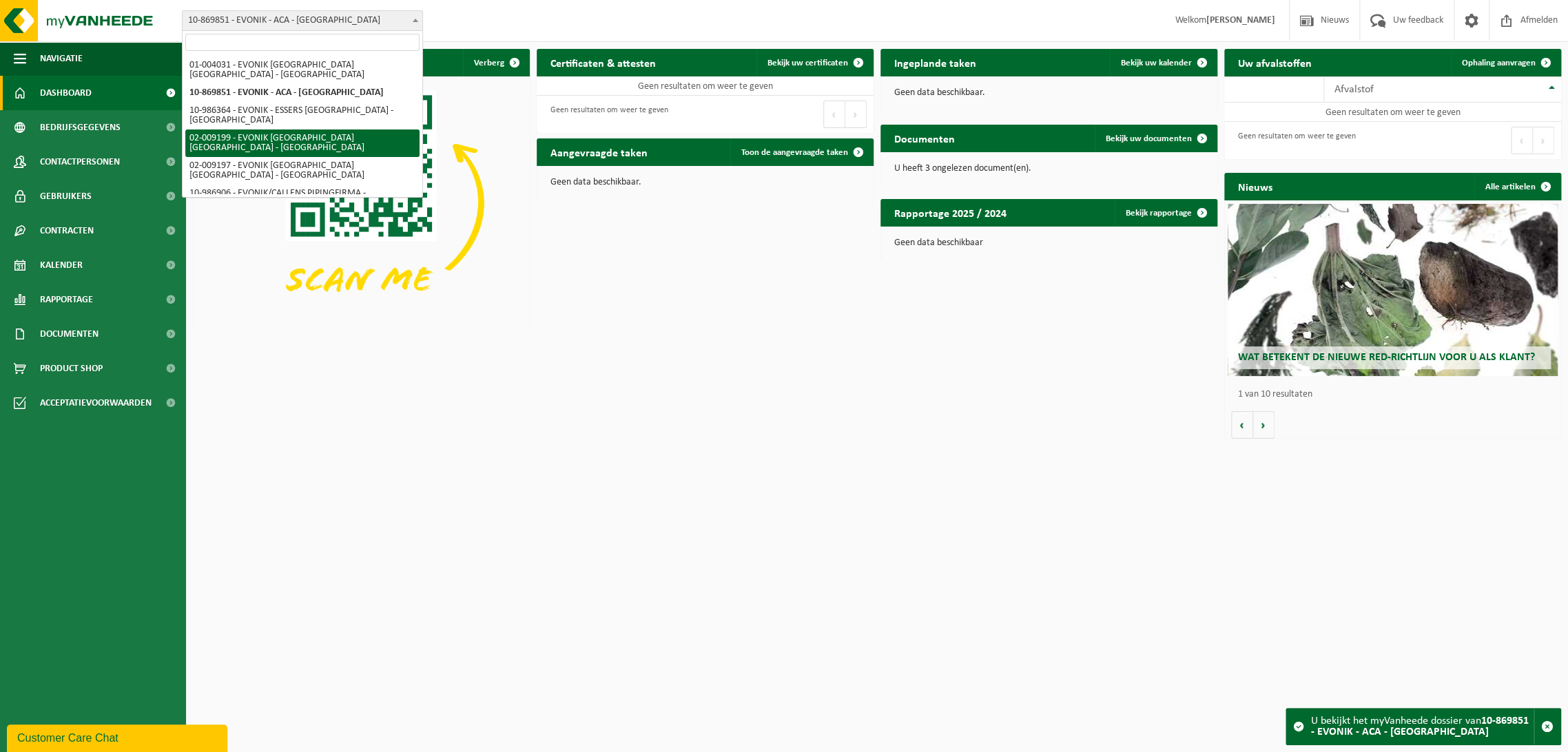
select select "1658"
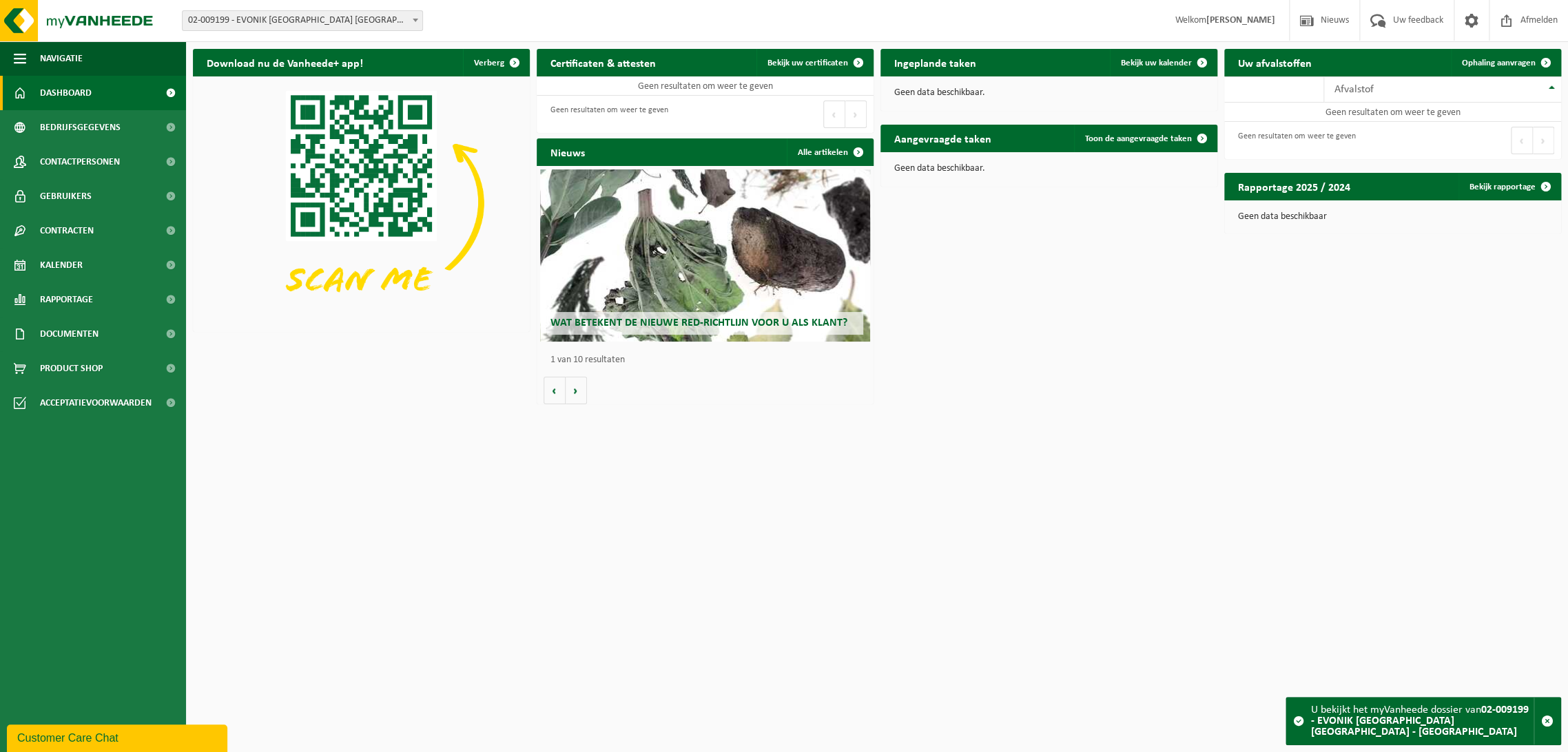
click at [273, 21] on span "02-009199 - EVONIK [GEOGRAPHIC_DATA] [GEOGRAPHIC_DATA] - [GEOGRAPHIC_DATA]" at bounding box center [302, 20] width 239 height 20
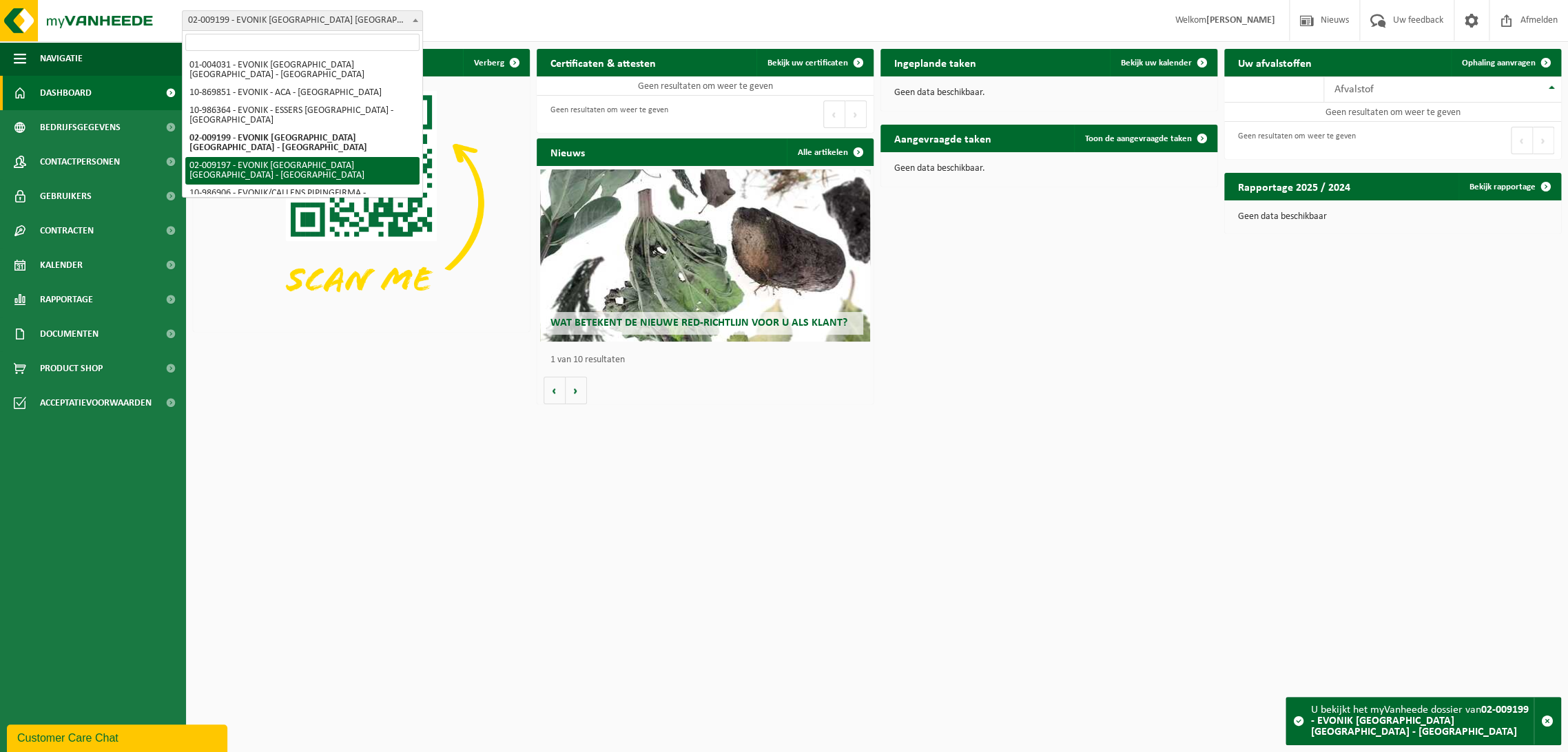
select select "1656"
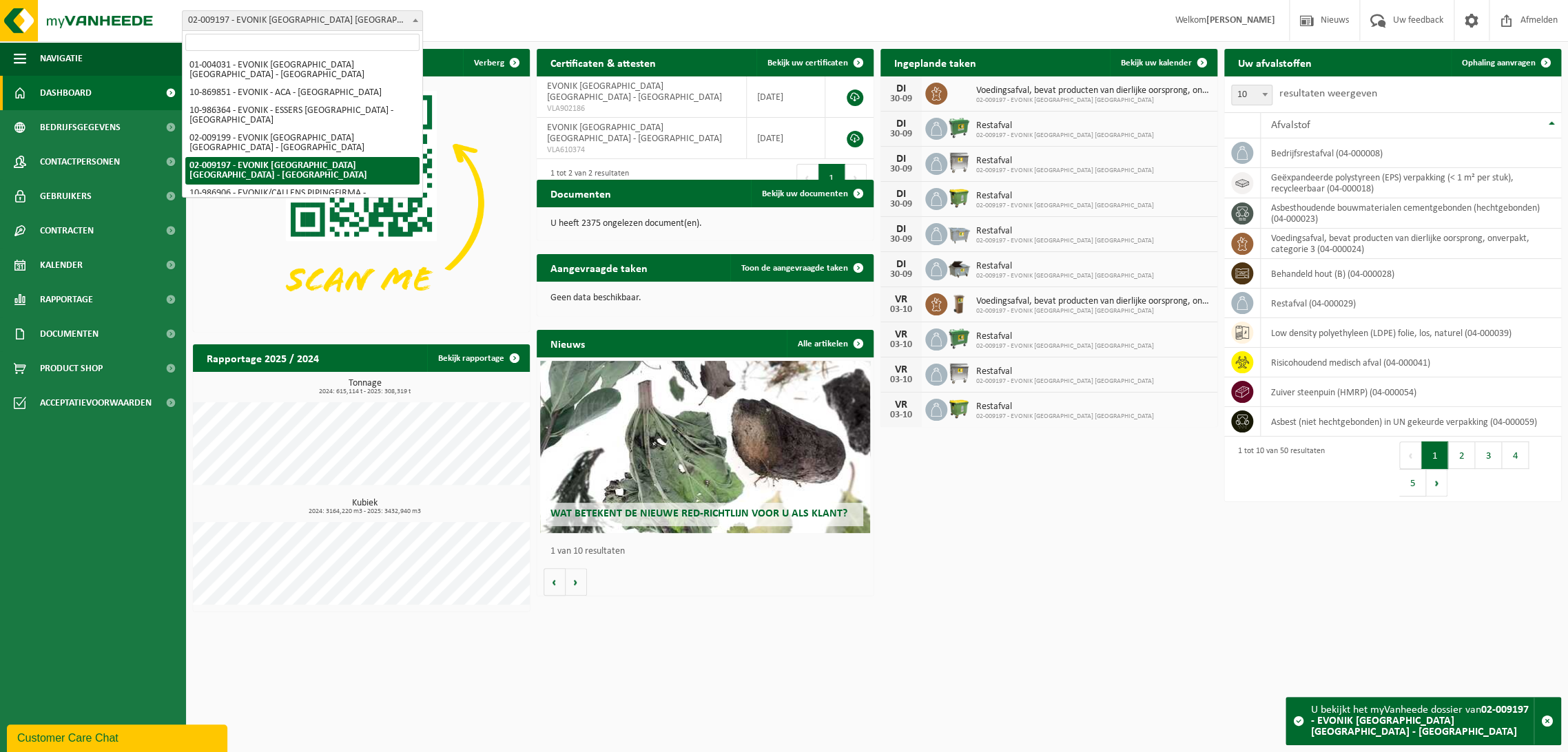
click at [373, 20] on span "02-009197 - EVONIK [GEOGRAPHIC_DATA] [GEOGRAPHIC_DATA] - [GEOGRAPHIC_DATA]" at bounding box center [302, 20] width 239 height 20
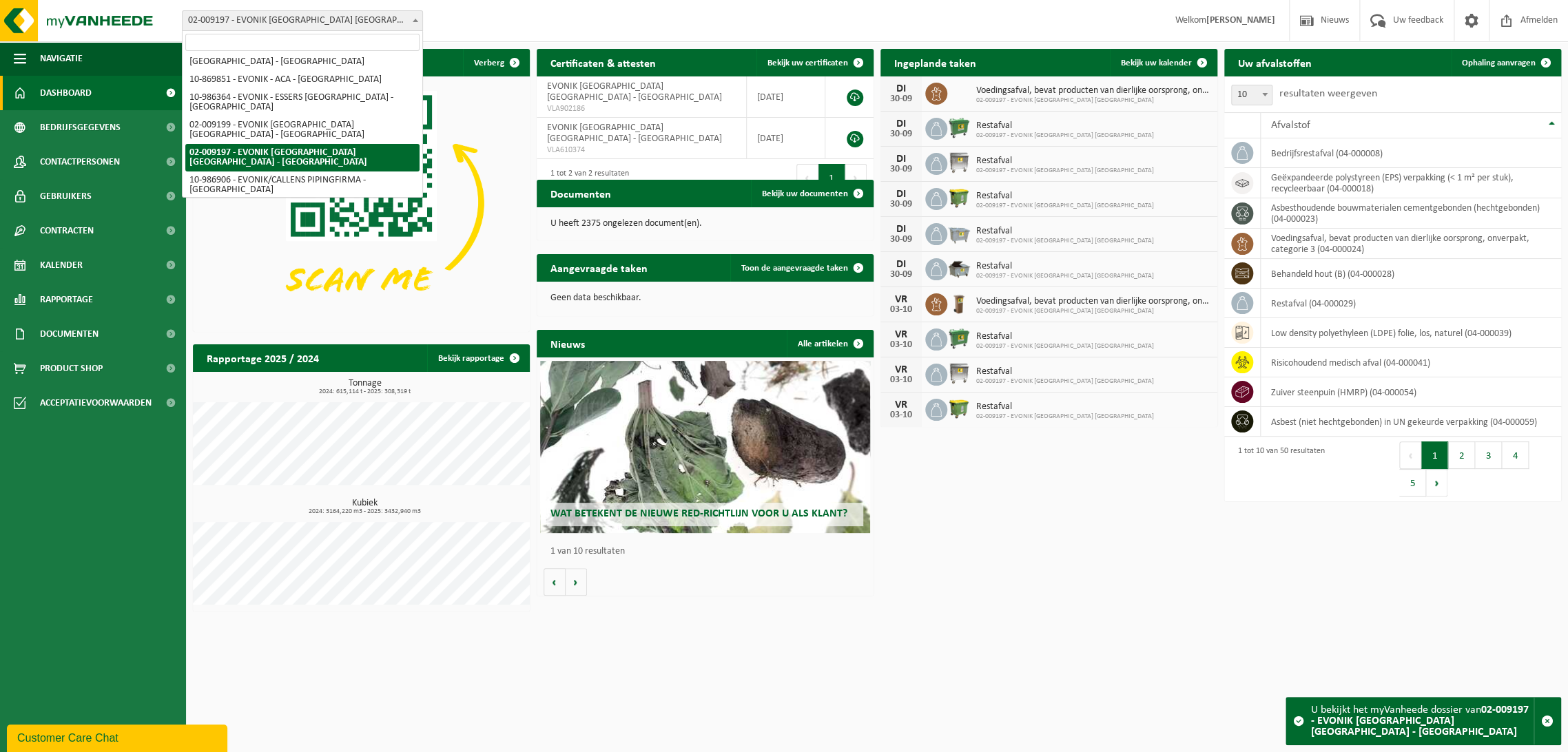
scroll to position [16, 0]
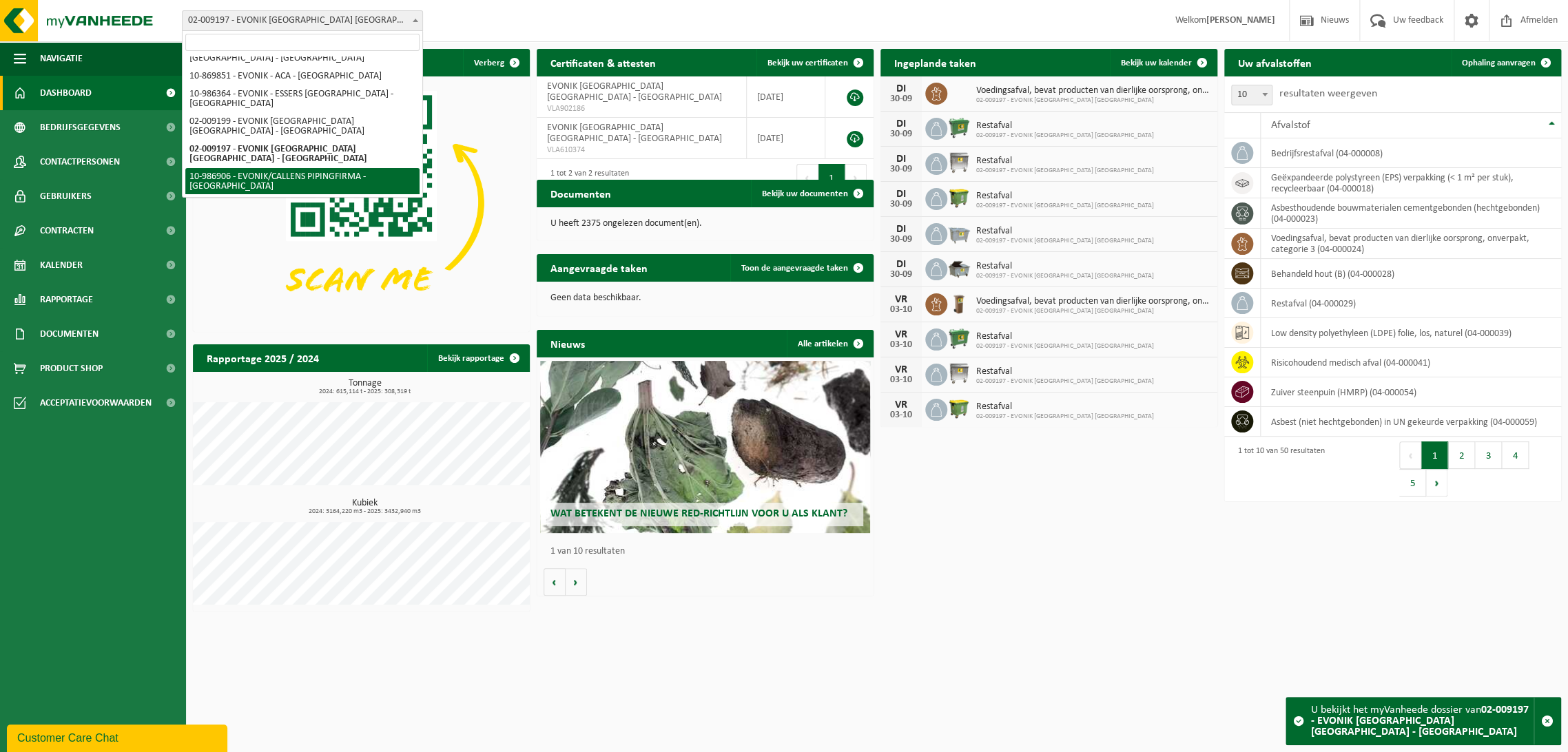
select select "166823"
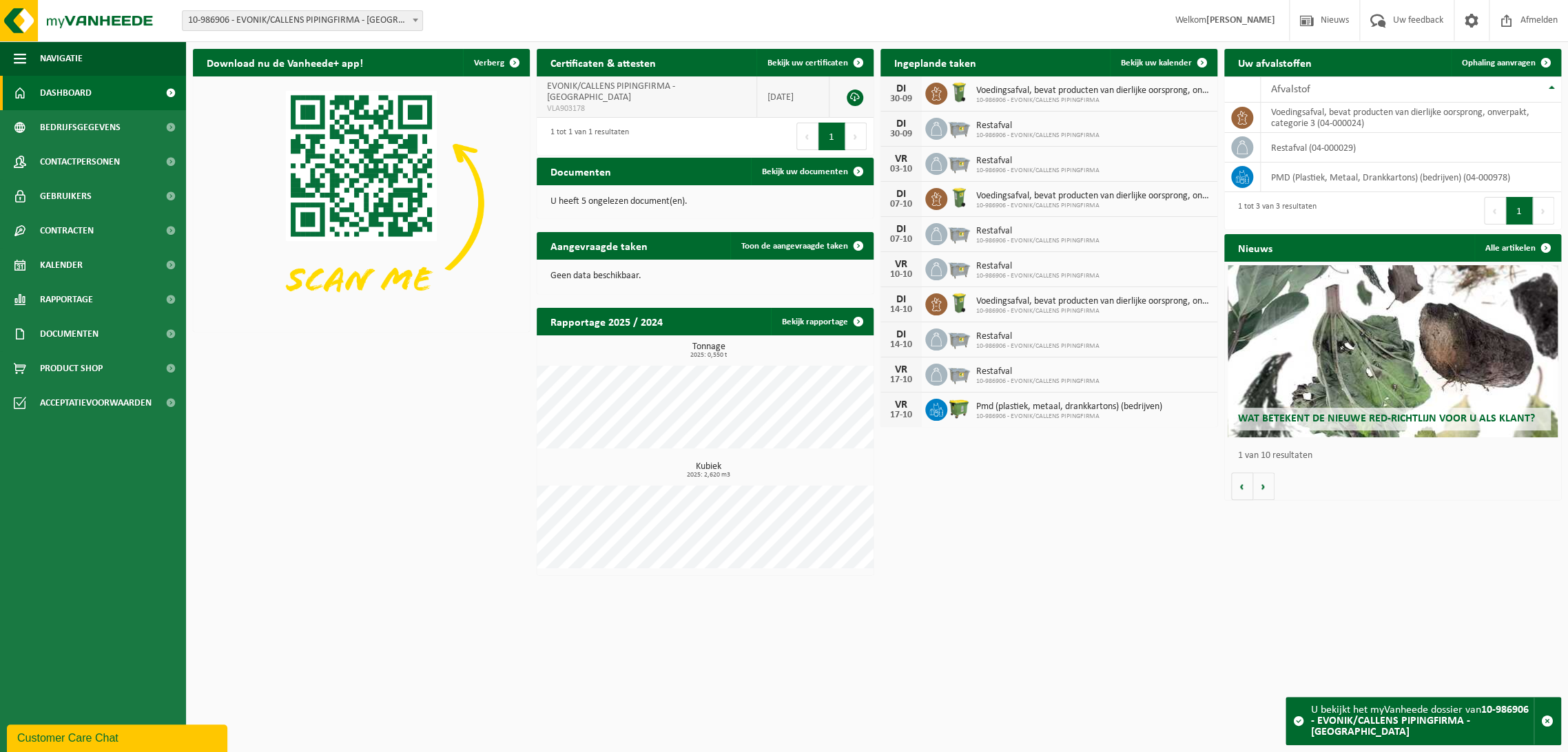
click at [750, 87] on td "EVONIK/CALLENS PIPINGFIRMA - [GEOGRAPHIC_DATA] VLA903178" at bounding box center [646, 97] width 221 height 42
click at [857, 95] on link at bounding box center [854, 97] width 16 height 16
click at [785, 178] on link "Bekijk uw documenten" at bounding box center [812, 171] width 121 height 27
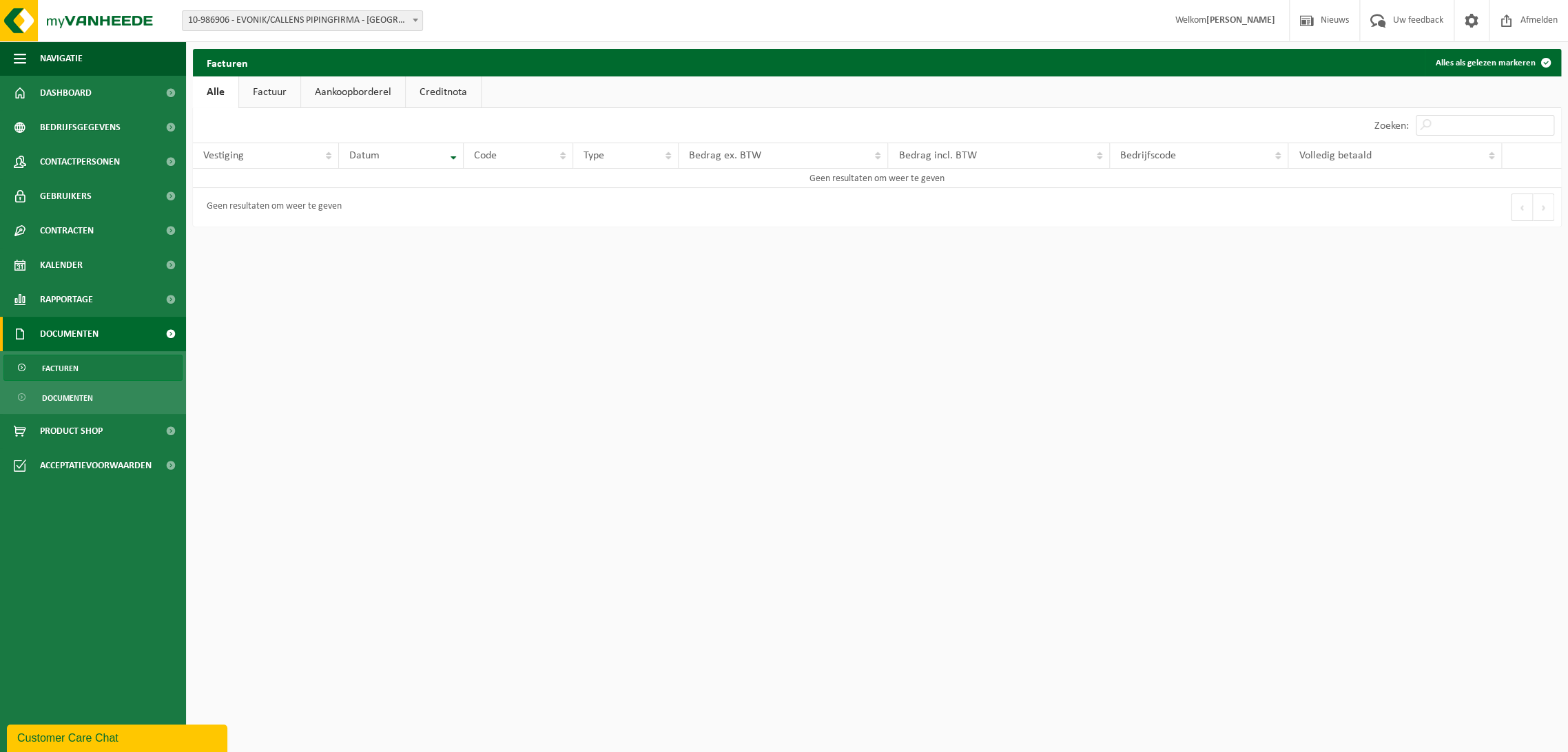
click at [281, 92] on link "Factuur" at bounding box center [270, 92] width 61 height 32
click at [308, 96] on link "Aankoopborderel" at bounding box center [354, 92] width 104 height 32
click at [437, 95] on link "Creditnota" at bounding box center [450, 92] width 75 height 32
click at [212, 87] on link "Alle" at bounding box center [215, 92] width 45 height 32
click at [49, 398] on span "Documenten" at bounding box center [67, 398] width 51 height 26
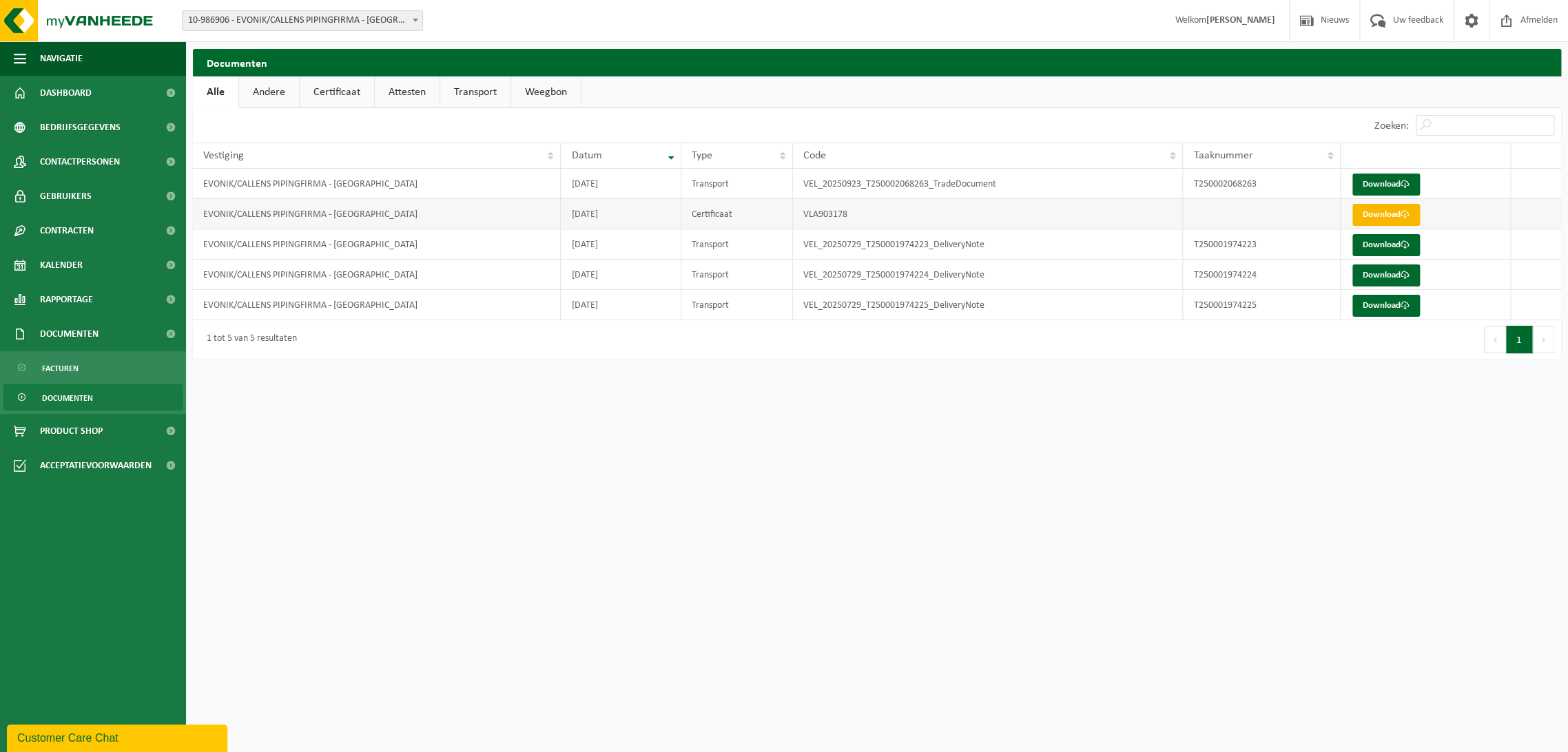
click at [1371, 208] on link "Download" at bounding box center [1386, 215] width 67 height 22
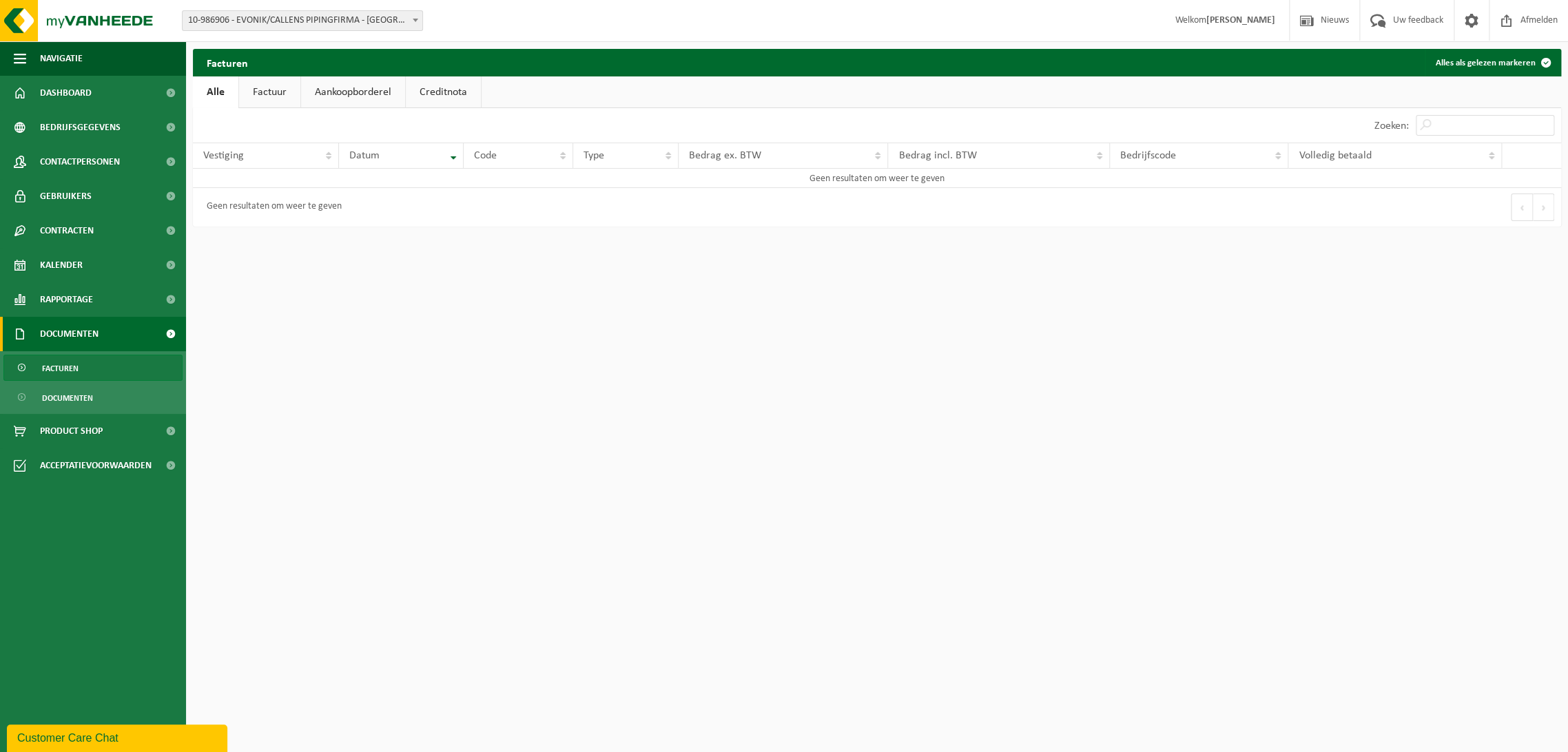
drag, startPoint x: 1033, startPoint y: 313, endPoint x: 950, endPoint y: 230, distance: 117.4
click at [1031, 314] on html "Vestiging: 01-004031 - EVONIK [GEOGRAPHIC_DATA] [GEOGRAPHIC_DATA] - [GEOGRAPHIC…" at bounding box center [784, 376] width 1568 height 752
